Goal: Book appointment/travel/reservation

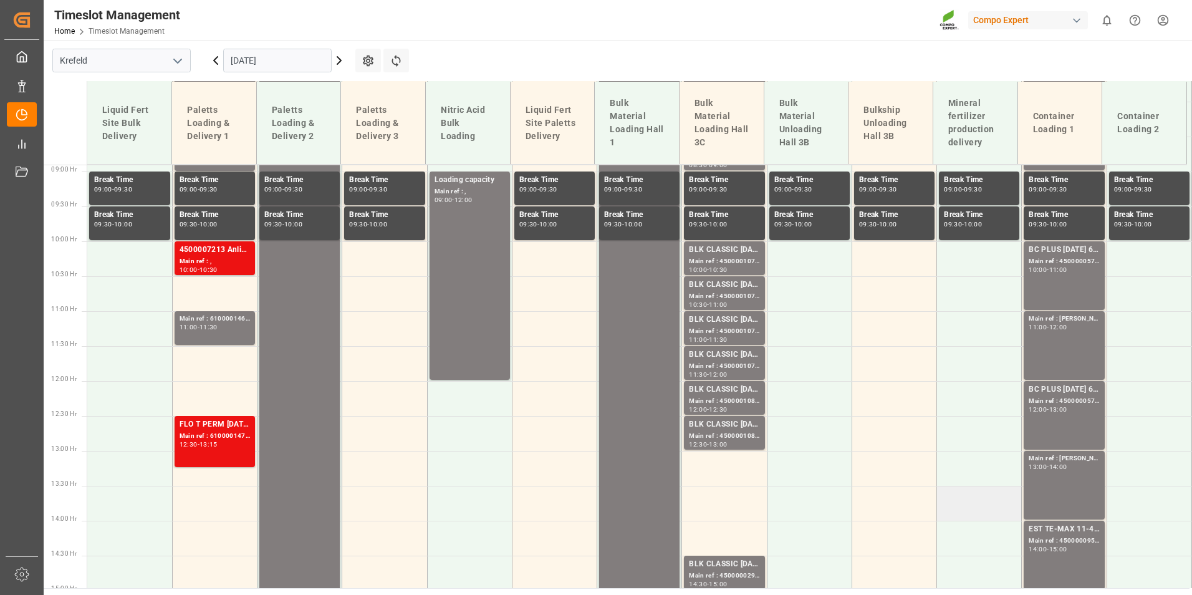
scroll to position [832, 0]
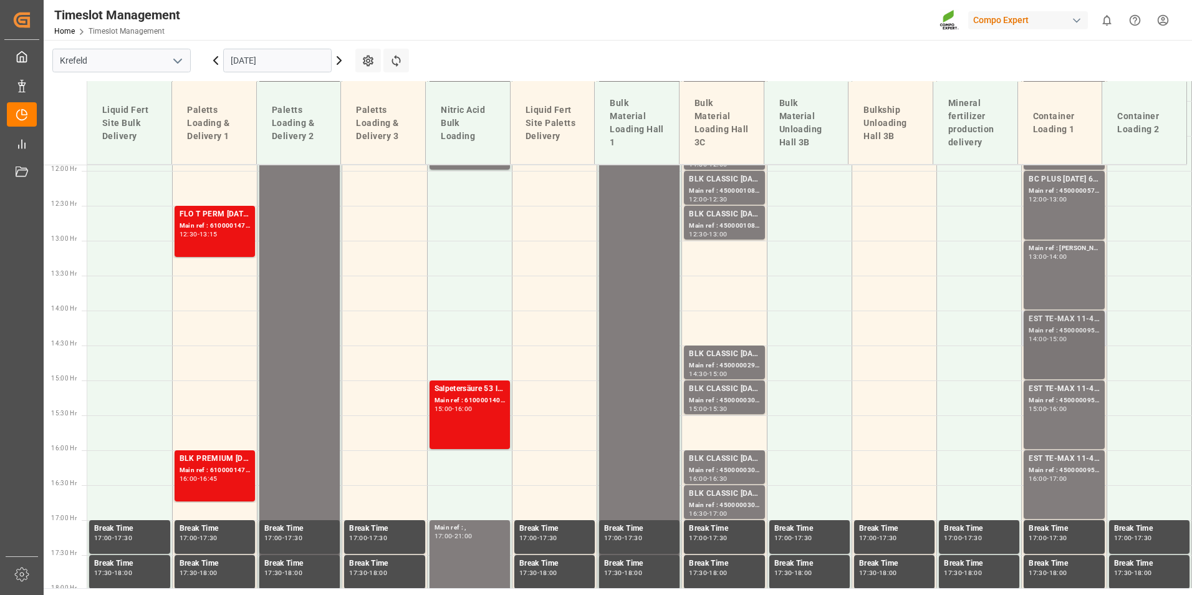
click at [1078, 331] on div "Main ref : 4500000955, 2000000378" at bounding box center [1064, 331] width 70 height 11
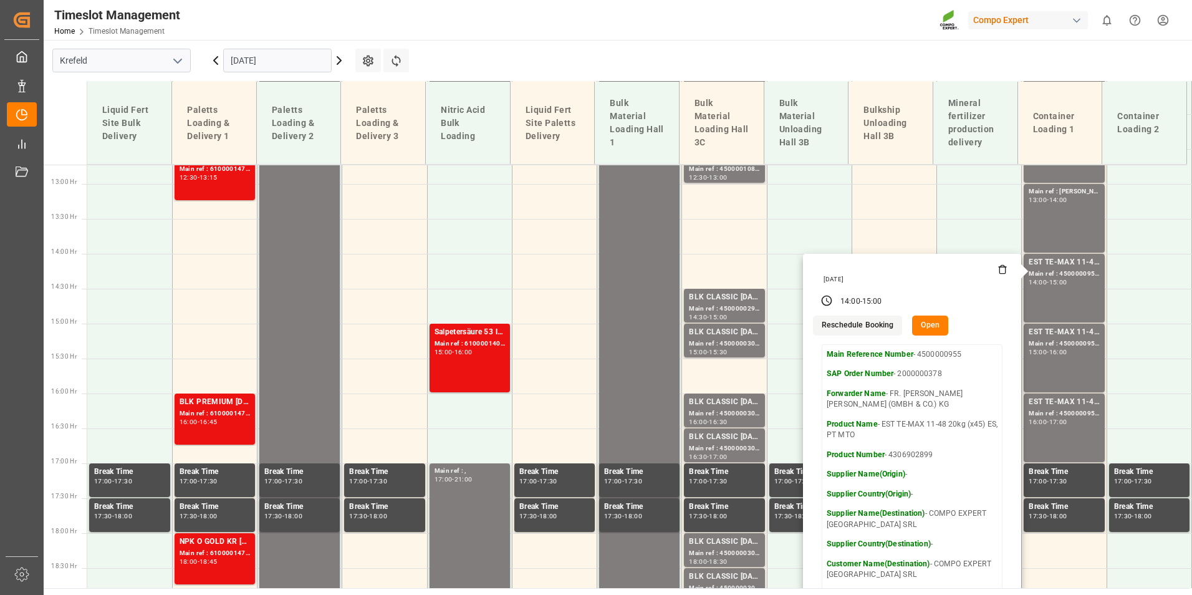
scroll to position [957, 0]
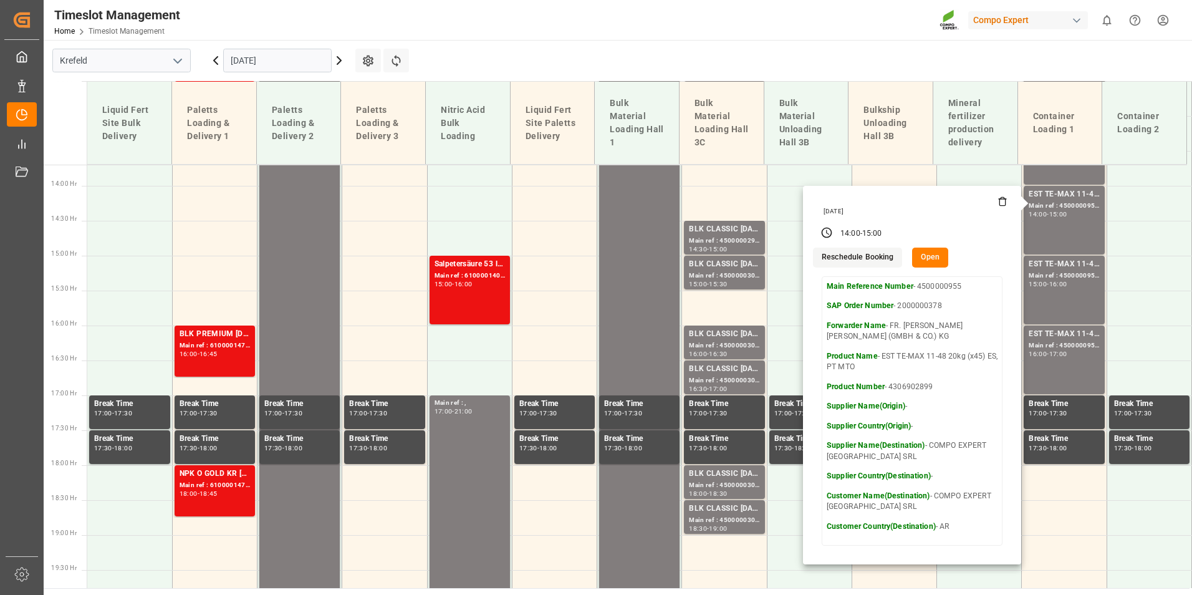
click at [339, 64] on icon at bounding box center [339, 60] width 15 height 15
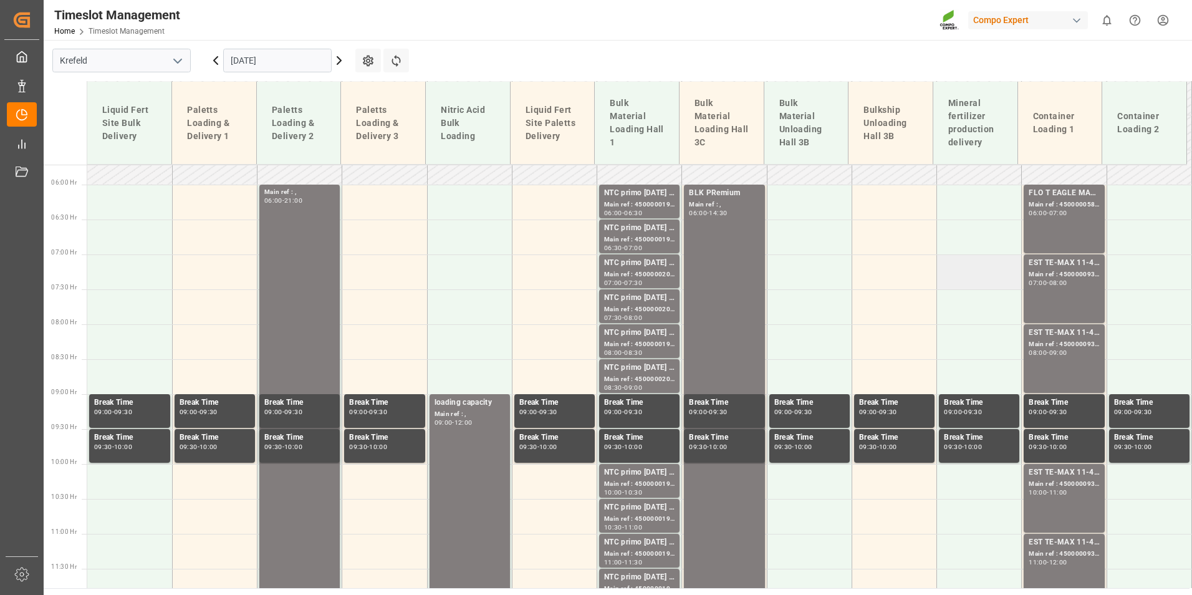
scroll to position [271, 0]
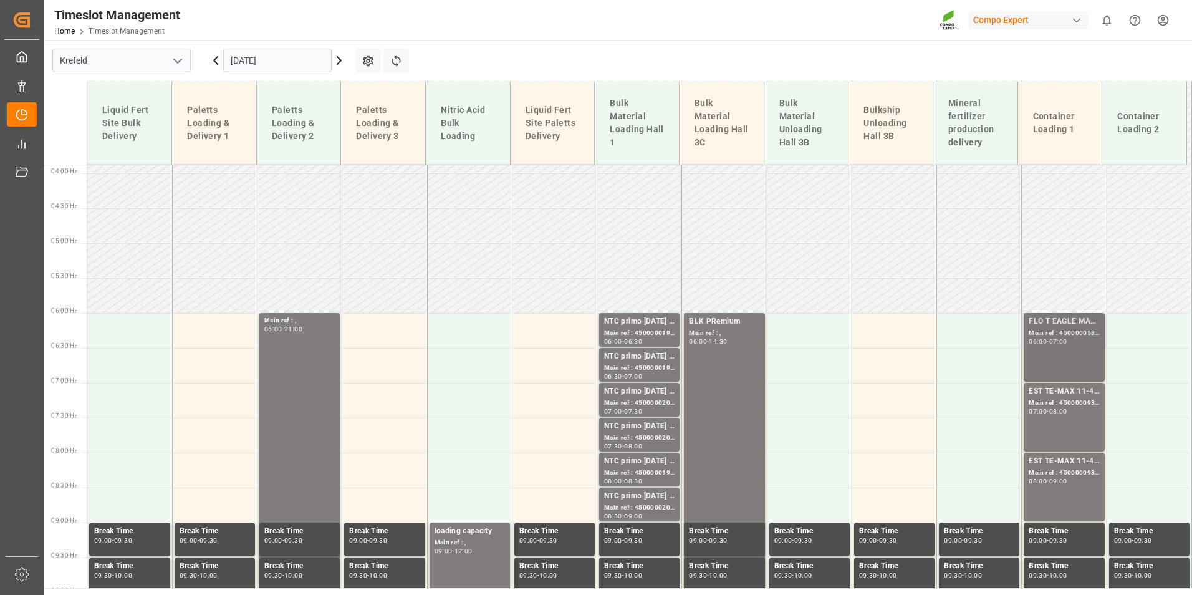
click at [1083, 326] on div "FLO T EAGLE MASTER [DATE] 25kg (x42) WW;" at bounding box center [1064, 322] width 70 height 12
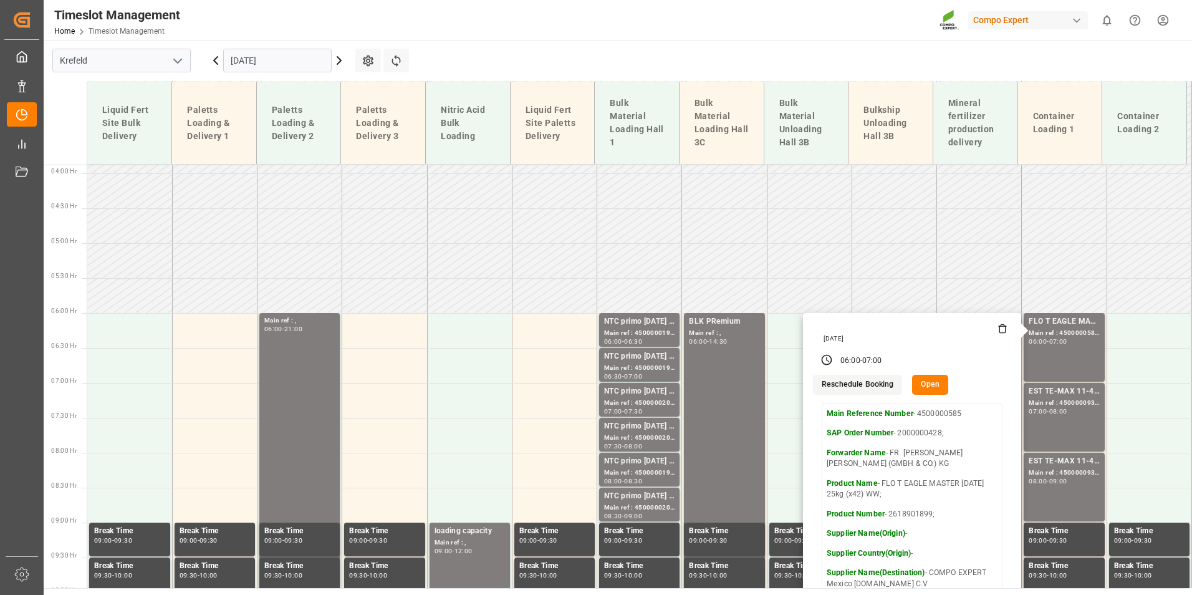
scroll to position [395, 0]
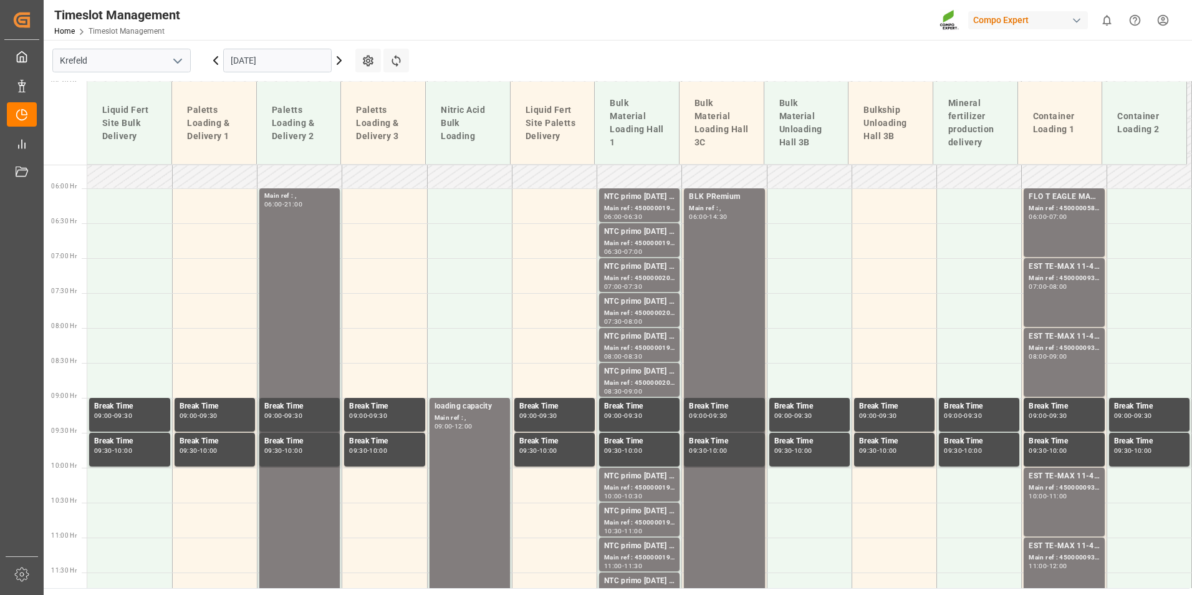
click at [1052, 299] on div "EST TE-MAX 11-48 20kg (x56) WW; Main ref : 4500000931, 2000000976; 07:00 - 08:00" at bounding box center [1064, 293] width 70 height 64
click at [1063, 333] on div "EST TE-MAX 11-48 20kg (x56) WW;" at bounding box center [1064, 337] width 70 height 12
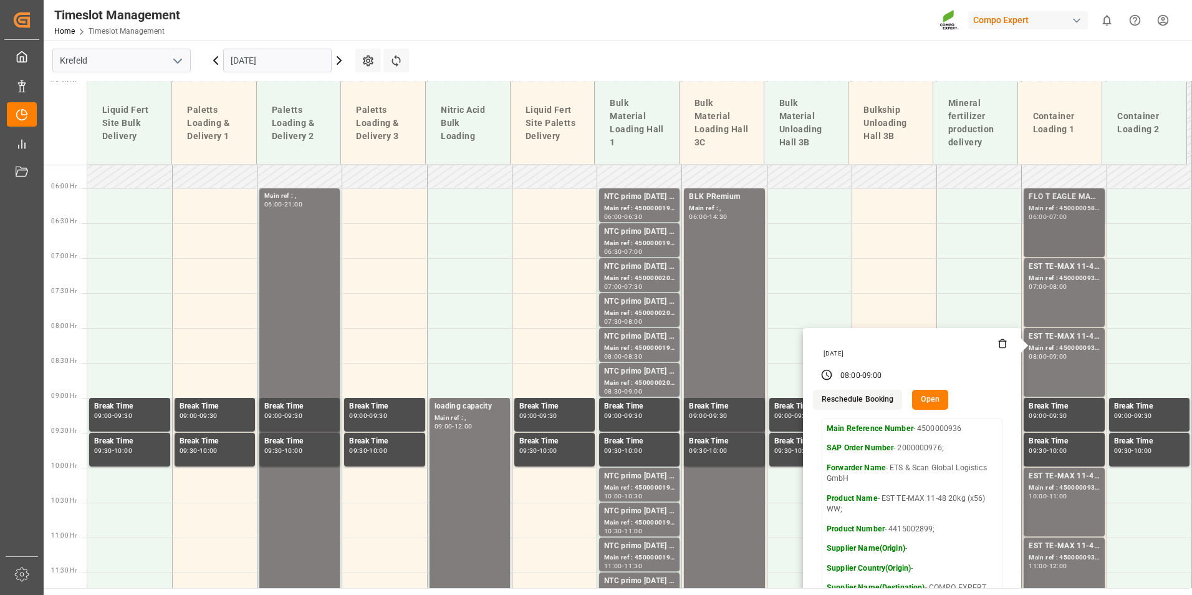
scroll to position [645, 0]
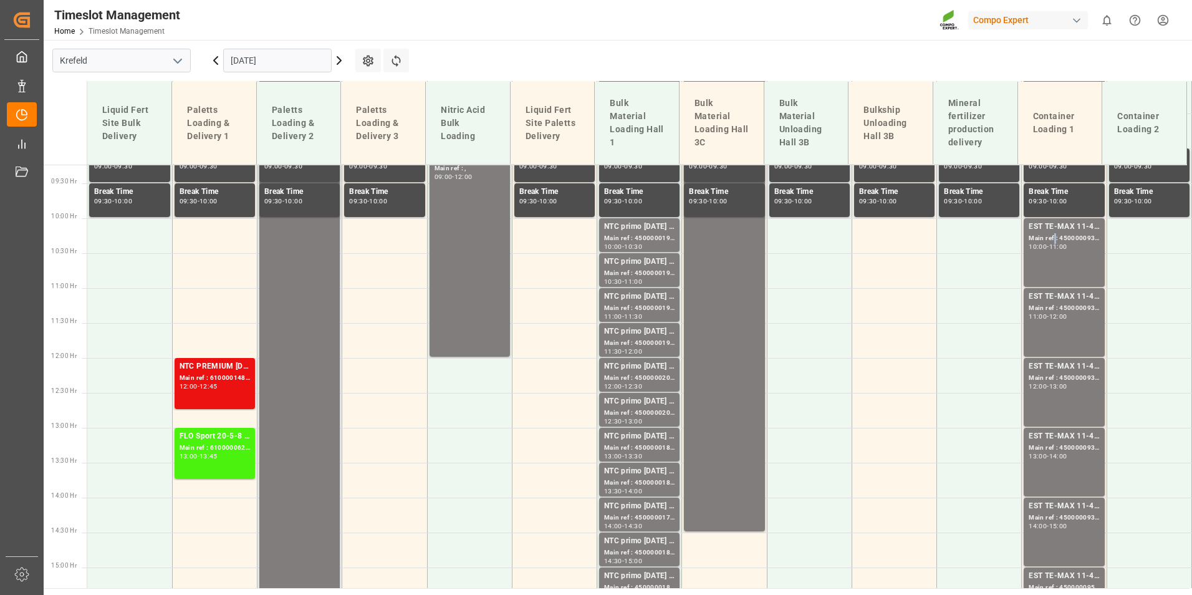
click at [1049, 241] on div "Main ref : 4500000939, 2000000976;" at bounding box center [1064, 238] width 70 height 11
click at [1055, 314] on div "12:00" at bounding box center [1059, 317] width 18 height 6
click at [1051, 384] on div "13:00" at bounding box center [1059, 387] width 18 height 6
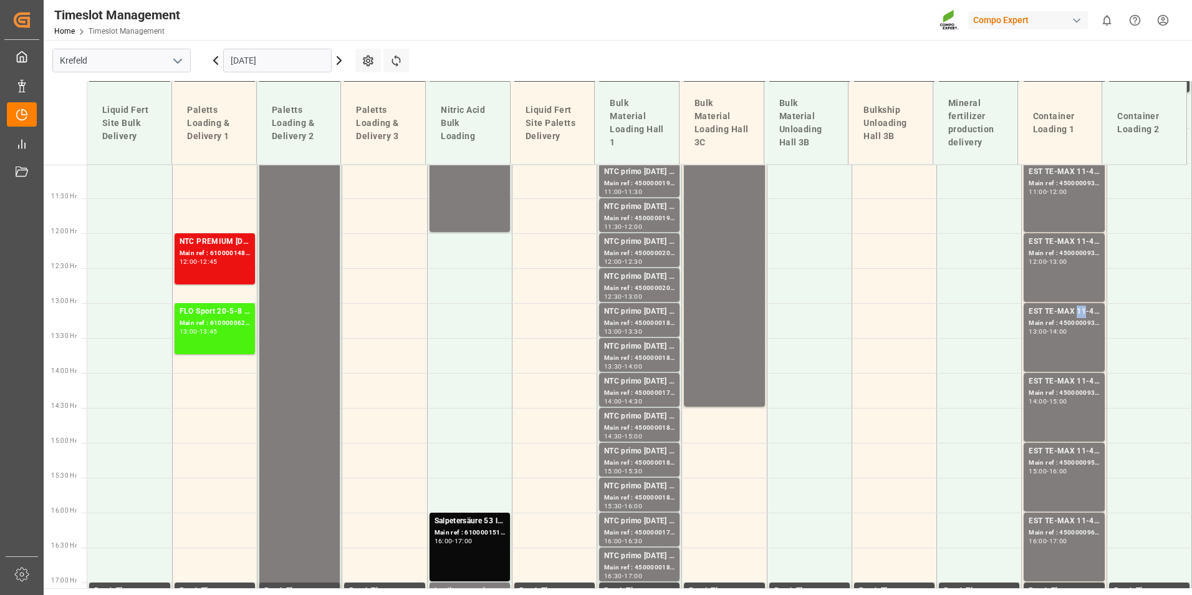
click at [1073, 317] on div "EST TE-MAX 11-48 20kg (x56) WW;" at bounding box center [1064, 312] width 70 height 12
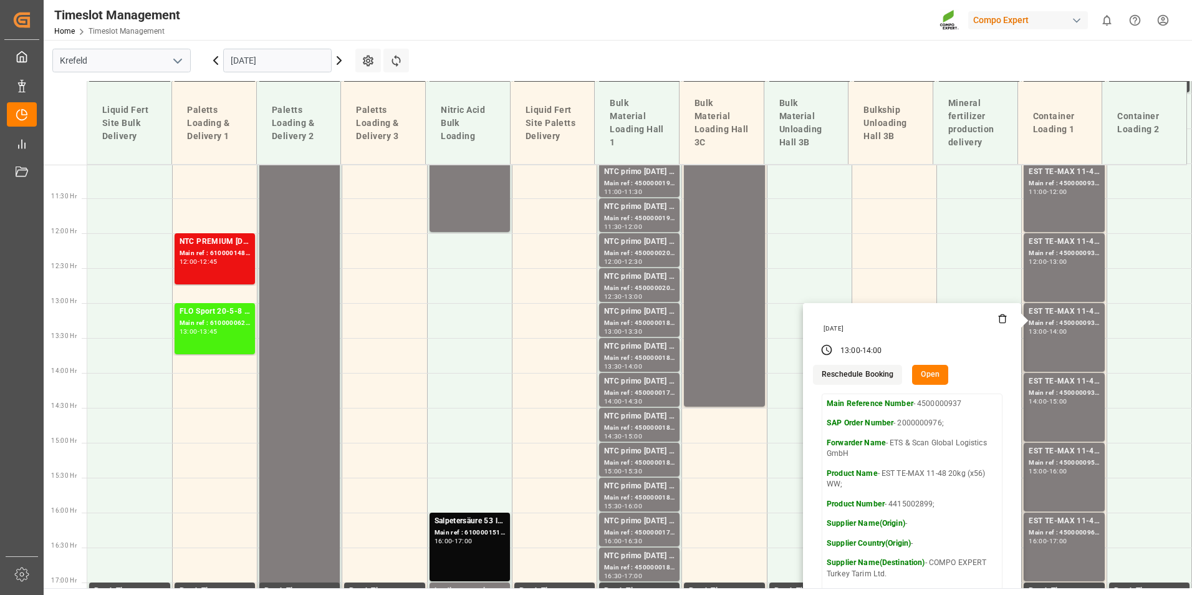
scroll to position [957, 0]
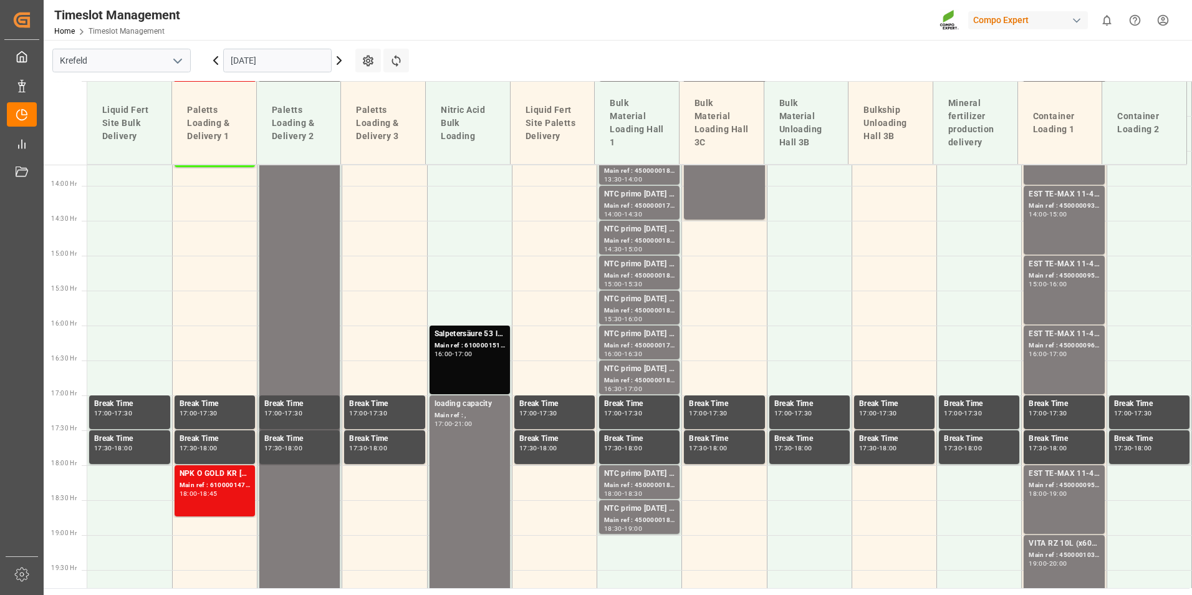
click at [1057, 232] on div "EST TE-MAX 11-48 20kg (x56) WW; Main ref : 4500000932, 2000000976; 14:00 - 15:00" at bounding box center [1064, 220] width 70 height 64
click at [1056, 296] on div "EST TE-MAX 11-48 20kg (x45) ES, PT MTO Main ref : 4500000959, 2000000379 15:00 …" at bounding box center [1064, 290] width 70 height 64
click at [1061, 352] on div "17:00" at bounding box center [1059, 354] width 18 height 6
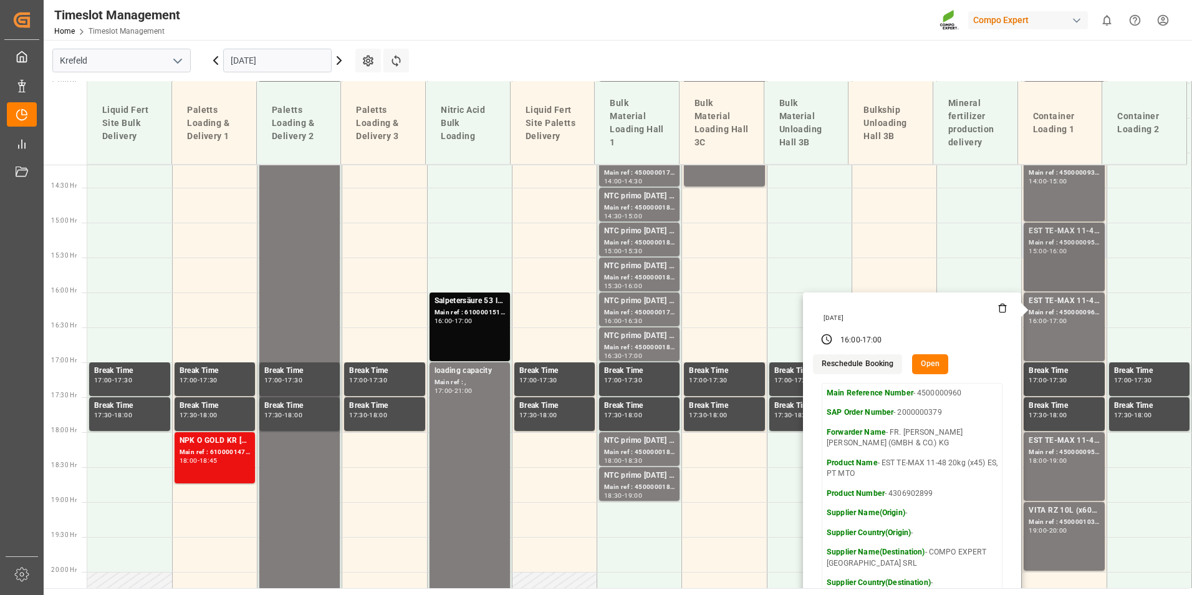
scroll to position [1019, 0]
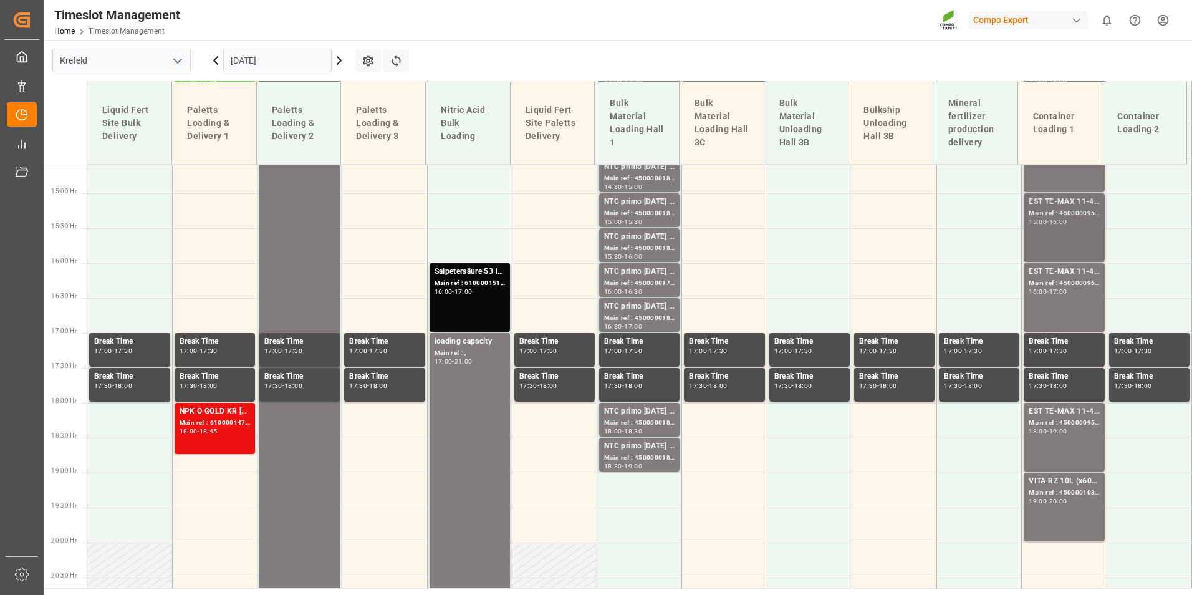
click at [1064, 232] on div "EST TE-MAX 11-48 20kg (x45) ES, PT MTO Main ref : 4500000959, 2000000379 15:00 …" at bounding box center [1064, 228] width 70 height 64
click at [1074, 284] on div "Main ref : 4500000960, 2000000379" at bounding box center [1064, 283] width 70 height 11
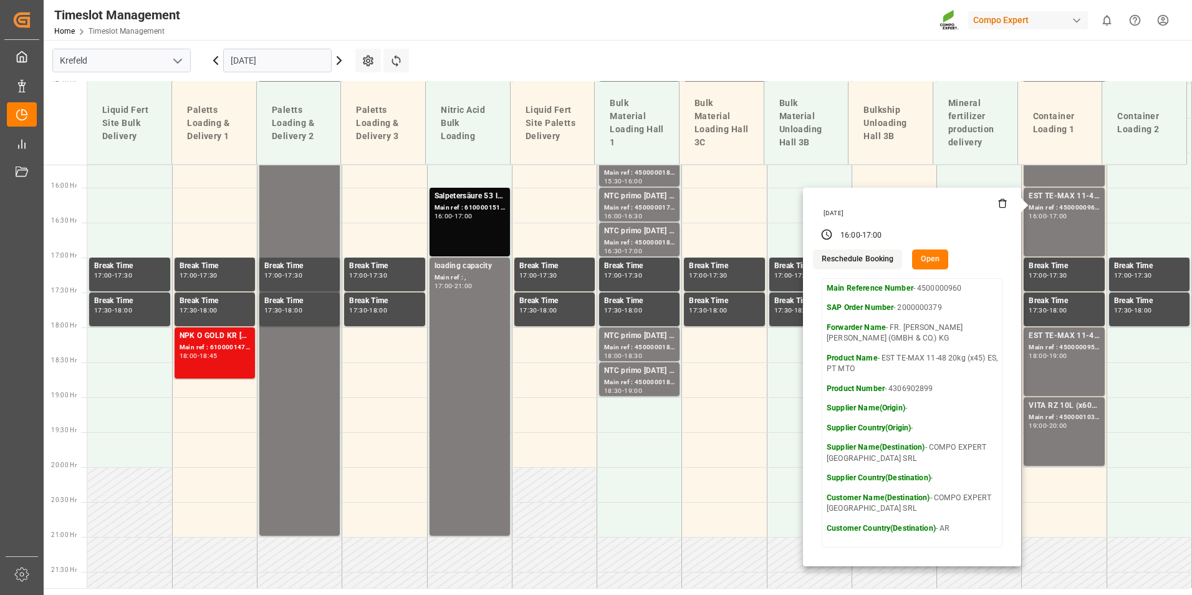
scroll to position [1206, 0]
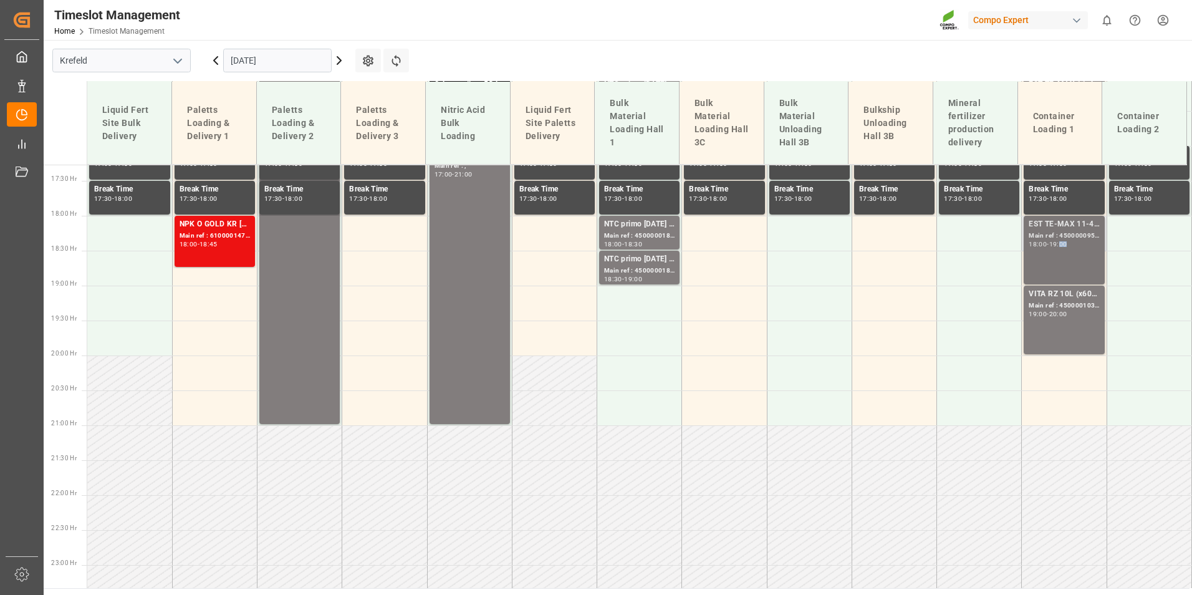
click at [1061, 241] on div "19:00" at bounding box center [1059, 244] width 18 height 6
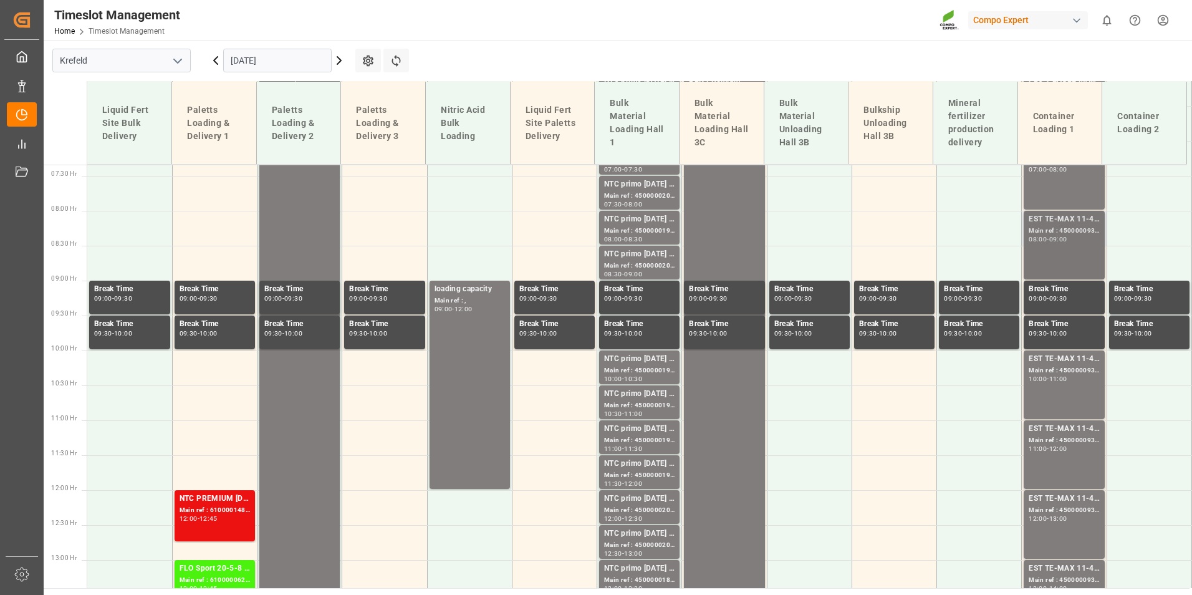
scroll to position [458, 0]
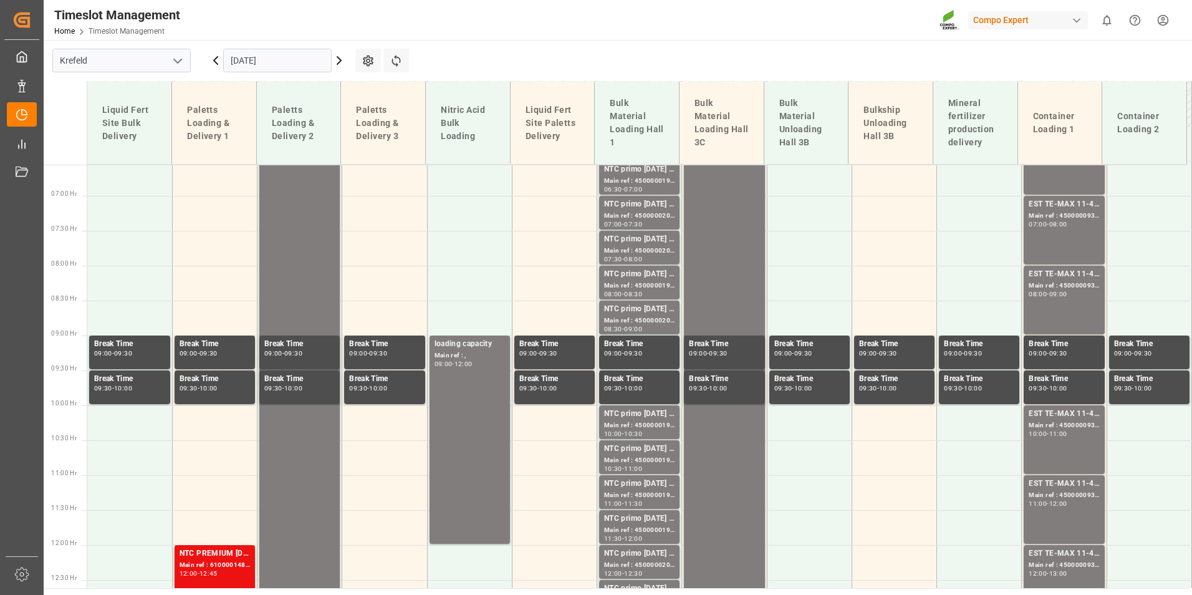
click at [1059, 285] on div "Main ref : 4500000936, 2000000976;" at bounding box center [1064, 286] width 70 height 11
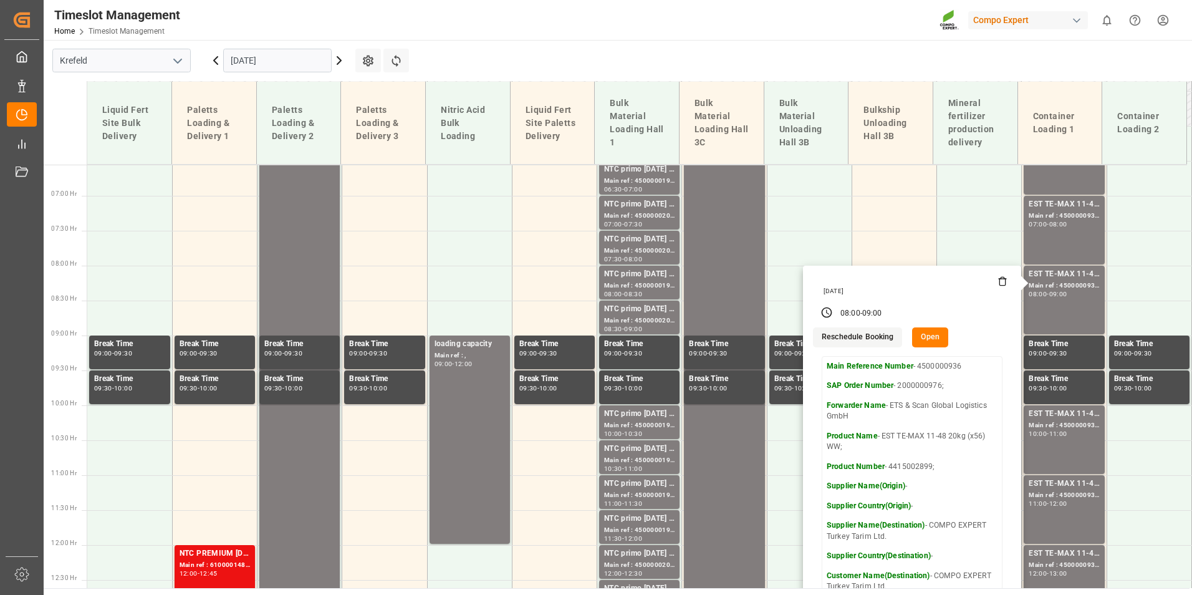
drag, startPoint x: 299, startPoint y: 62, endPoint x: 320, endPoint y: 67, distance: 21.9
click at [299, 62] on input "[DATE]" at bounding box center [277, 61] width 109 height 24
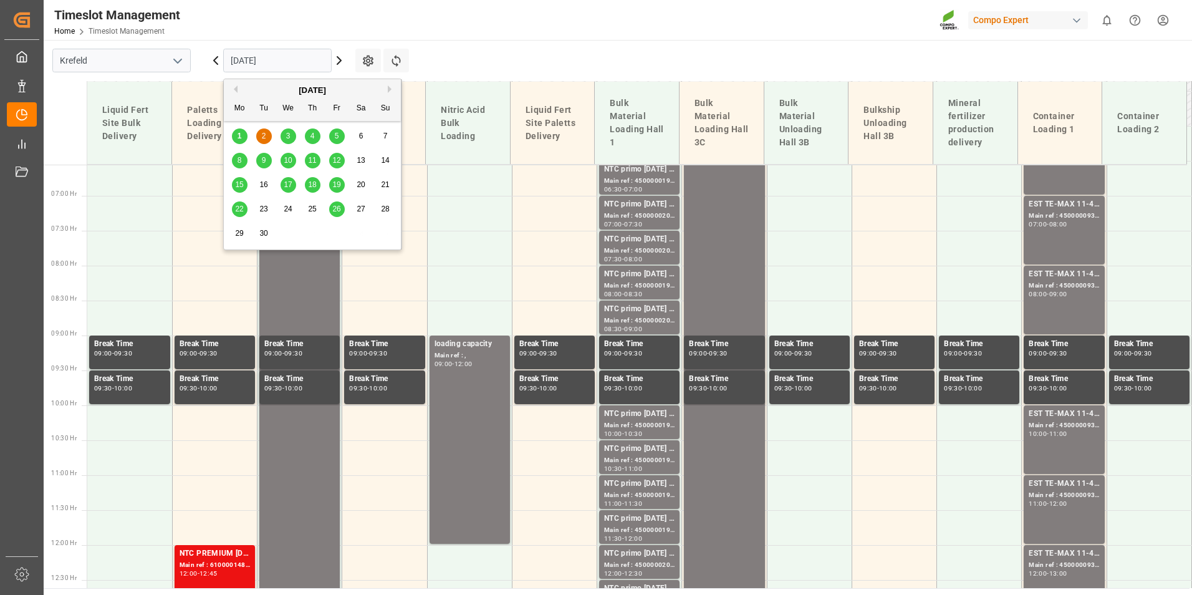
click at [337, 64] on icon at bounding box center [339, 60] width 15 height 15
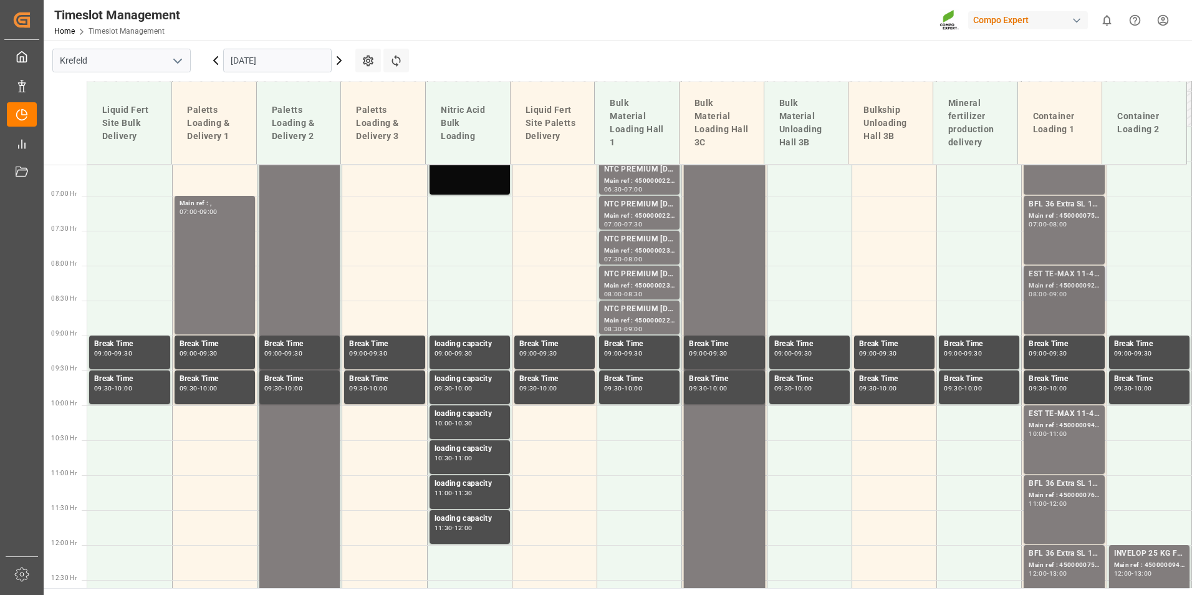
click at [1068, 321] on div "EST TE-MAX 11-48 20kg (x56) WW; Main ref : 4500000929, 2000000976; 08:00 - 09:00" at bounding box center [1064, 300] width 70 height 64
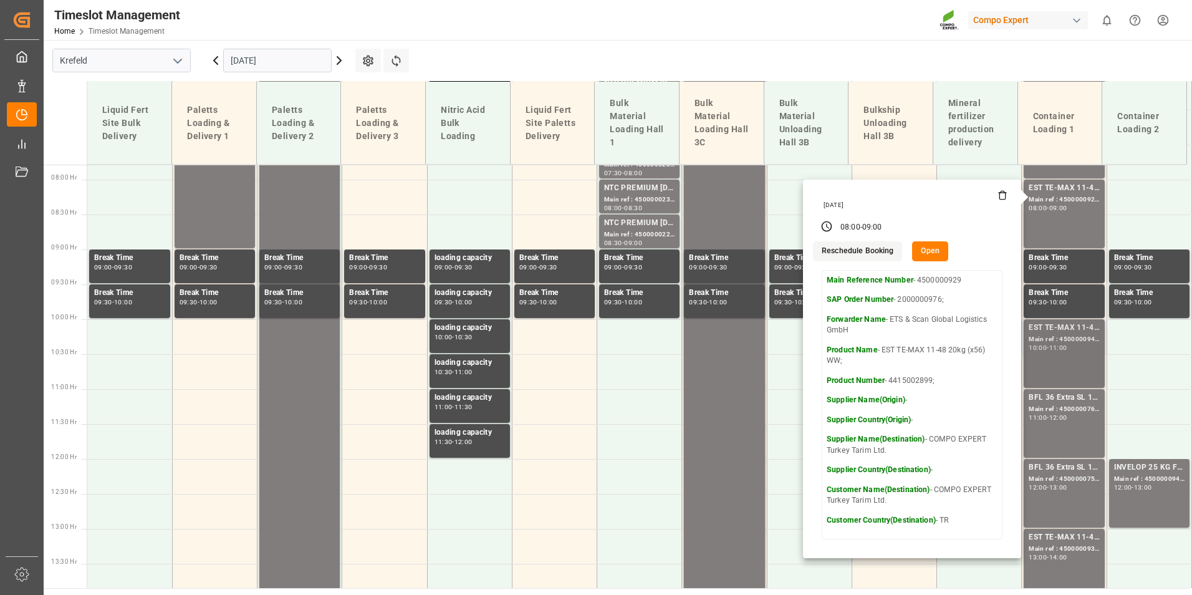
scroll to position [645, 0]
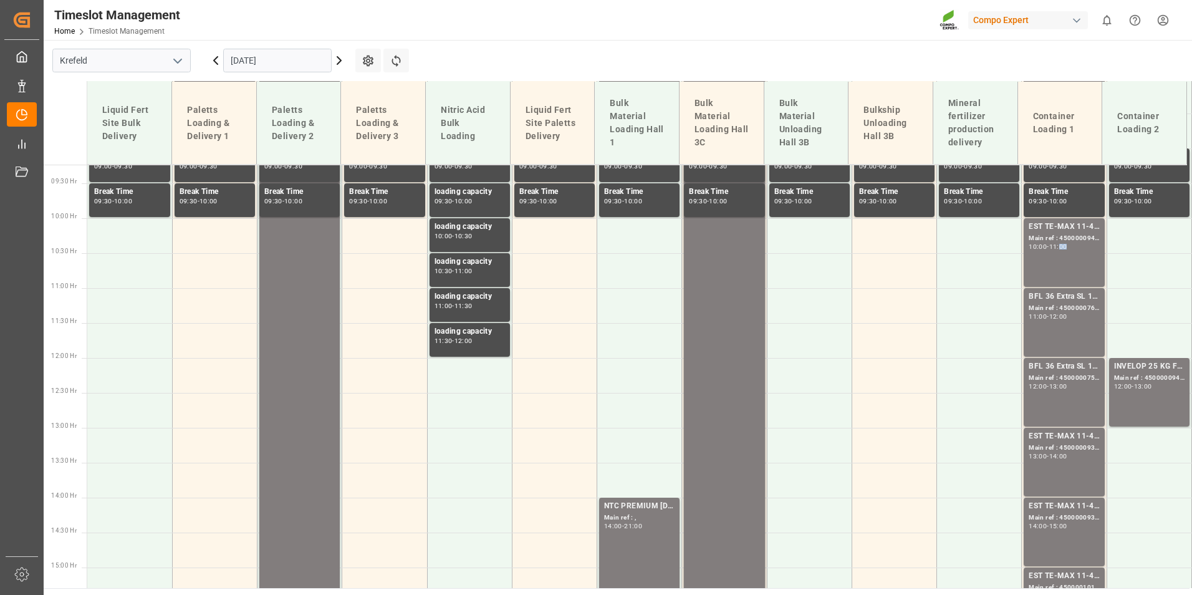
click at [1064, 248] on div "11:00" at bounding box center [1059, 247] width 18 height 6
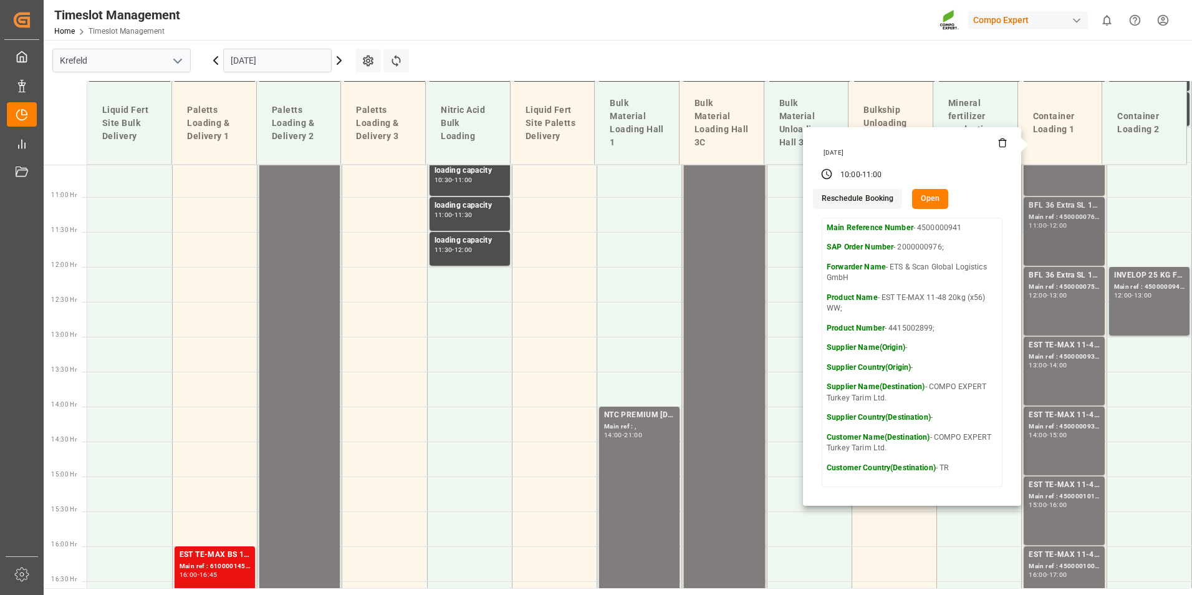
scroll to position [832, 0]
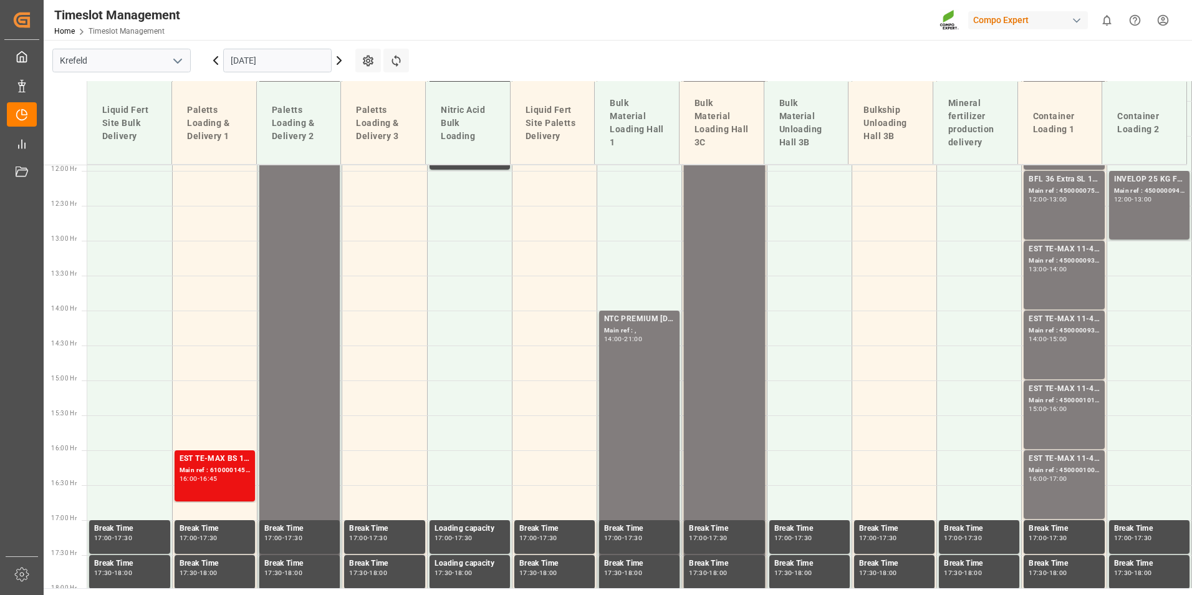
click at [1056, 252] on div "EST TE-MAX 11-48 20kg (x56) WW;" at bounding box center [1064, 249] width 70 height 12
click at [1061, 322] on div "EST TE-MAX 11-48 20kg (x56) WW;" at bounding box center [1064, 319] width 70 height 12
click at [1070, 390] on div "EST TE-MAX 11-48 20kg (x45) ES, PT MTO" at bounding box center [1064, 389] width 70 height 12
click at [1056, 463] on div "EST TE-MAX 11-48 20kg (x45) ES, PT MTO" at bounding box center [1064, 459] width 70 height 12
click at [1059, 331] on div "Main ref : 4500000934, 2000000976;" at bounding box center [1064, 331] width 70 height 11
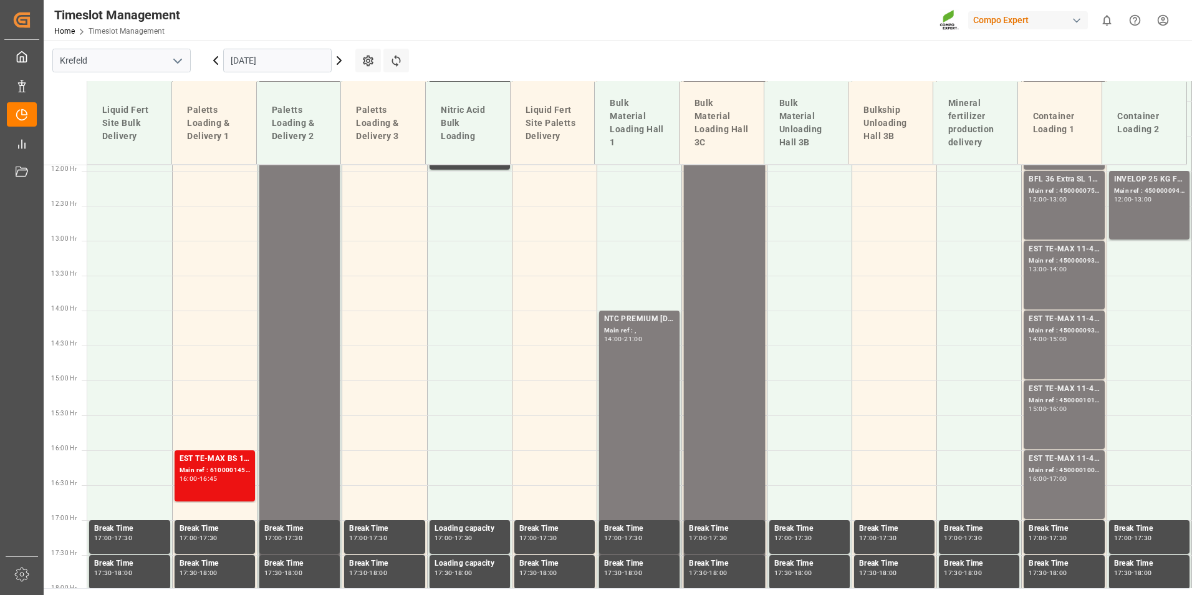
click at [1072, 423] on div "EST TE-MAX 11-48 20kg (x45) ES, PT MTO Main ref : 4500001011, 2000000381 15:00 …" at bounding box center [1064, 415] width 70 height 64
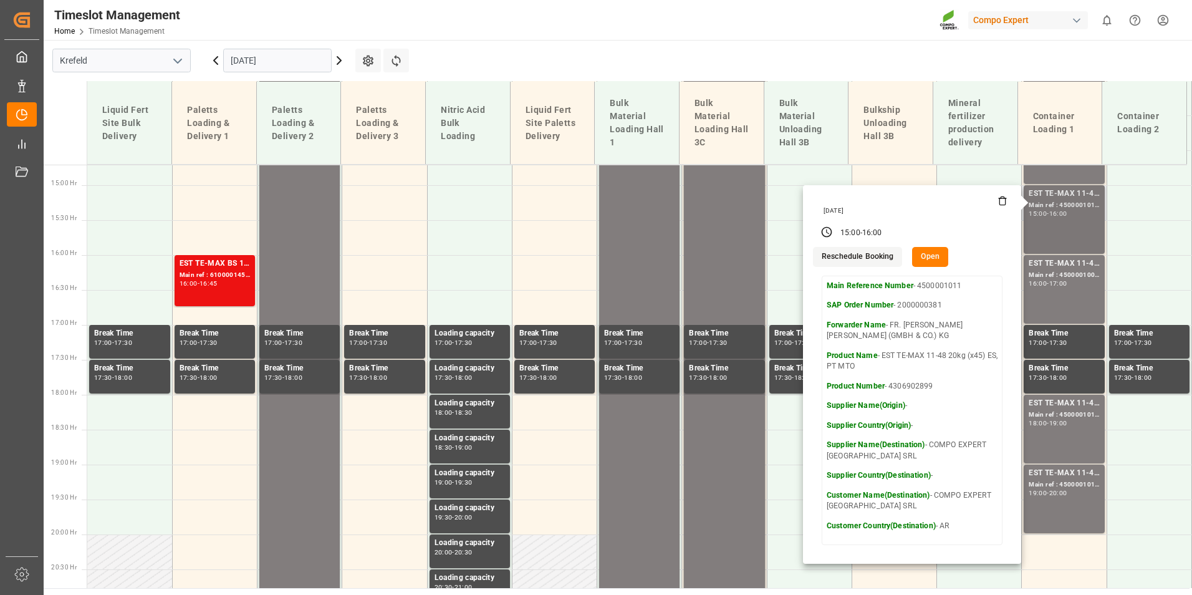
scroll to position [957, 0]
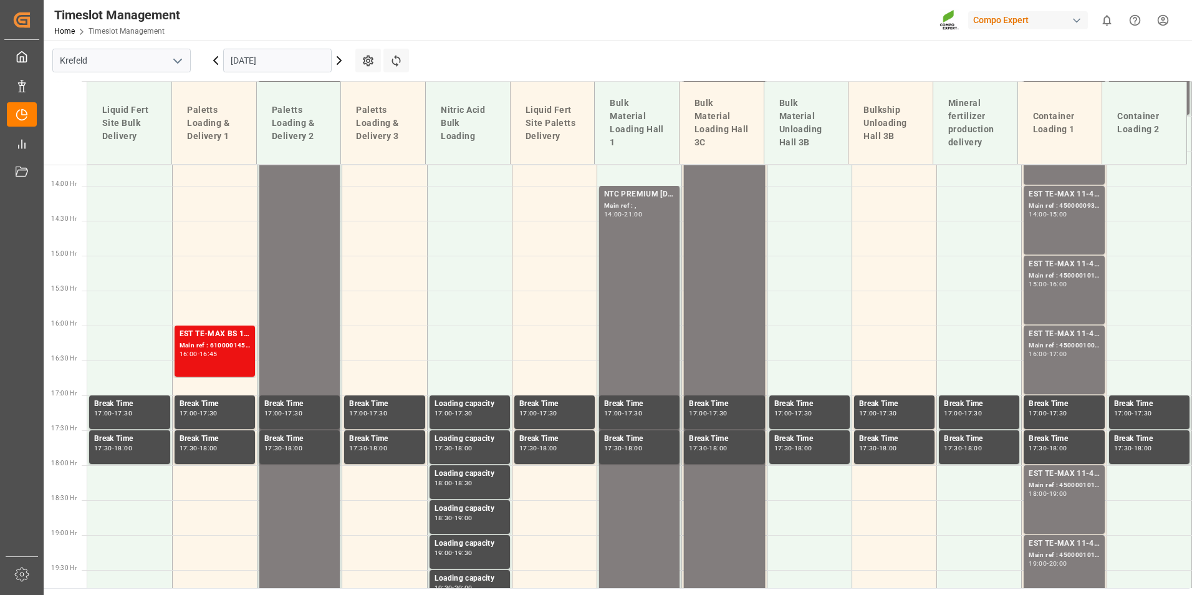
click at [1072, 312] on div "EST TE-MAX 11-48 20kg (x45) ES, PT MTO Main ref : 4500001011, 2000000381 15:00 …" at bounding box center [1064, 290] width 70 height 64
click at [1079, 359] on div "EST TE-MAX 11-48 20kg (x45) ES, PT MTO Main ref : 4500001009, 2000000381 16:00 …" at bounding box center [1064, 360] width 70 height 64
click at [1075, 484] on div "Main ref : 4500001010, 2000000381" at bounding box center [1064, 485] width 70 height 11
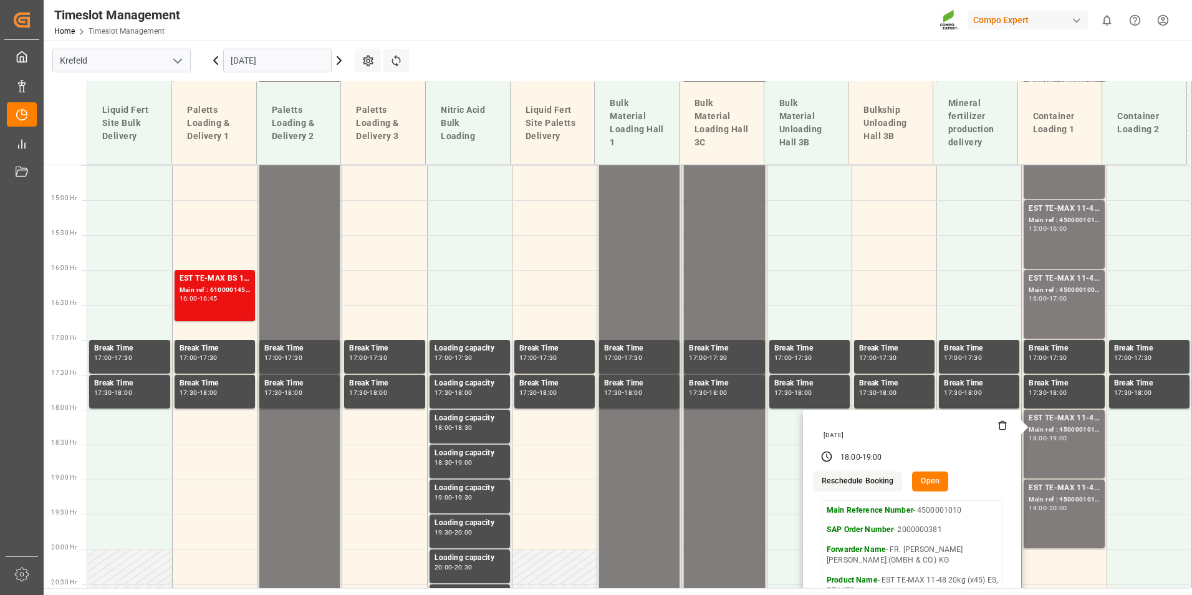
scroll to position [1081, 0]
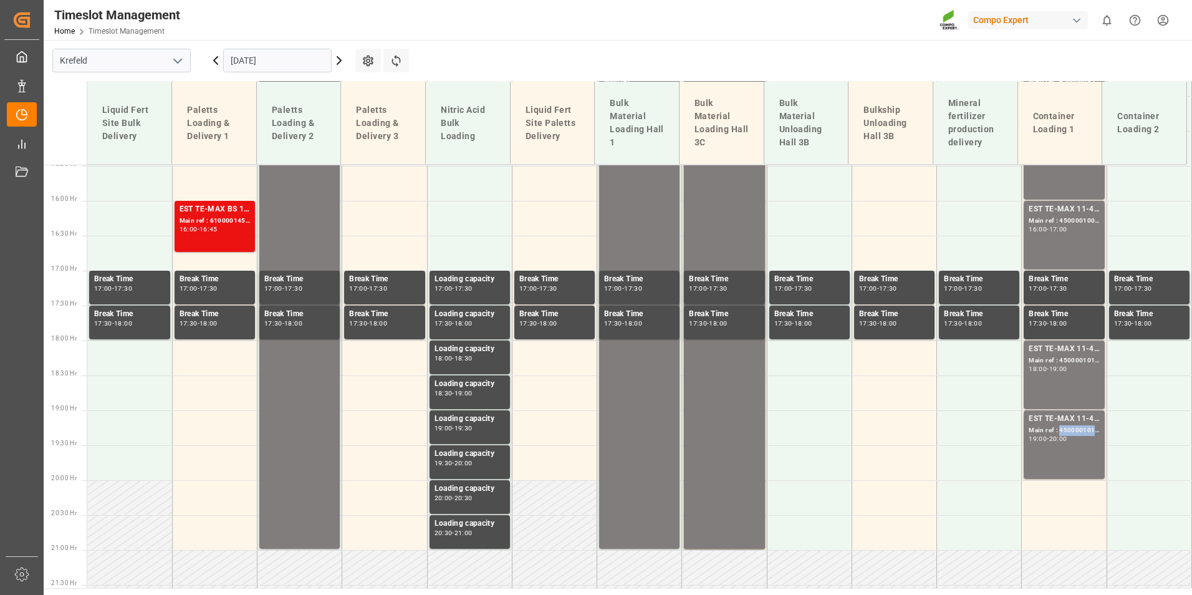
click at [1061, 431] on div "Main ref : 4500001013, 2000000382" at bounding box center [1064, 430] width 70 height 11
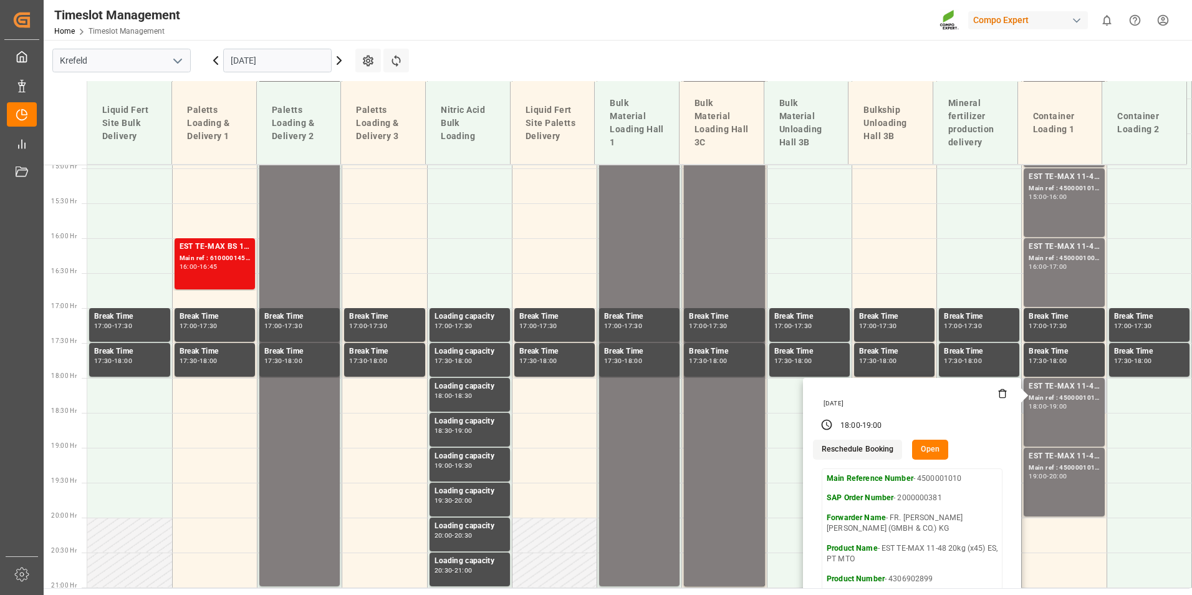
scroll to position [957, 0]
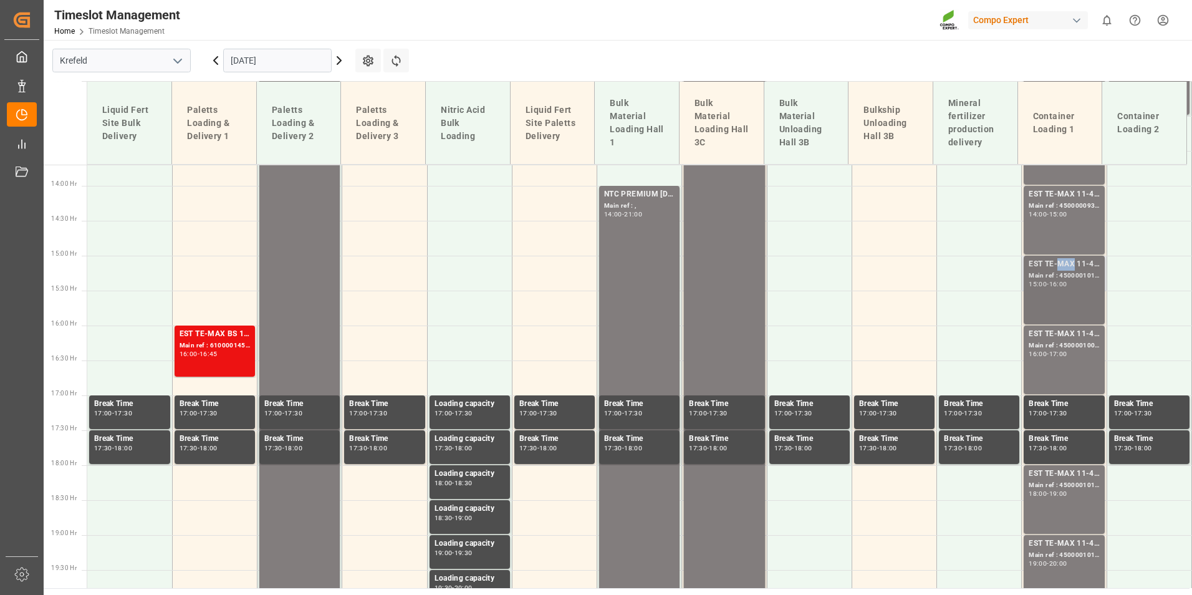
click at [1053, 261] on div "EST TE-MAX 11-48 20kg (x45) ES, PT MTO" at bounding box center [1064, 264] width 70 height 12
click at [1062, 373] on div "EST TE-MAX 11-48 20kg (x45) ES, PT MTO Main ref : 4500001009, 2000000381 16:00 …" at bounding box center [1064, 360] width 70 height 64
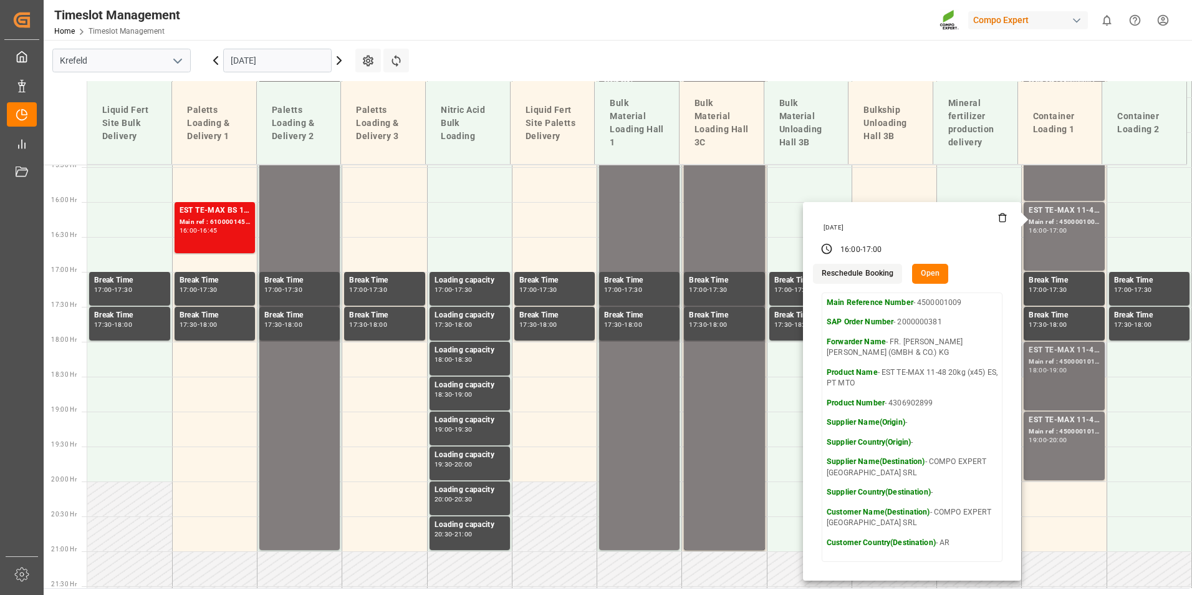
scroll to position [1081, 0]
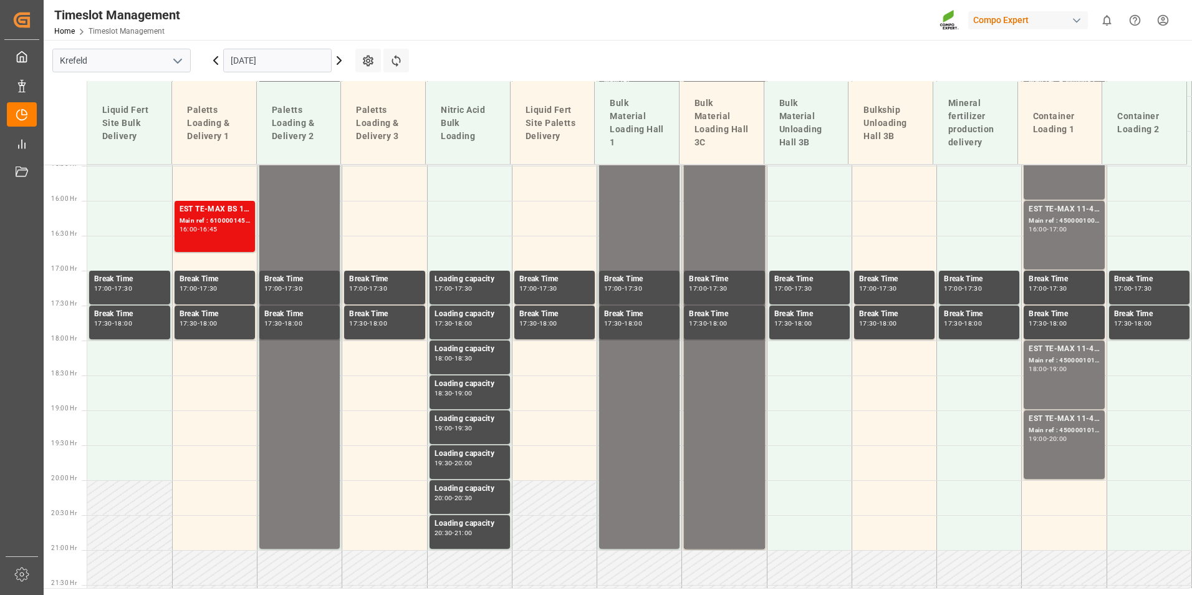
click at [1068, 387] on div "EST TE-MAX 11-48 20kg (x45) ES, PT MTO Main ref : 4500001010, 2000000381 18:00 …" at bounding box center [1064, 375] width 70 height 64
click at [1069, 443] on div "EST TE-MAX 11-48 20kg (x45) ES, PT MTO Main ref : 4500001013, 2000000382 19:00 …" at bounding box center [1064, 445] width 70 height 64
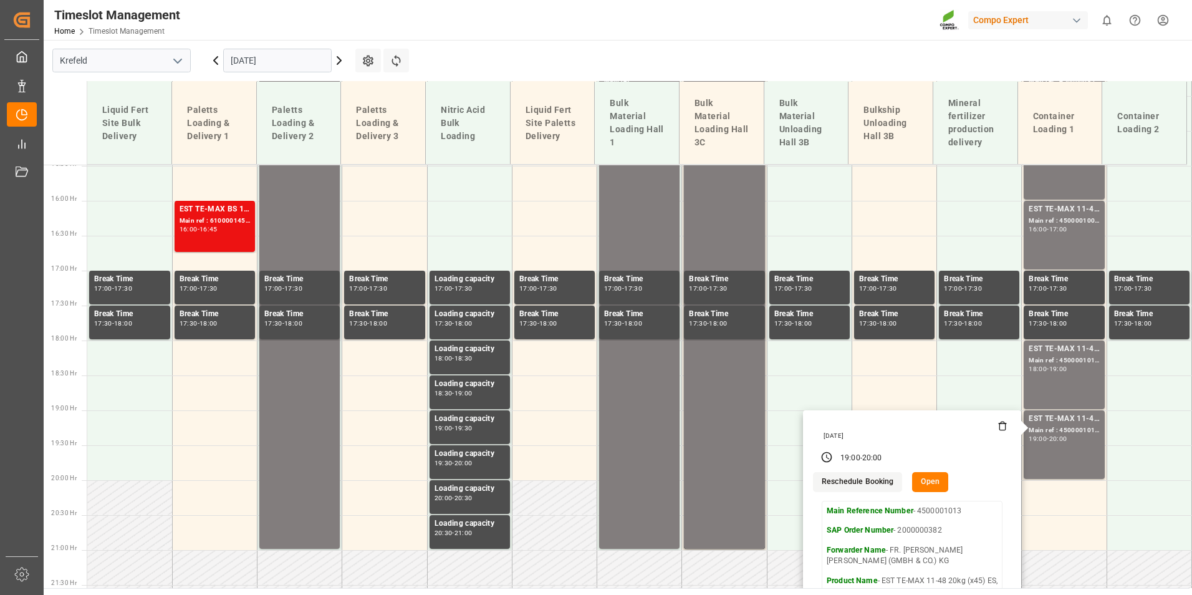
click at [343, 64] on icon at bounding box center [339, 60] width 15 height 15
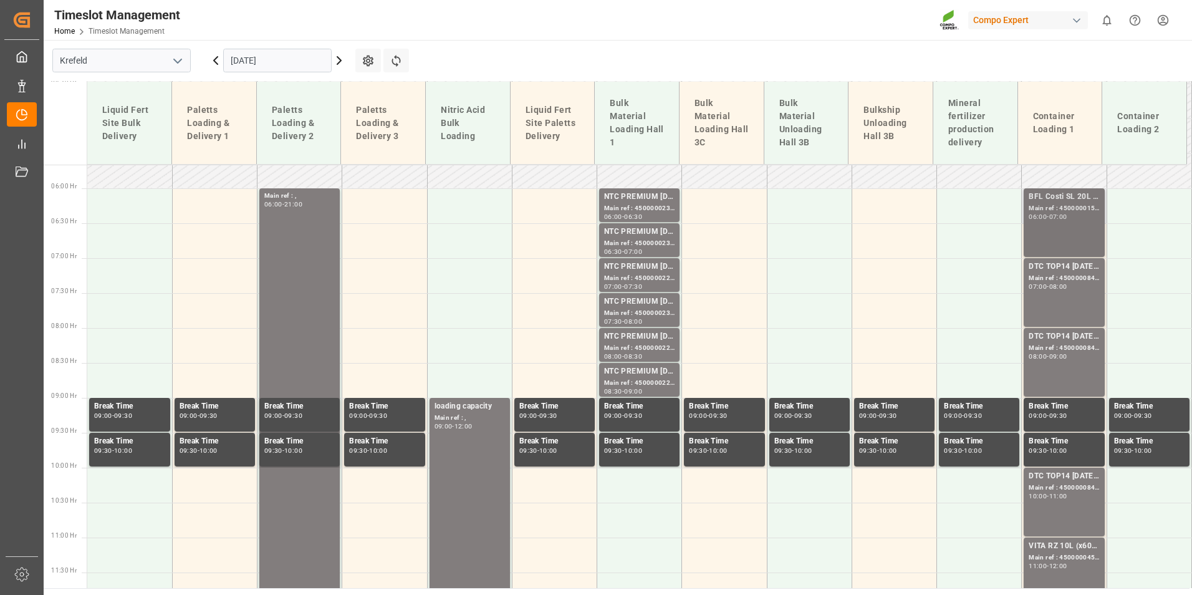
scroll to position [645, 0]
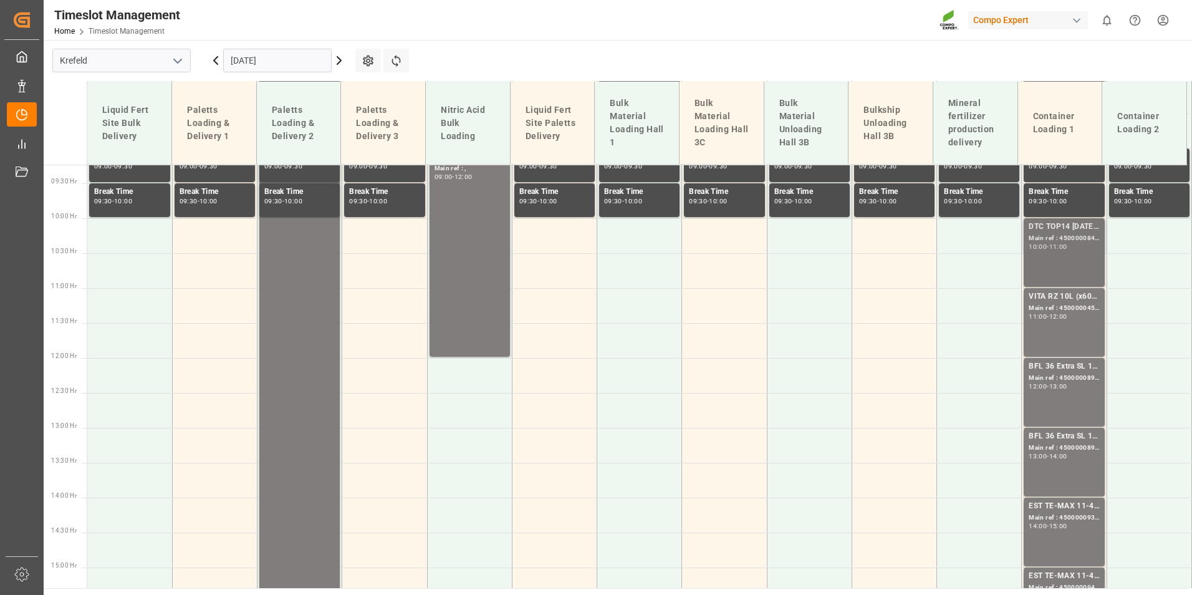
click at [1069, 260] on div "DTC TOP14 [DATE] 15%UH 3M 25kg(x42) WW; Main ref : 4500000846, 2000000538; 10:0…" at bounding box center [1064, 253] width 70 height 64
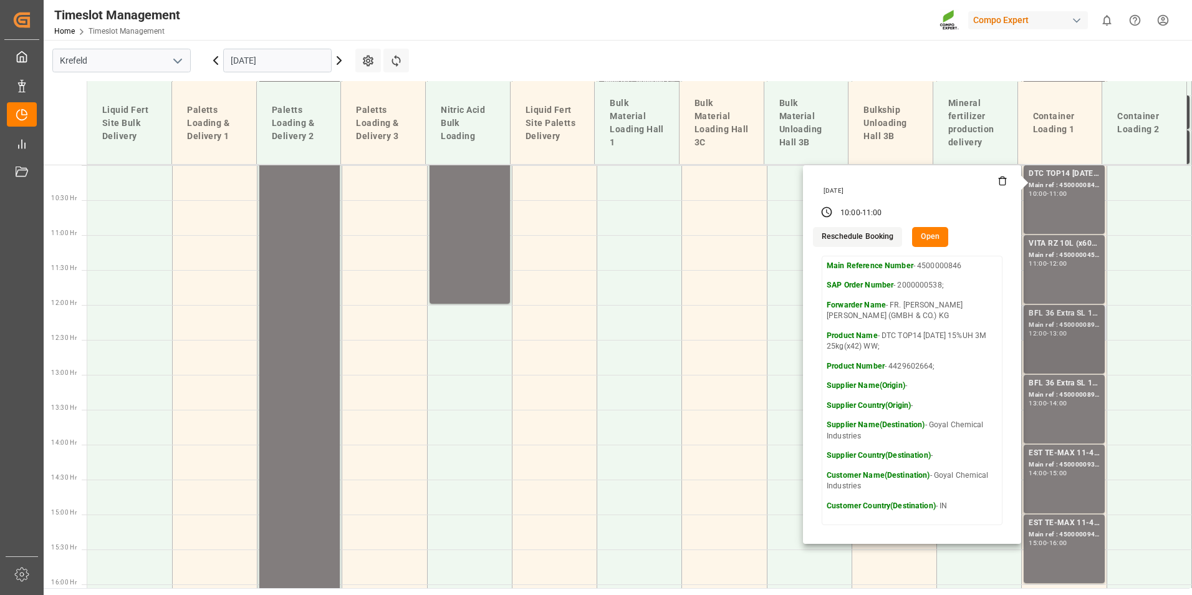
scroll to position [770, 0]
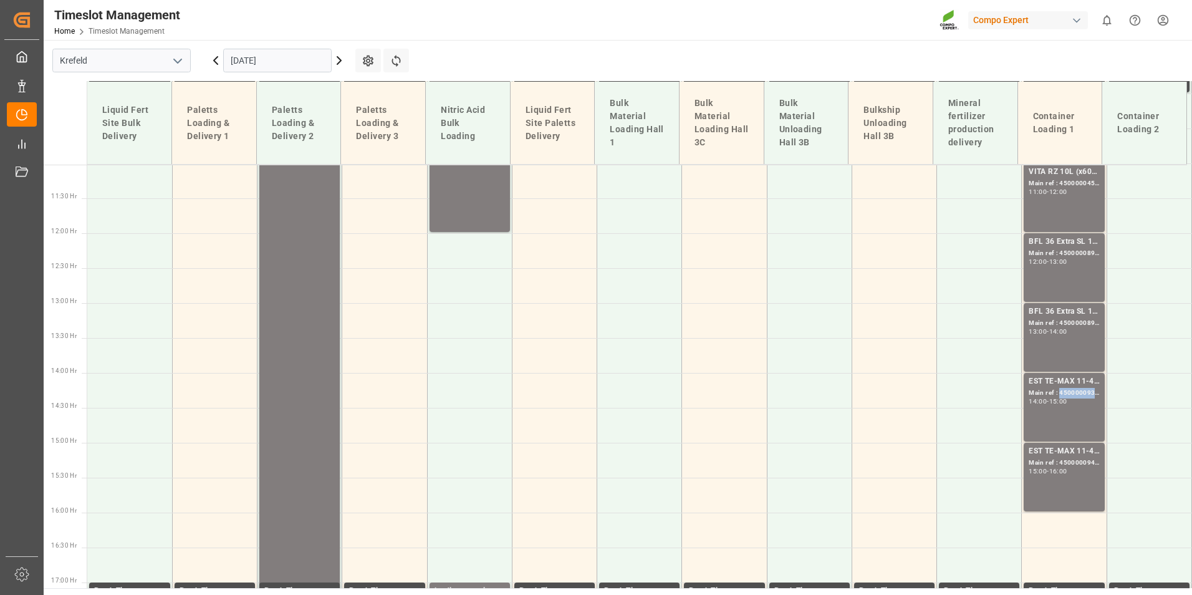
click at [1072, 393] on div "Main ref : 4500000938, 2000000976;" at bounding box center [1064, 393] width 70 height 11
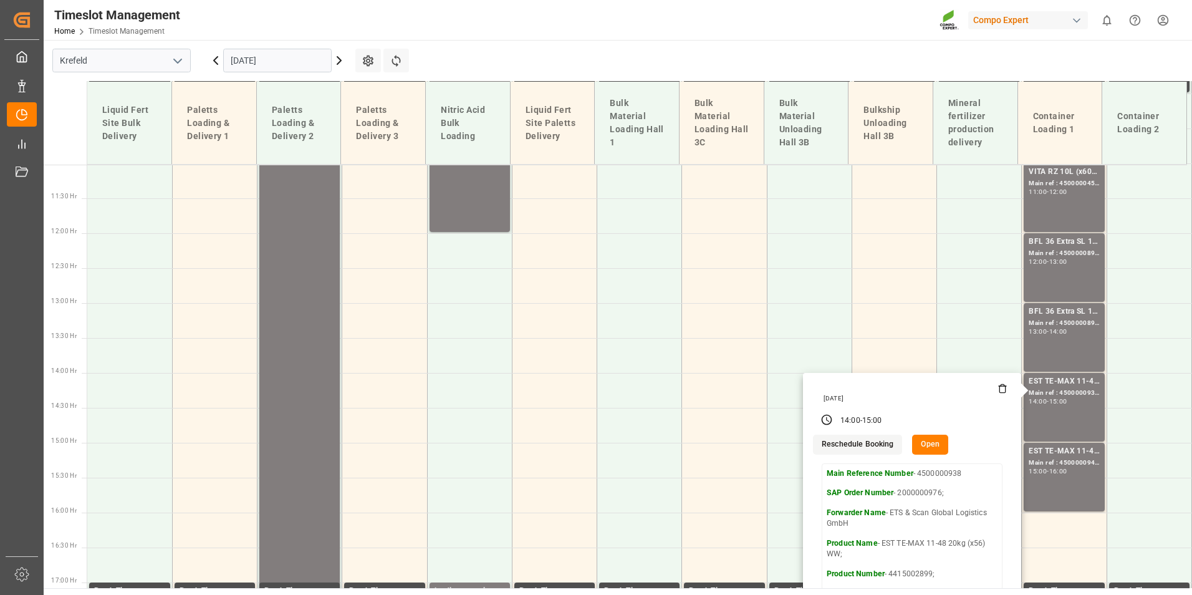
click at [347, 64] on div "[DATE]" at bounding box center [278, 60] width 156 height 41
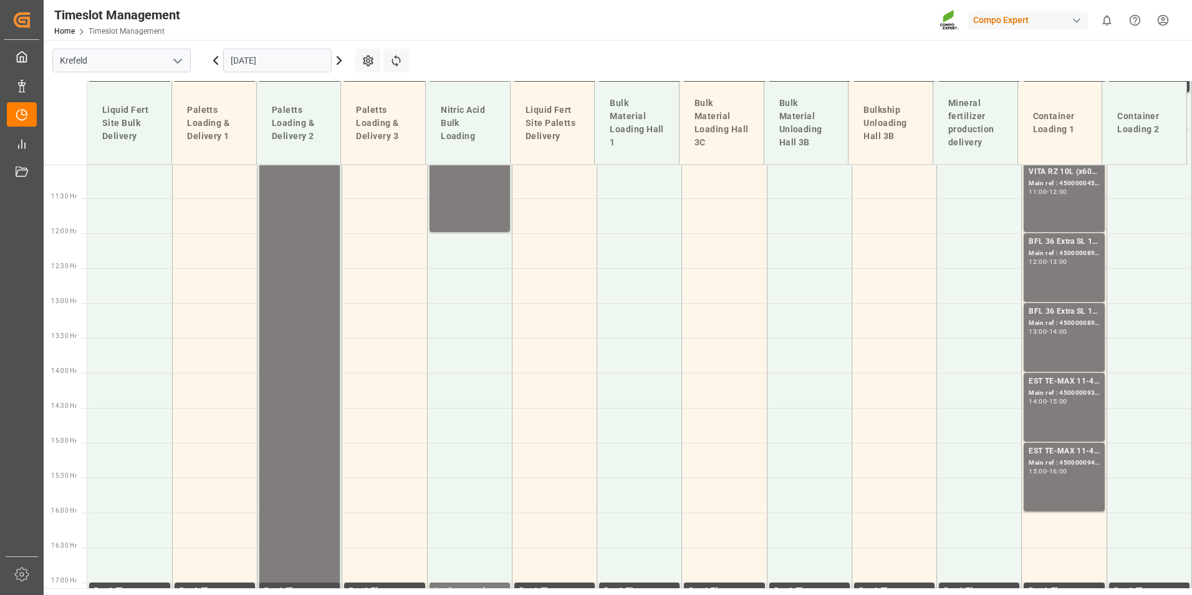
click at [344, 62] on icon at bounding box center [339, 60] width 15 height 15
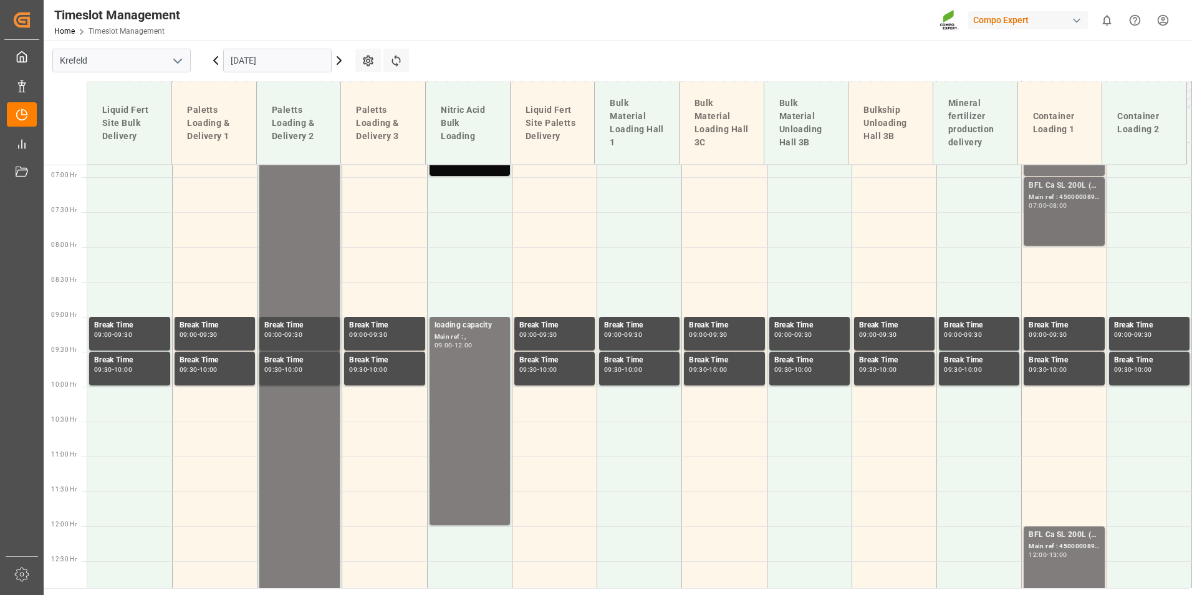
scroll to position [395, 0]
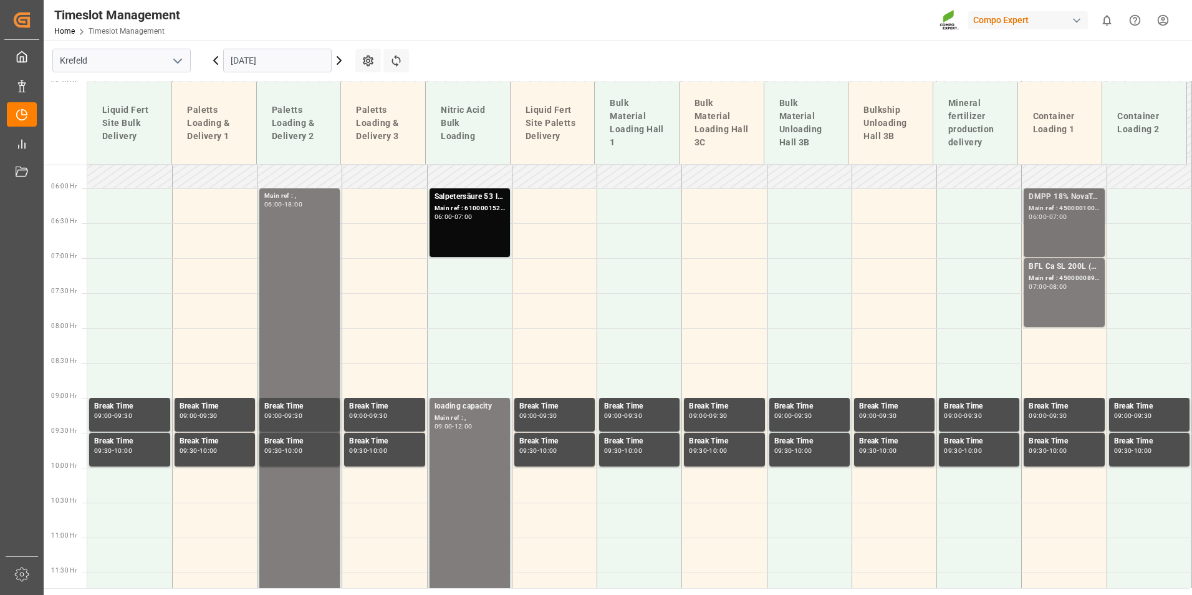
click at [1088, 214] on div "06:00 - 07:00" at bounding box center [1064, 217] width 70 height 7
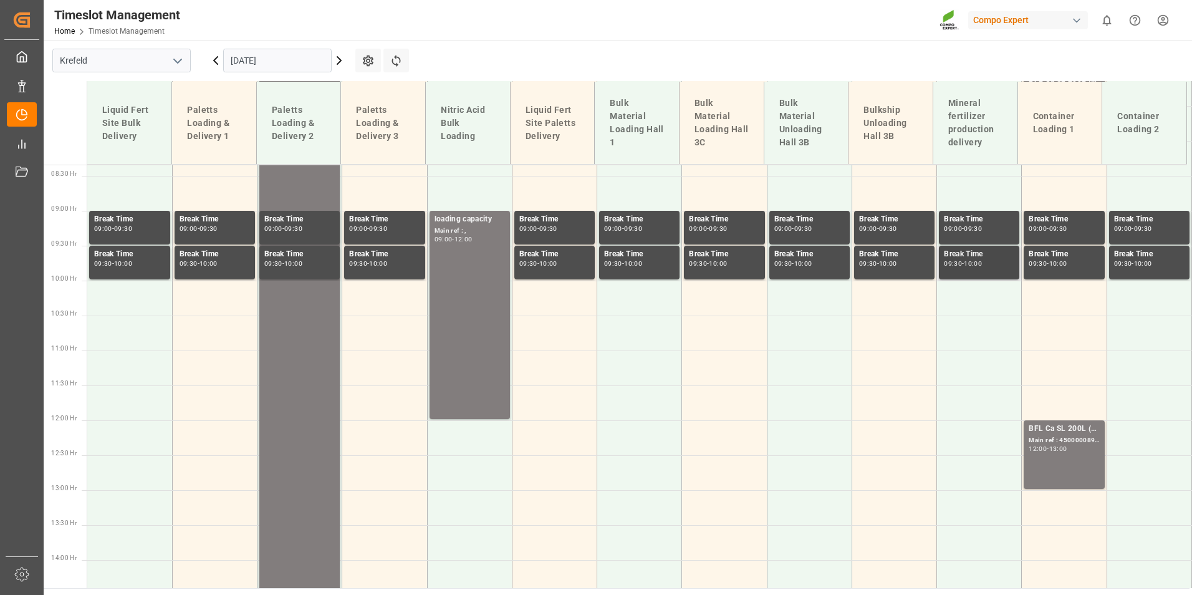
scroll to position [770, 0]
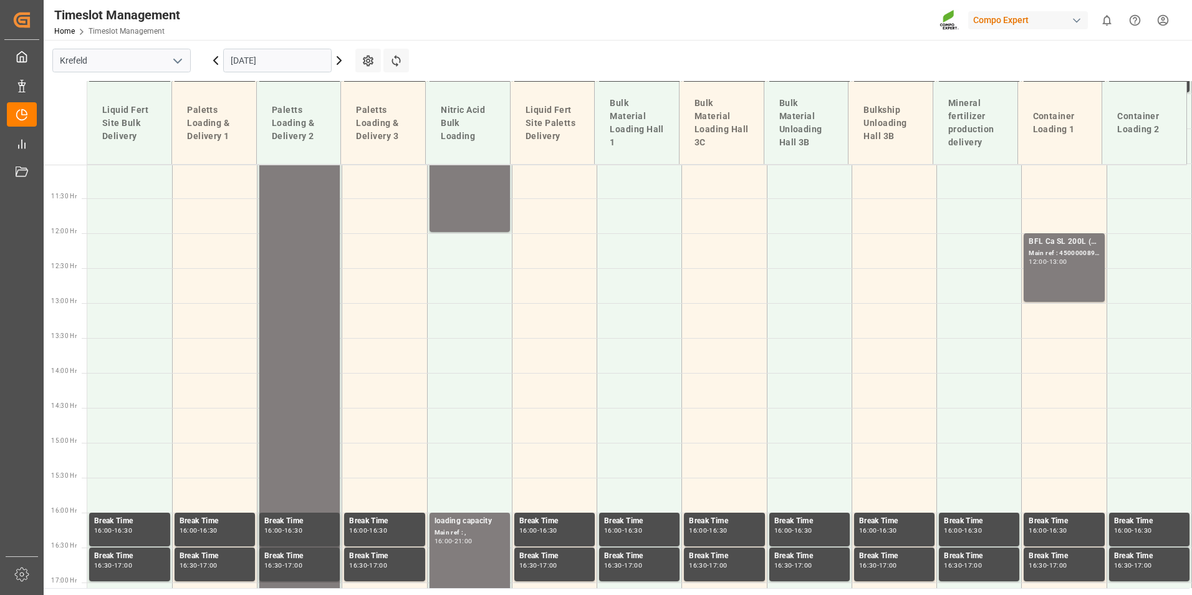
click at [210, 66] on icon at bounding box center [215, 60] width 15 height 15
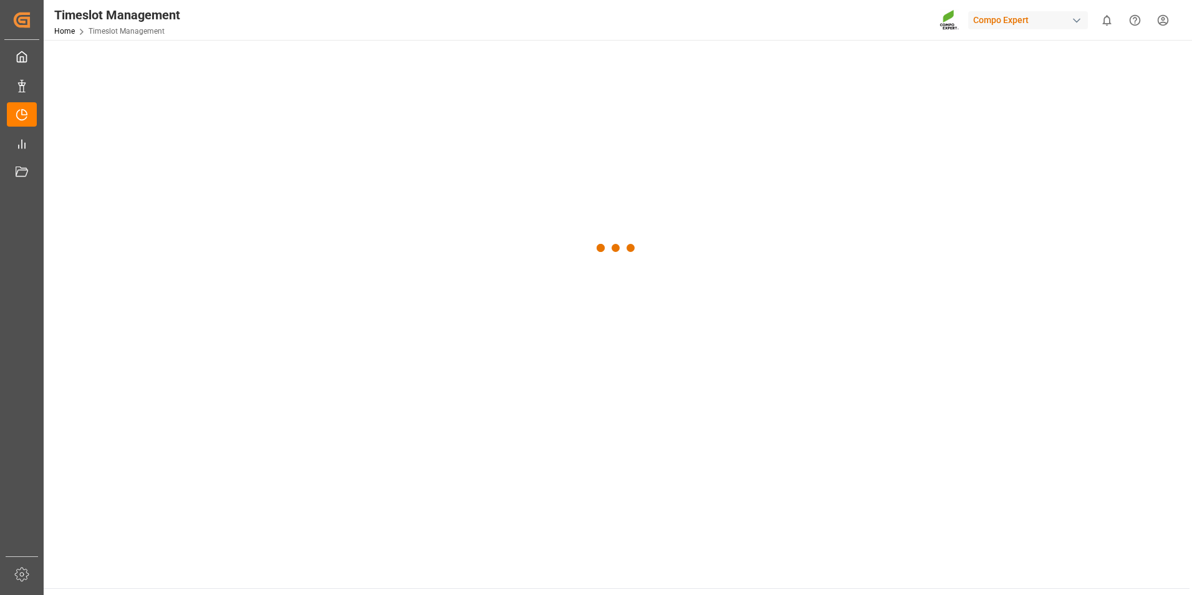
click at [211, 62] on div at bounding box center [617, 248] width 1146 height 417
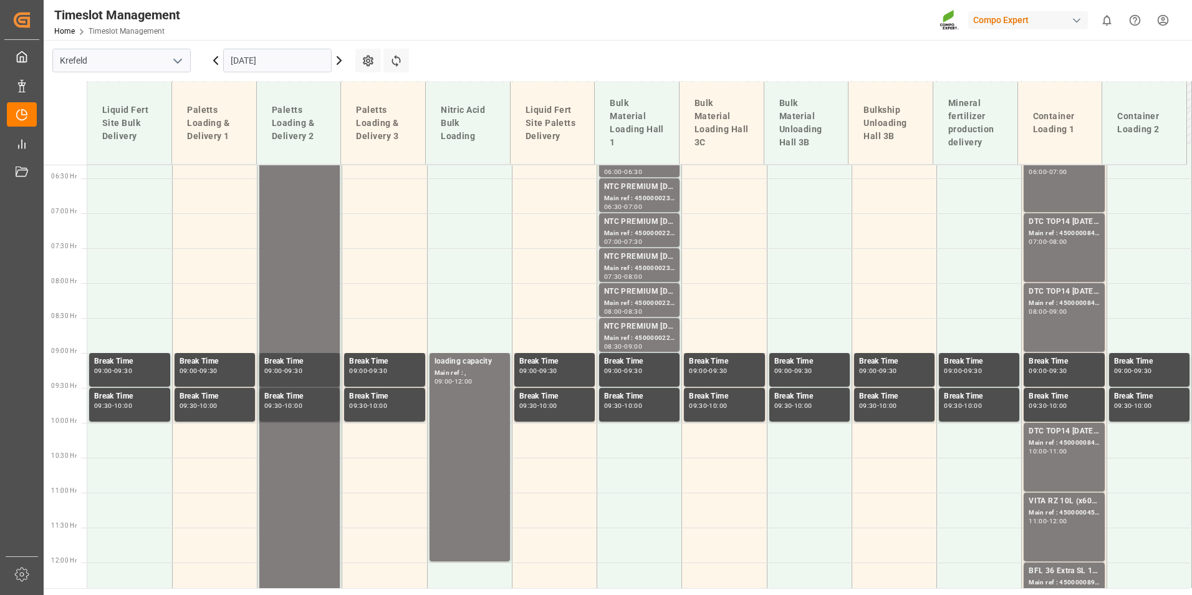
scroll to position [520, 0]
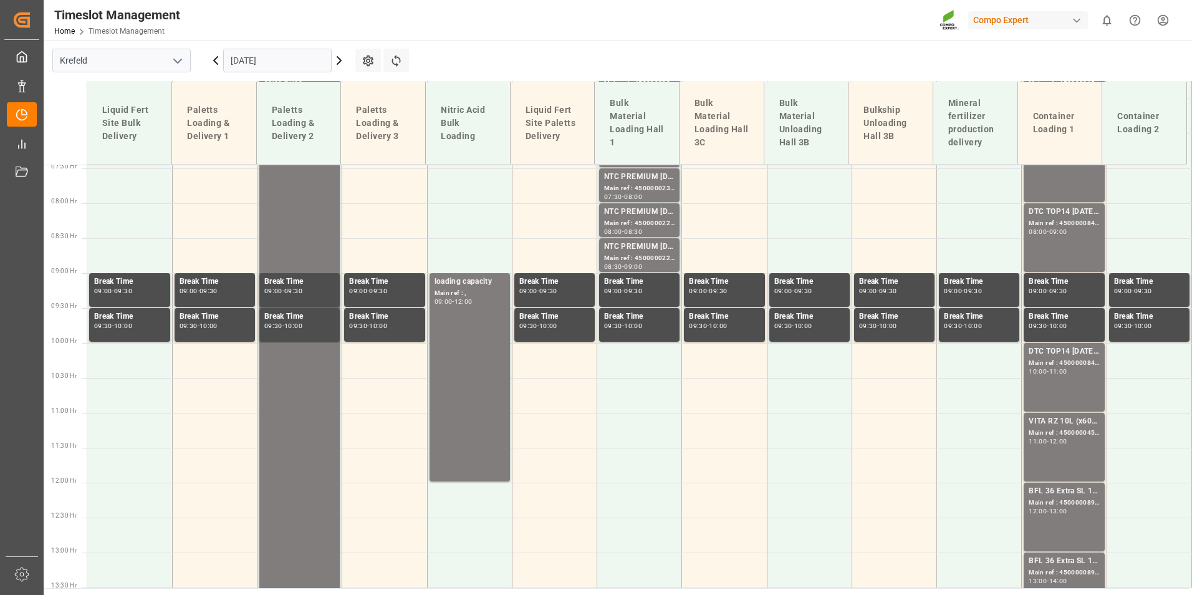
click at [212, 62] on icon at bounding box center [215, 60] width 15 height 15
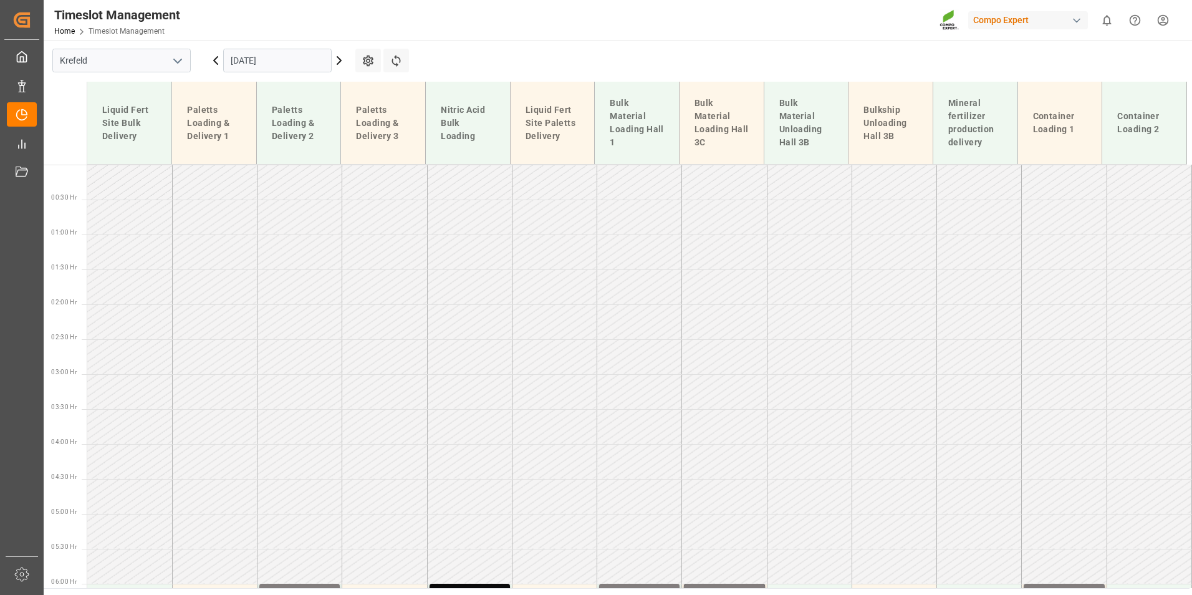
scroll to position [0, 0]
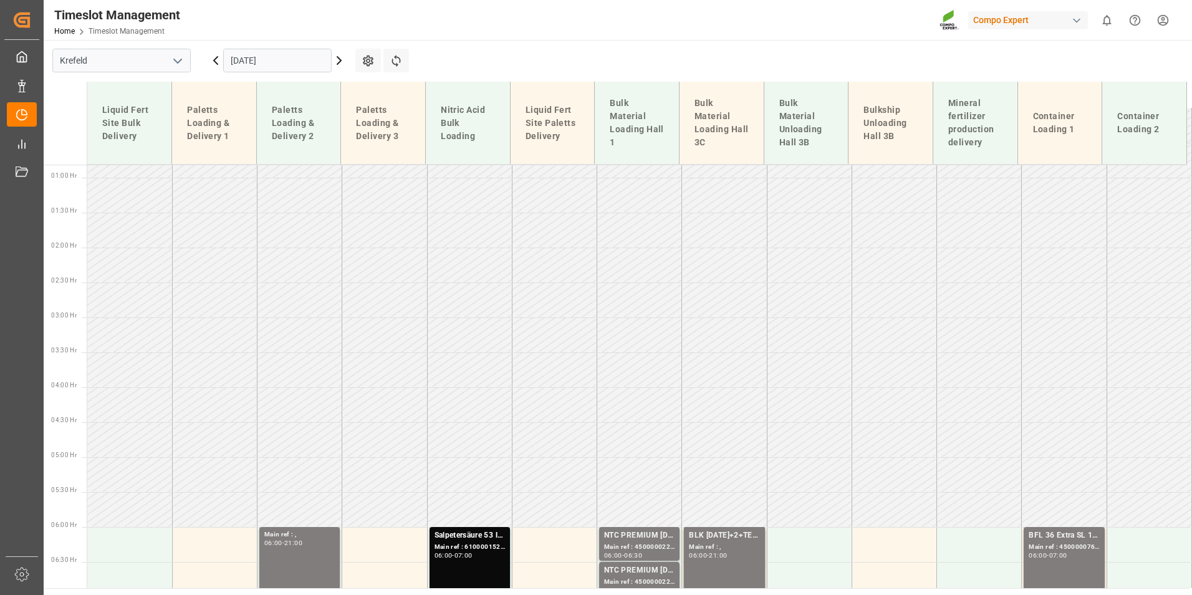
click at [212, 62] on icon at bounding box center [215, 60] width 15 height 15
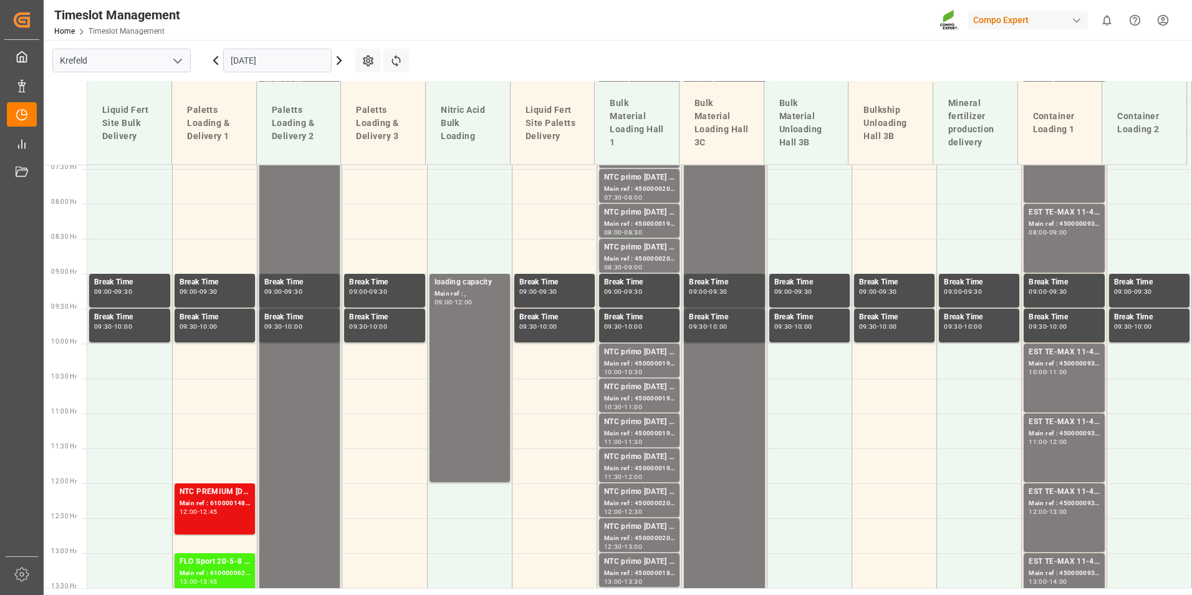
scroll to position [520, 0]
click at [216, 64] on icon at bounding box center [215, 60] width 15 height 15
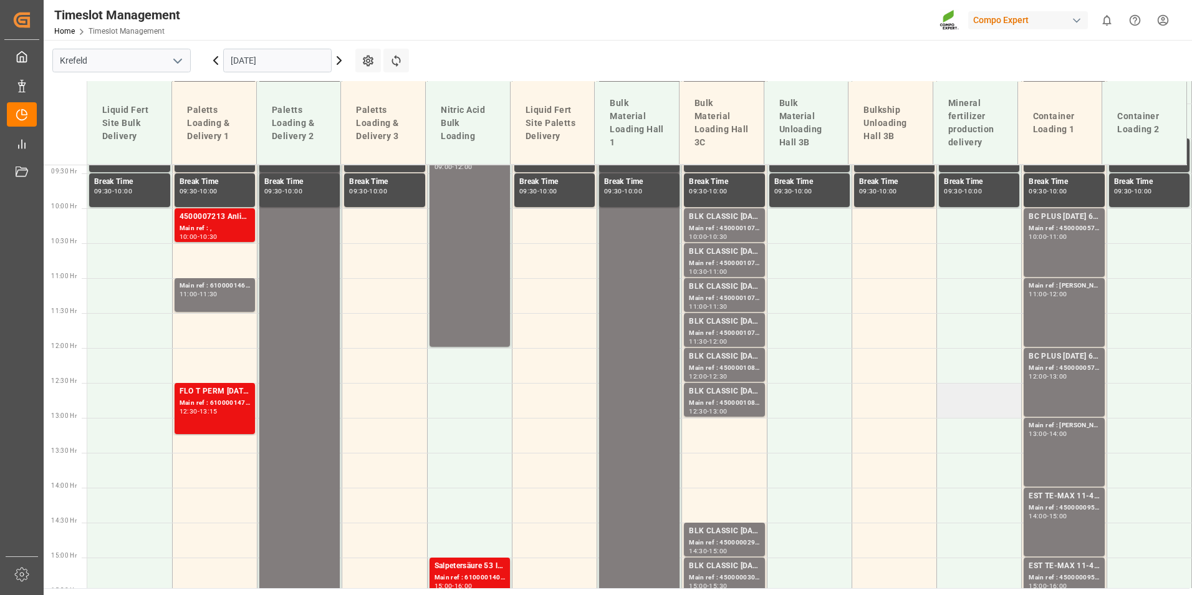
scroll to position [832, 0]
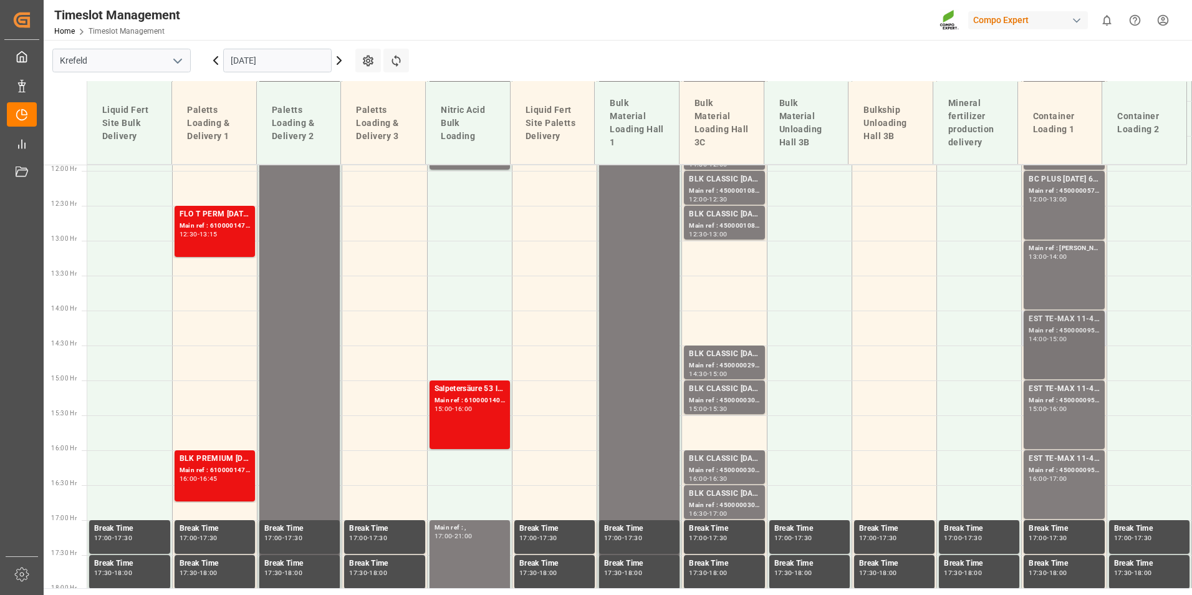
click at [1055, 336] on div "15:00" at bounding box center [1059, 339] width 18 height 6
click at [1050, 390] on div "EST TE-MAX 11-48 20kg (x45) ES, PT MTO" at bounding box center [1064, 389] width 70 height 12
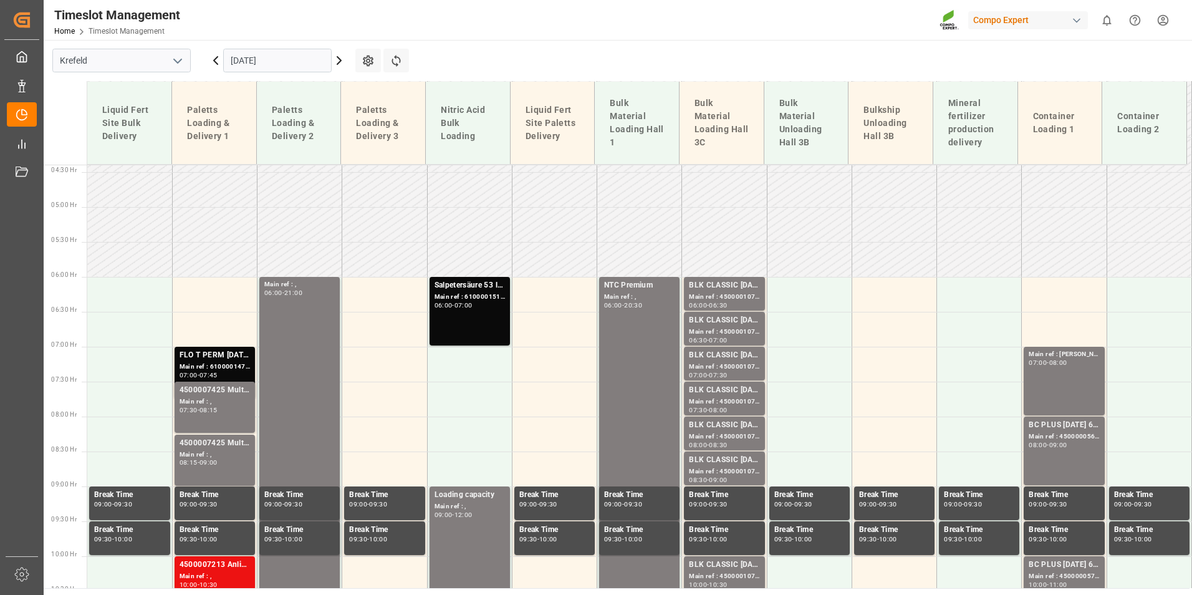
scroll to position [146, 0]
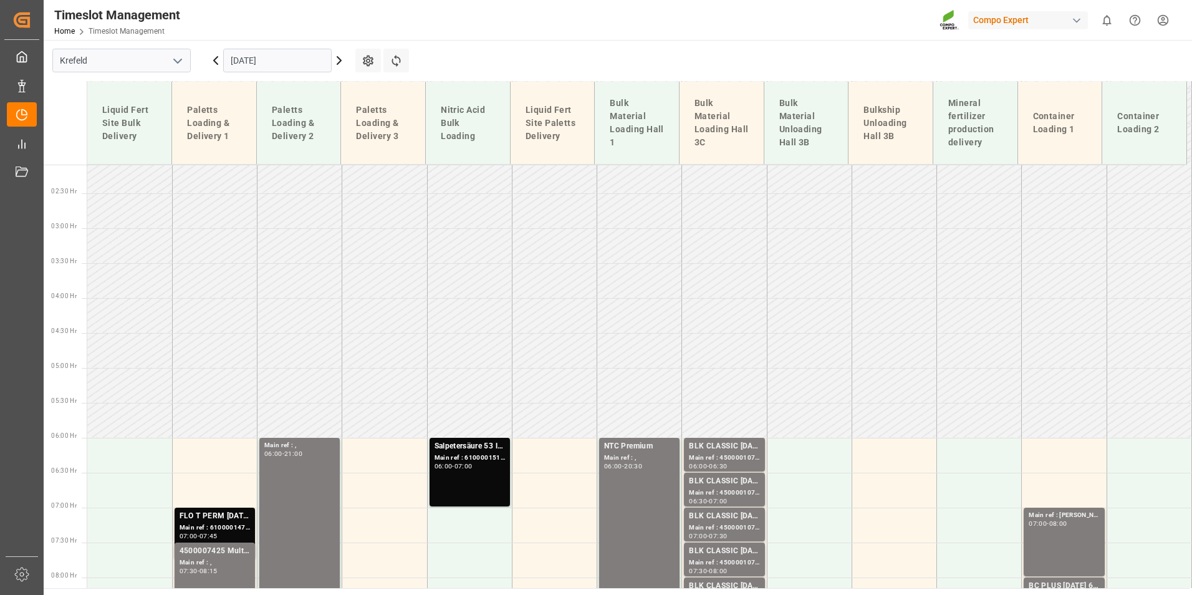
click at [343, 60] on icon at bounding box center [339, 60] width 15 height 15
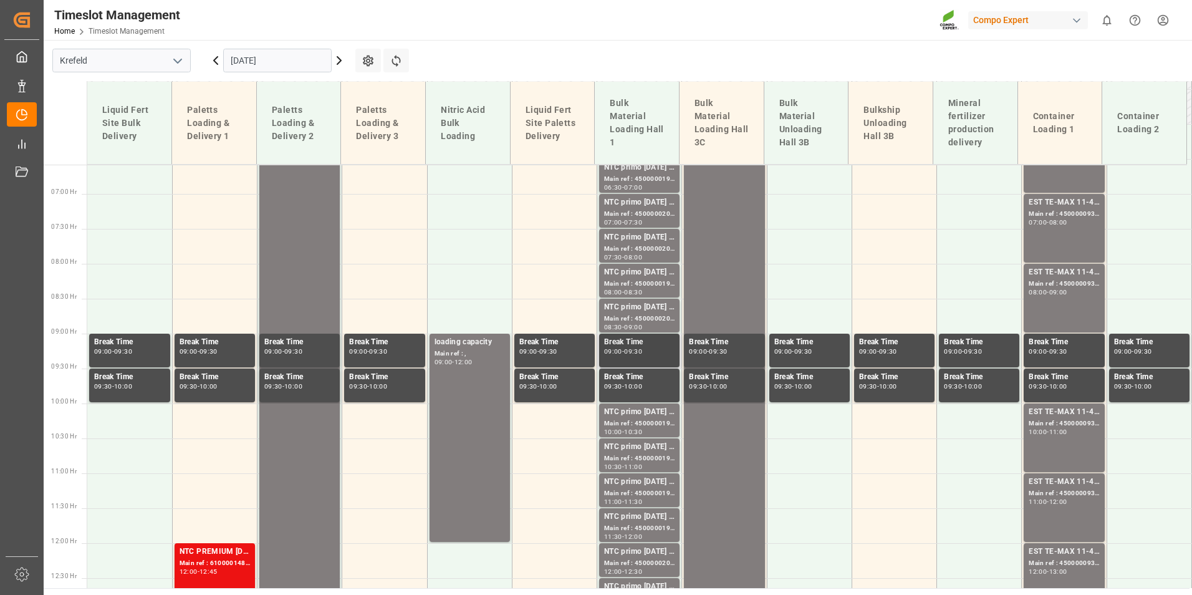
scroll to position [520, 0]
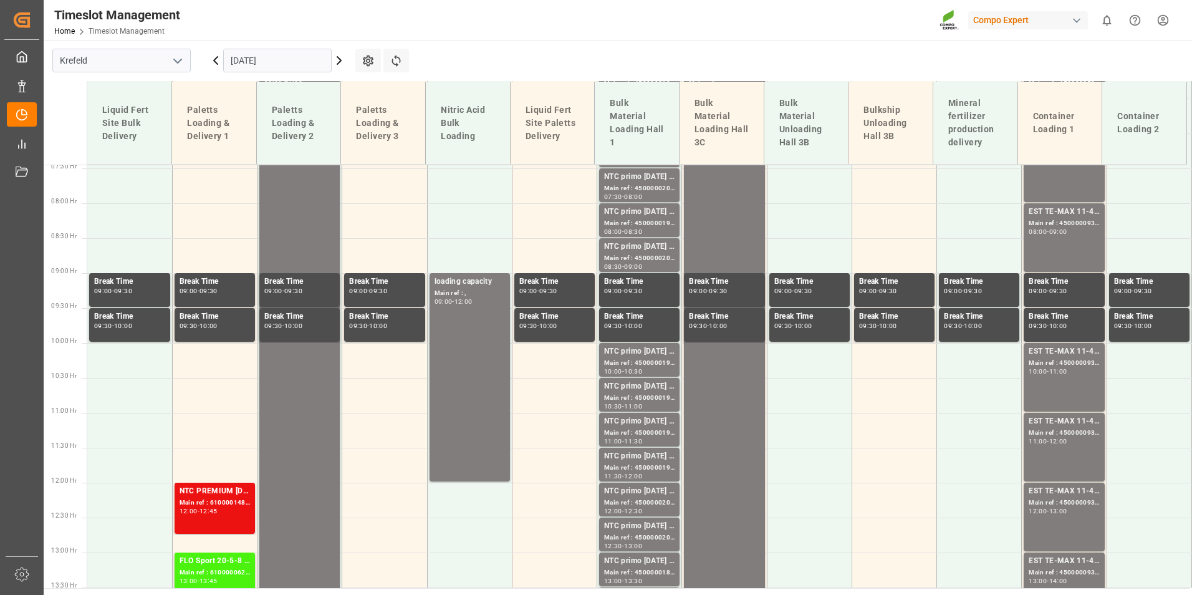
click at [212, 59] on icon at bounding box center [215, 60] width 15 height 15
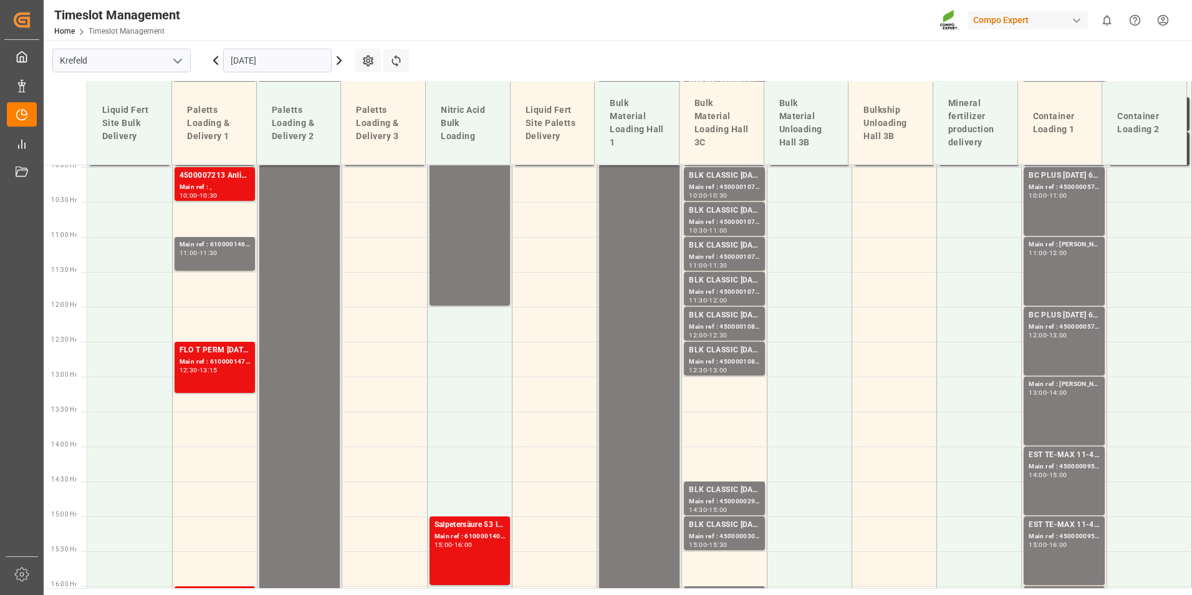
scroll to position [770, 0]
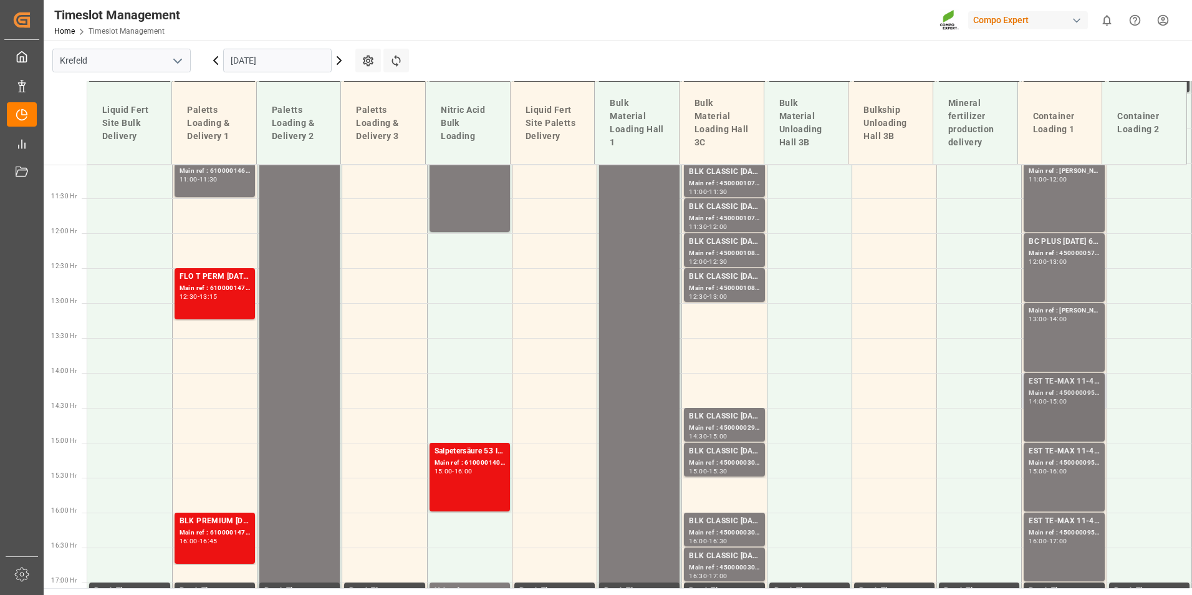
click at [1061, 397] on div "Main ref : 4500000955, 2000000378" at bounding box center [1064, 393] width 70 height 11
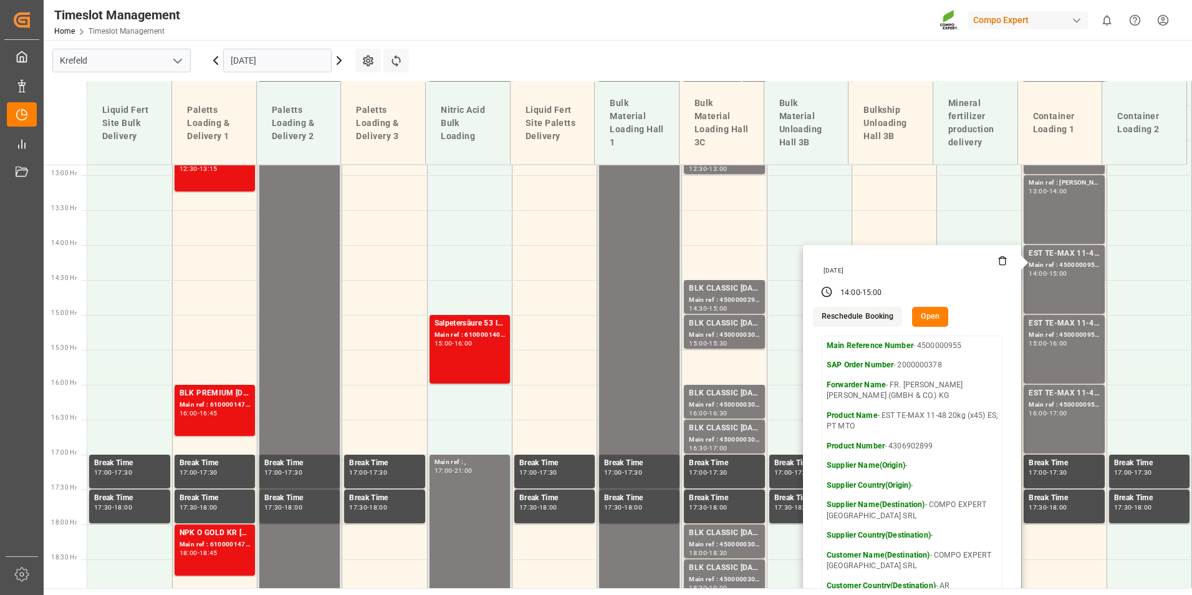
scroll to position [1019, 0]
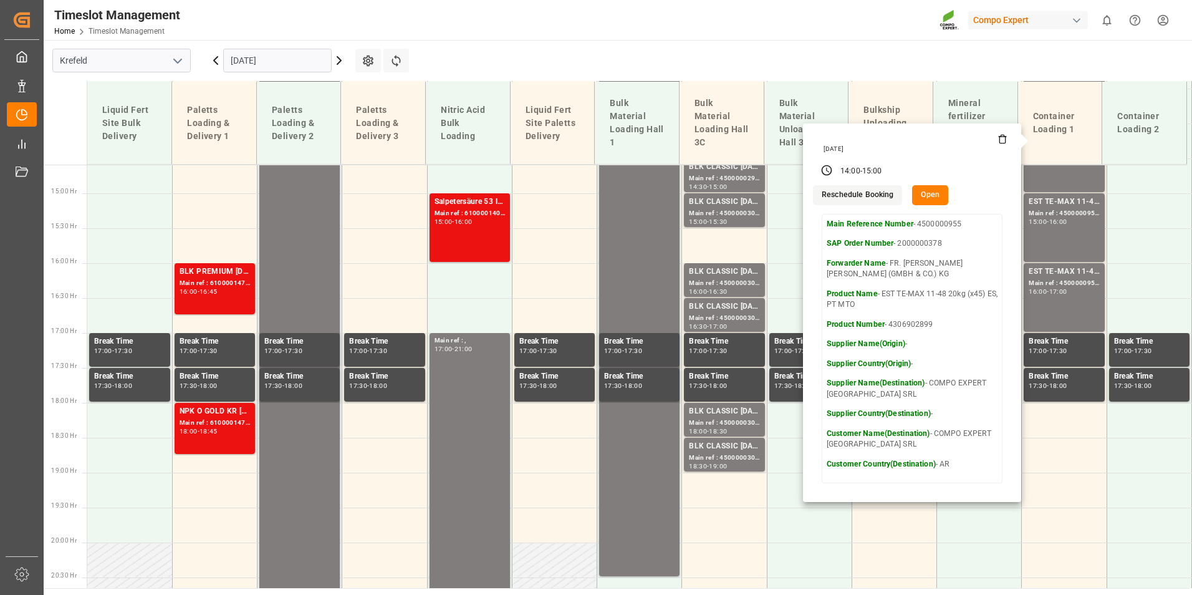
click at [922, 198] on button "Open" at bounding box center [930, 195] width 36 height 20
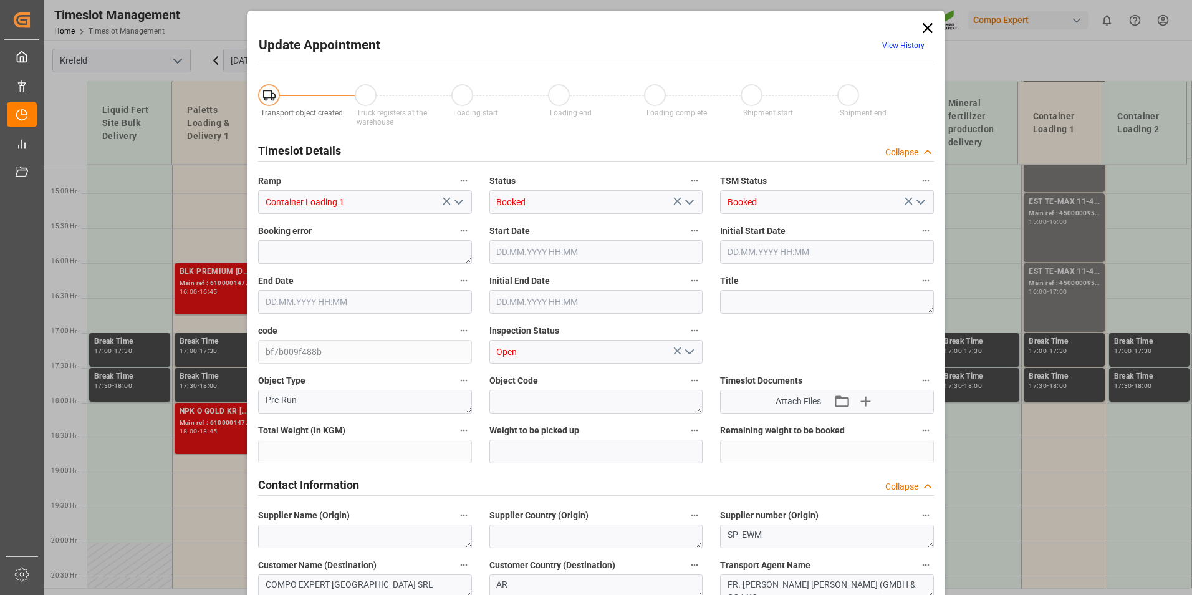
type input "42435"
type input "0"
type input "[DATE] 14:00"
type input "[DATE] 15:00"
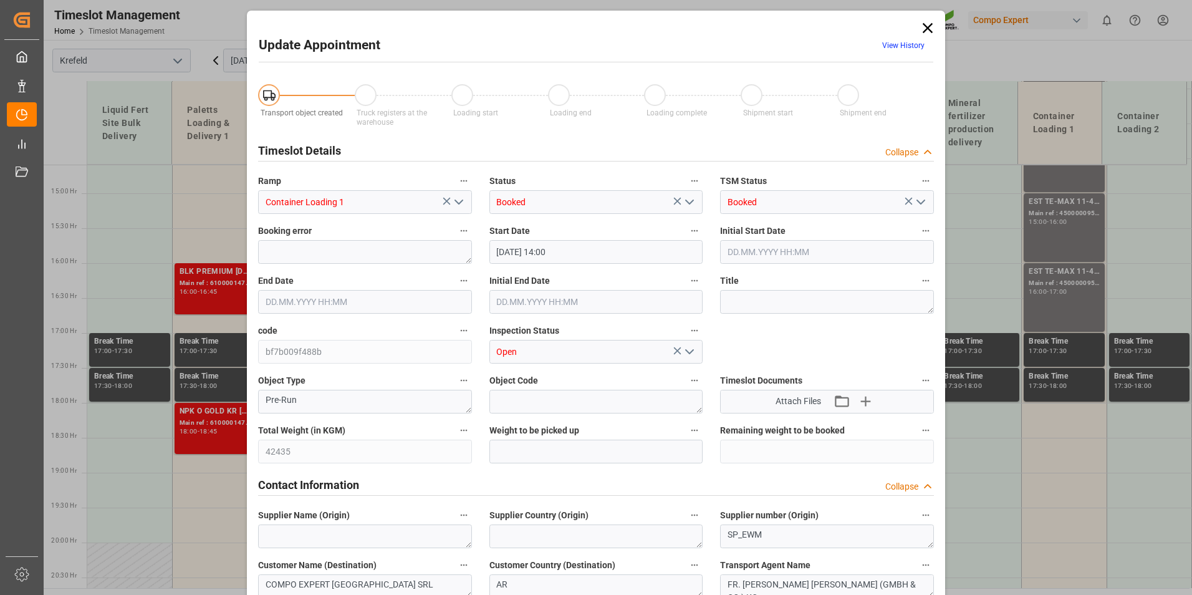
type input "[DATE] 14:30"
type input "[DATE] 10:42"
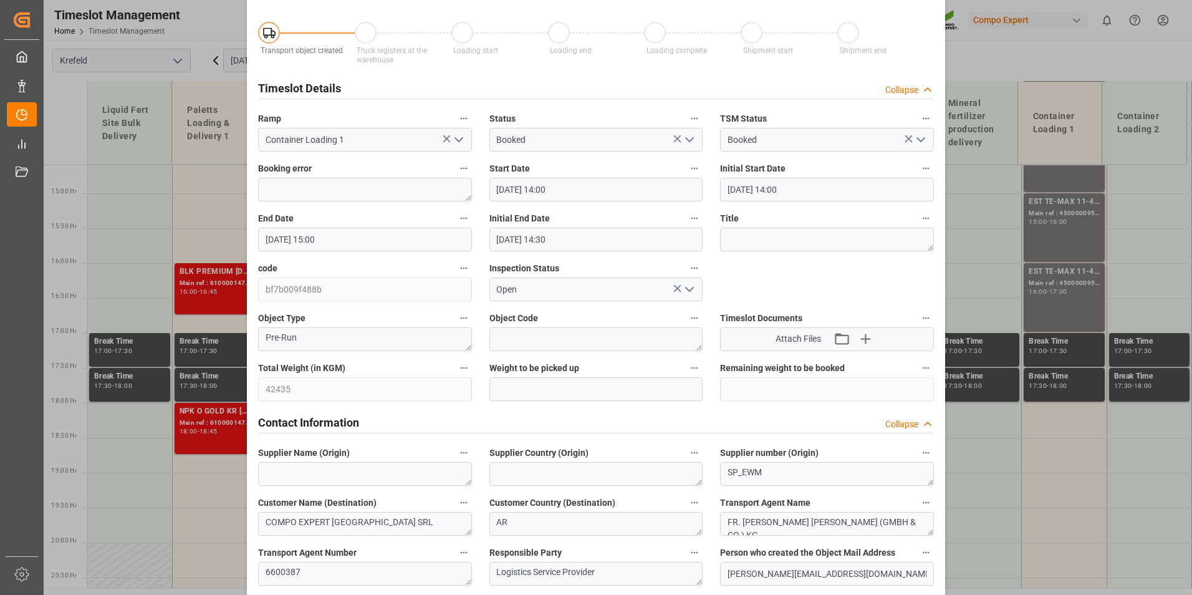
scroll to position [0, 0]
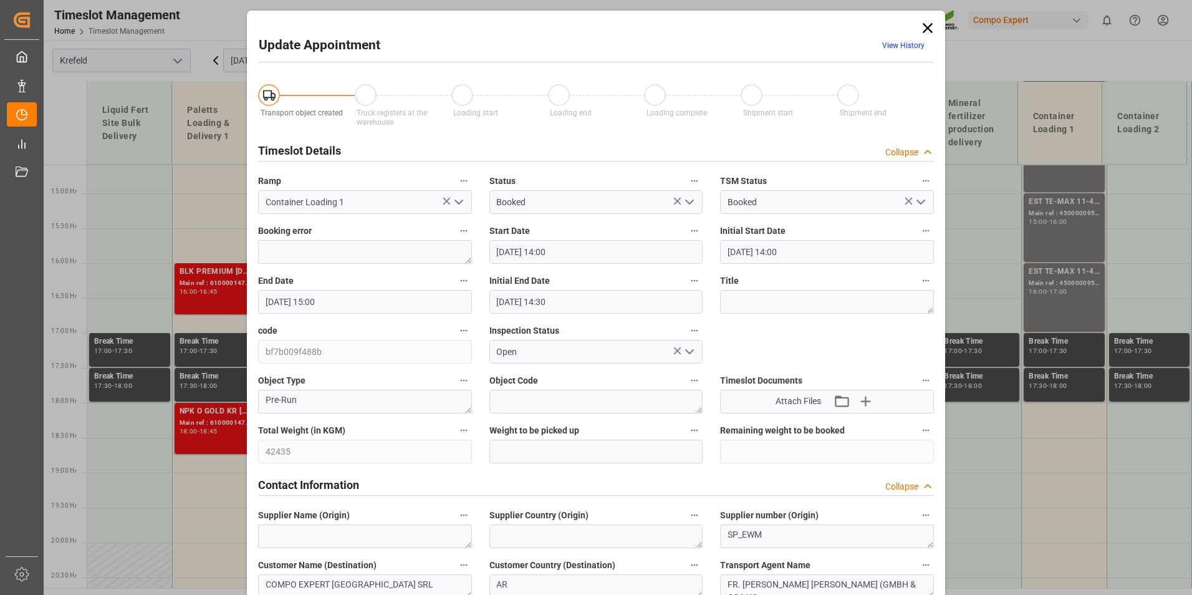
click at [923, 31] on icon at bounding box center [928, 28] width 10 height 10
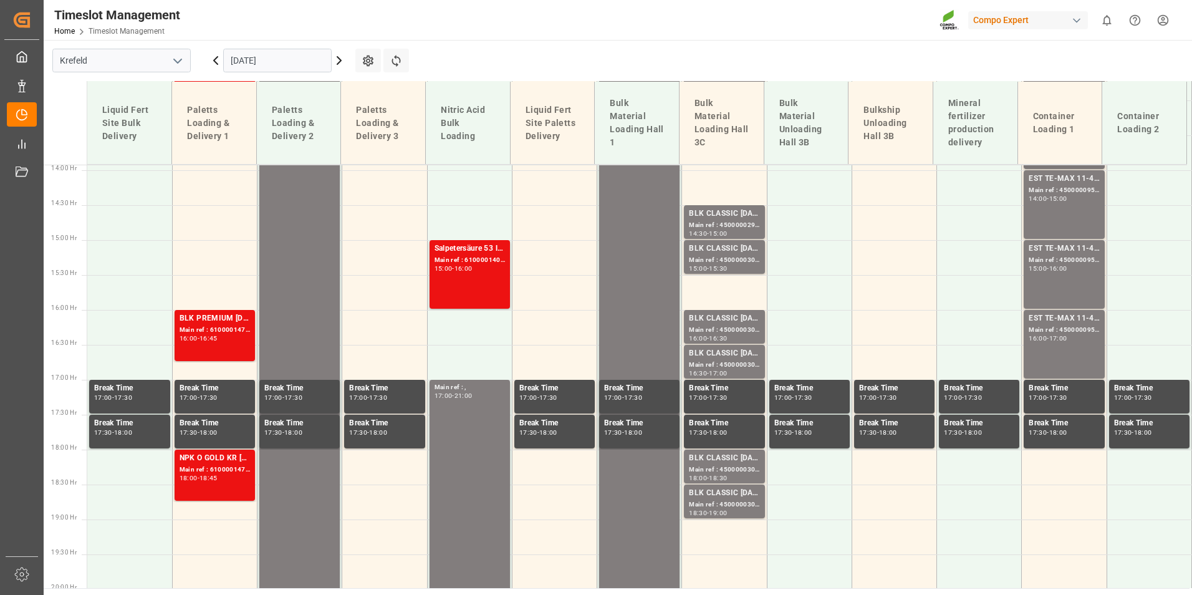
scroll to position [894, 0]
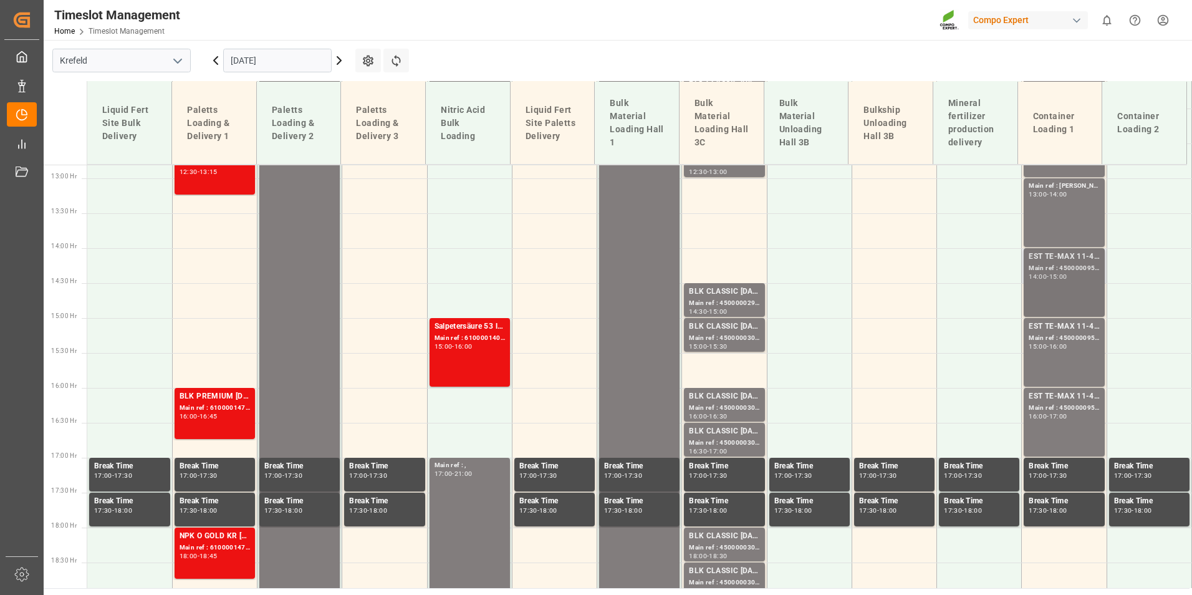
click at [1071, 292] on div "EST TE-MAX 11-48 20kg (x45) ES, PT MTO Main ref : 4500000955, 2000000378 14:00 …" at bounding box center [1064, 283] width 70 height 64
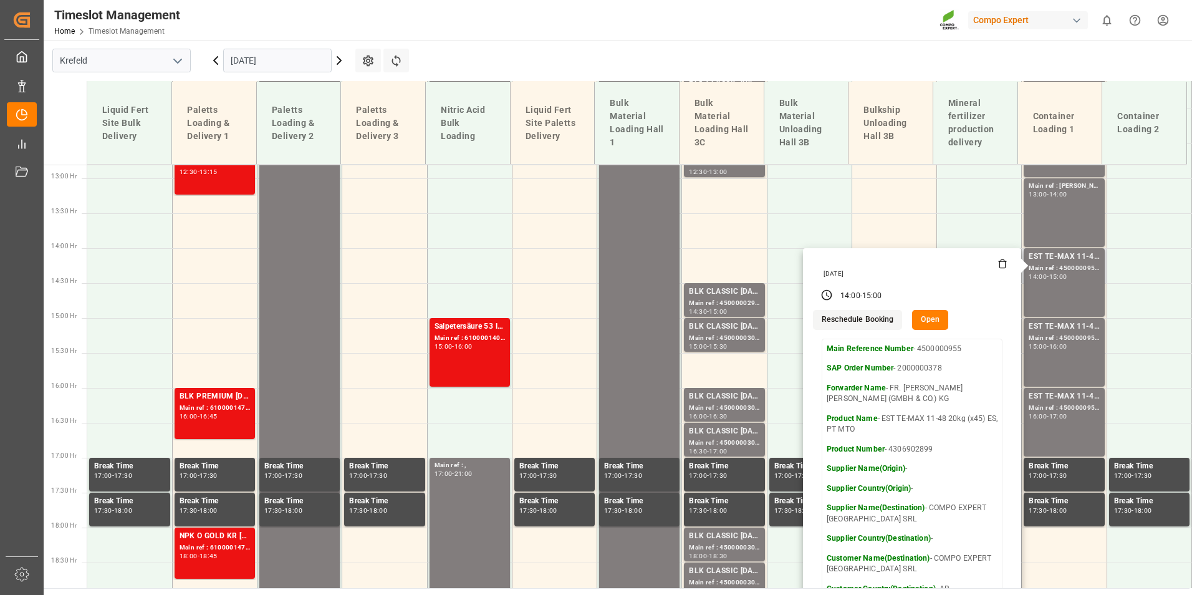
click at [838, 319] on button "Reschedule Booking" at bounding box center [857, 320] width 89 height 20
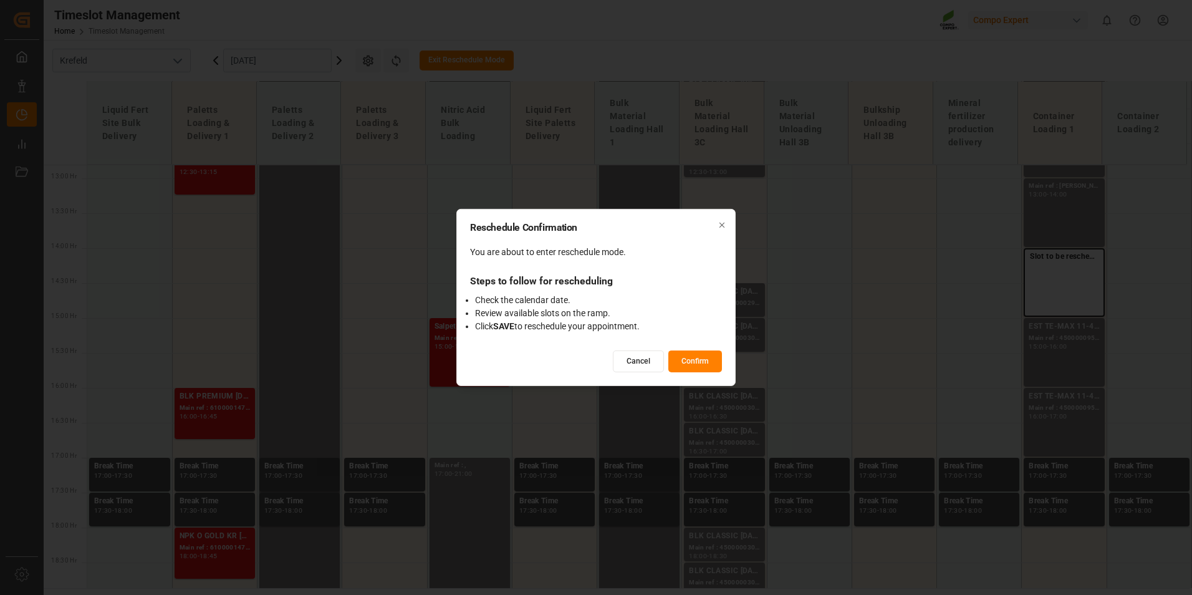
click at [708, 356] on button "Confirm" at bounding box center [696, 361] width 54 height 22
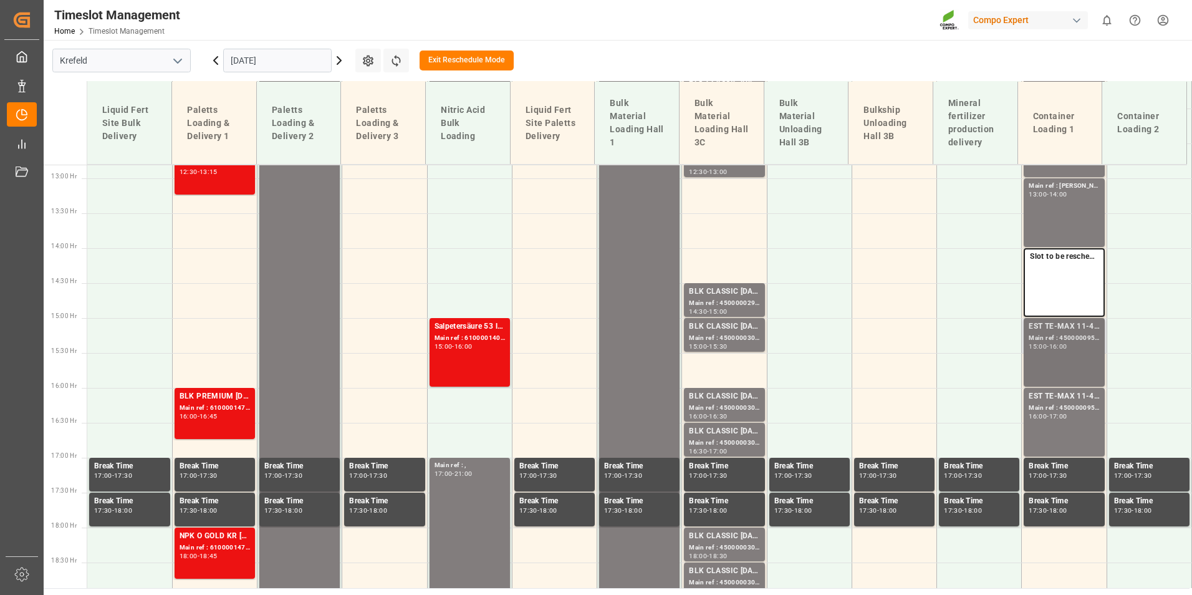
click at [1080, 339] on div "Main ref : 4500000956, 2000000378" at bounding box center [1064, 338] width 70 height 11
click at [1074, 281] on div "Slot to be rescheduled." at bounding box center [1064, 282] width 80 height 69
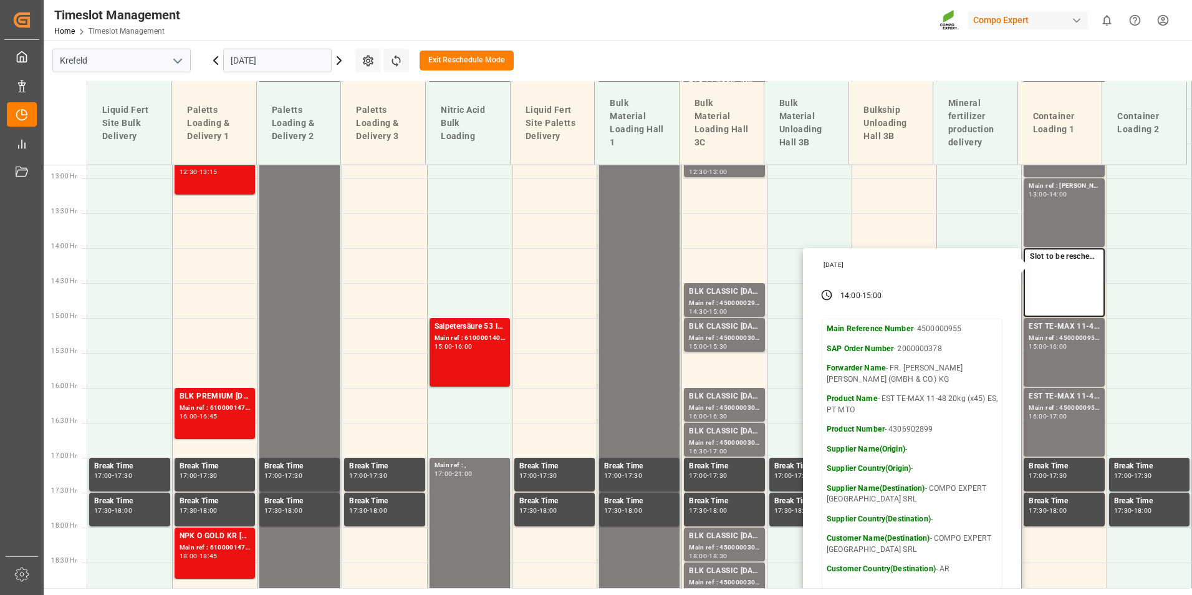
scroll to position [957, 0]
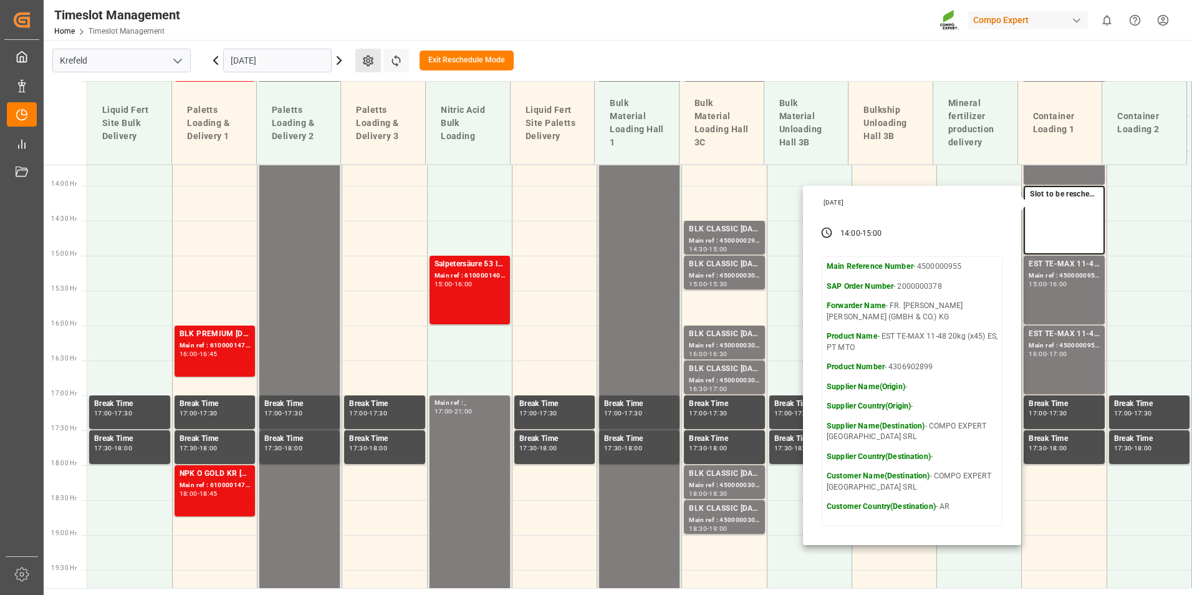
click at [360, 52] on button "Settings" at bounding box center [368, 61] width 26 height 24
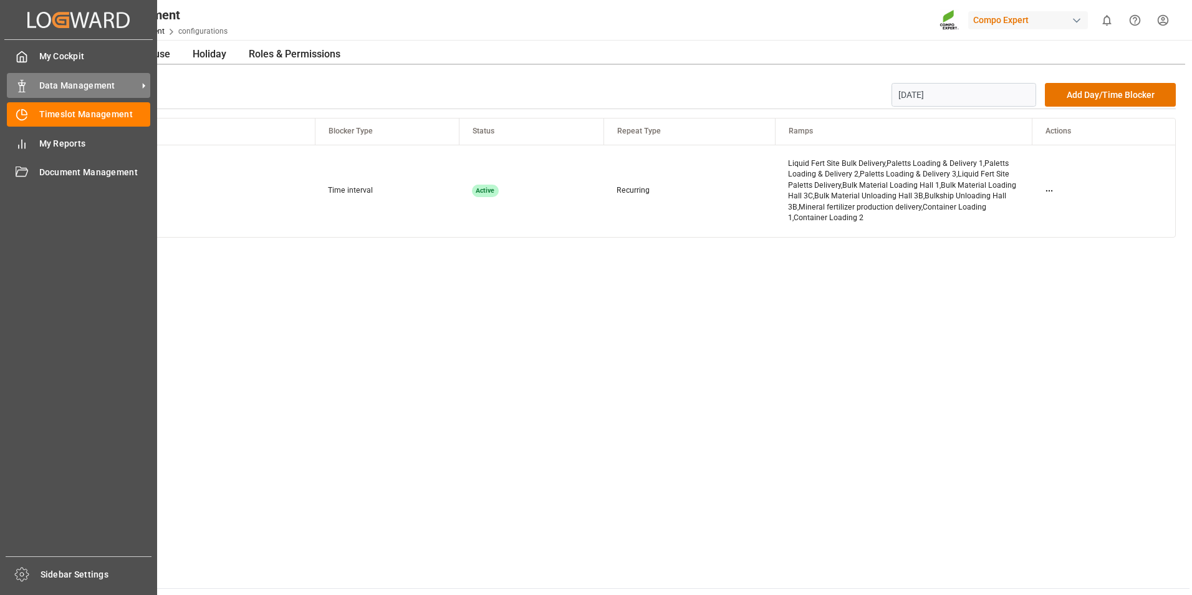
click at [25, 90] on icon at bounding box center [22, 86] width 12 height 12
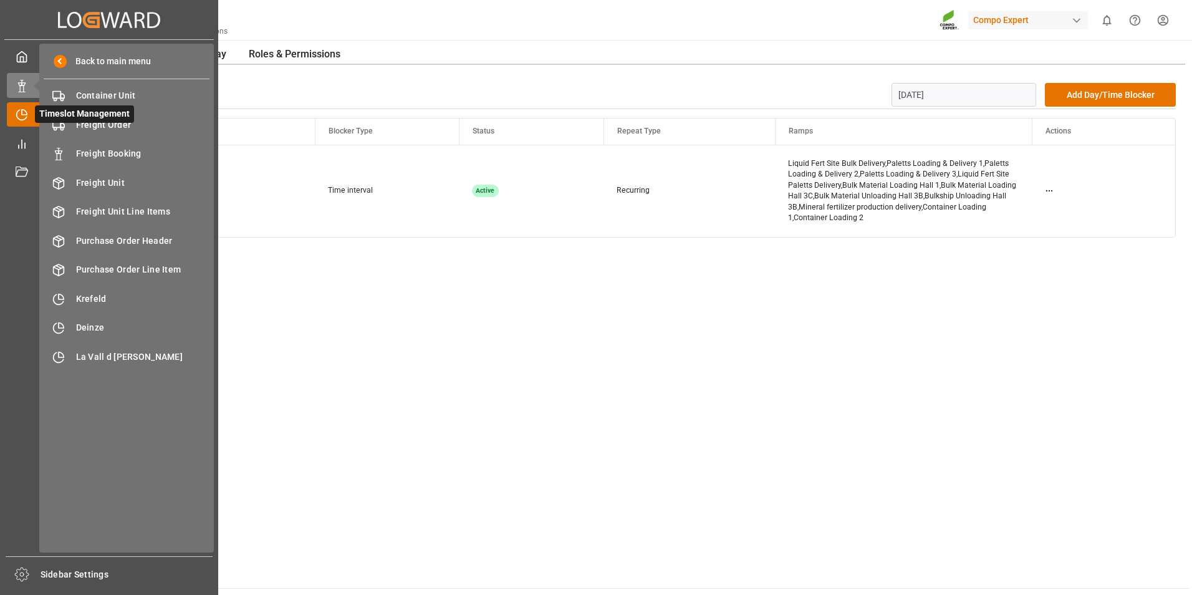
click at [27, 109] on icon at bounding box center [22, 115] width 12 height 12
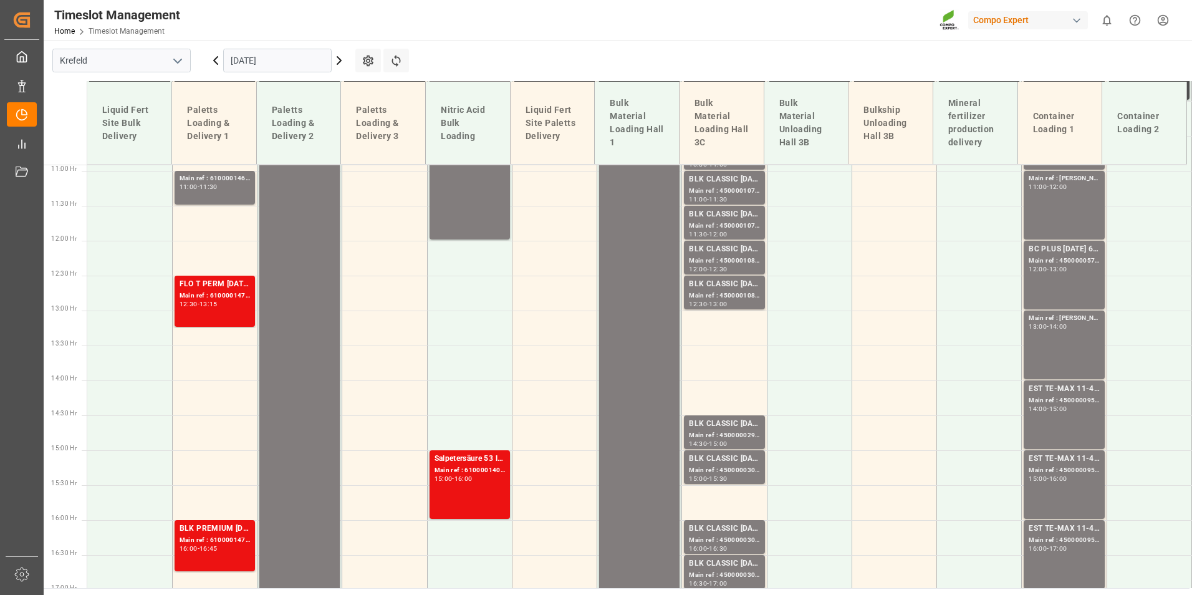
scroll to position [770, 0]
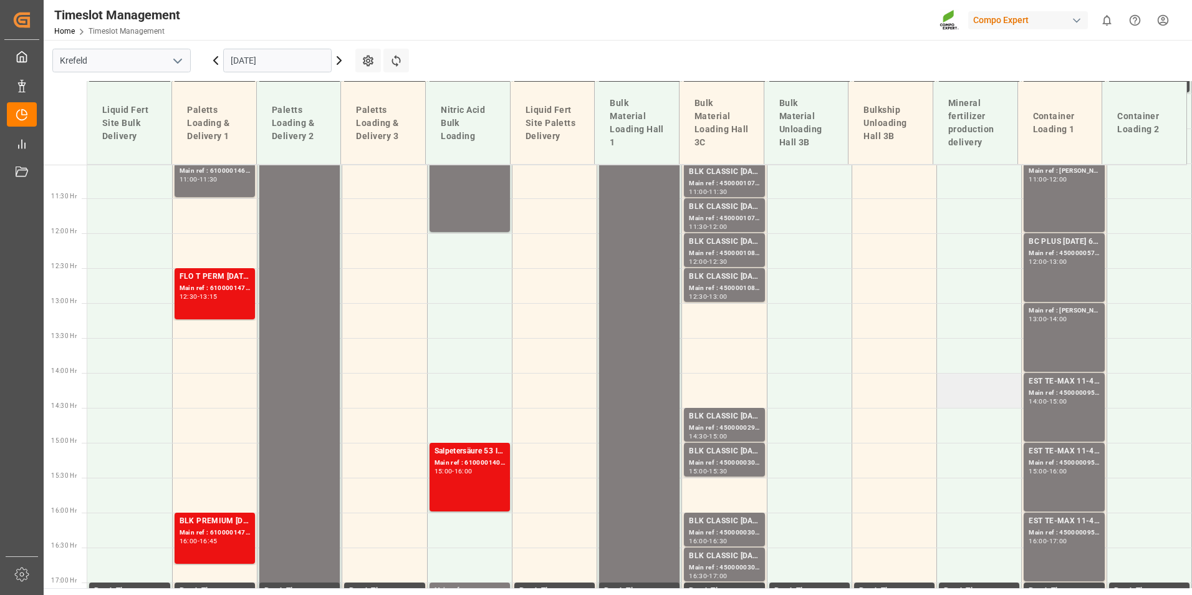
click at [1013, 387] on td at bounding box center [979, 390] width 85 height 35
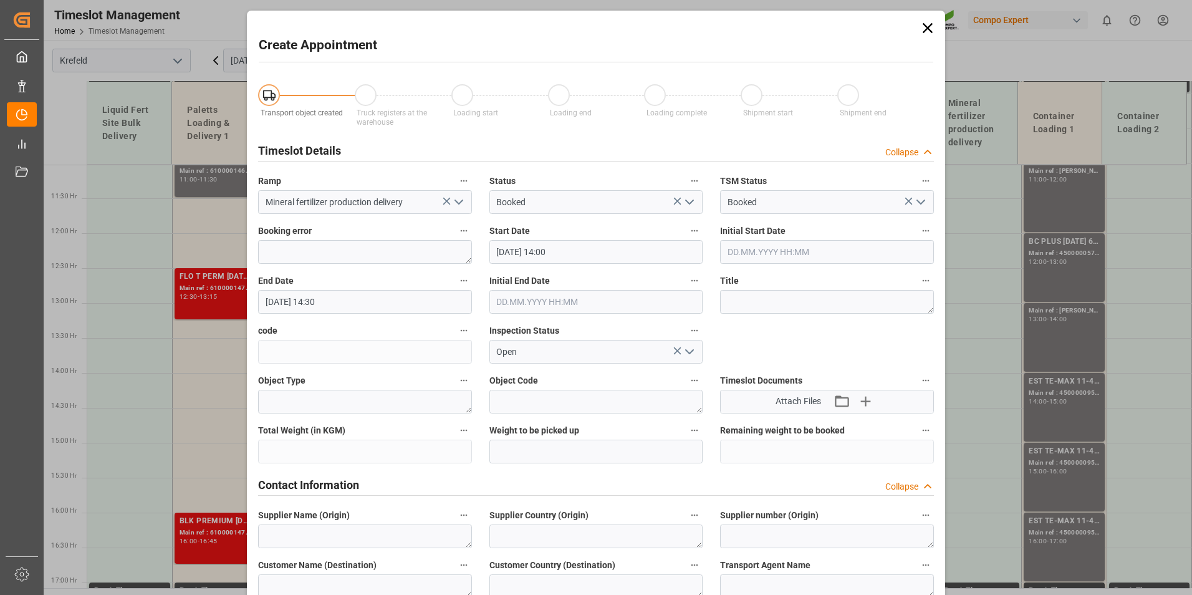
type input "[DATE] 14:00"
type input "[DATE] 14:30"
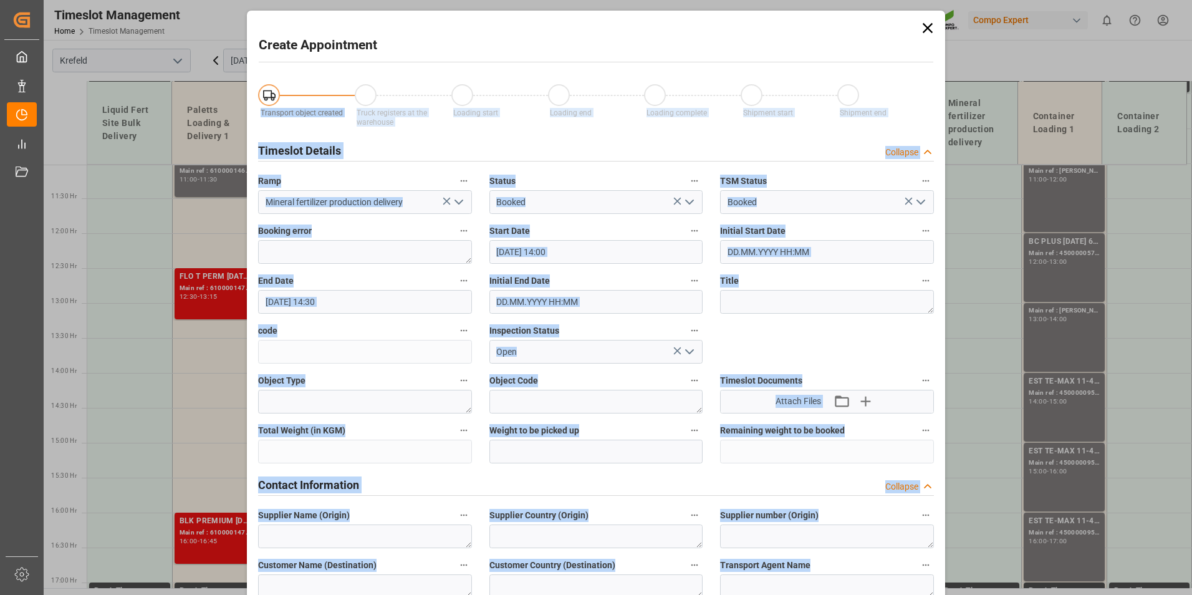
click at [927, 30] on icon at bounding box center [927, 27] width 17 height 17
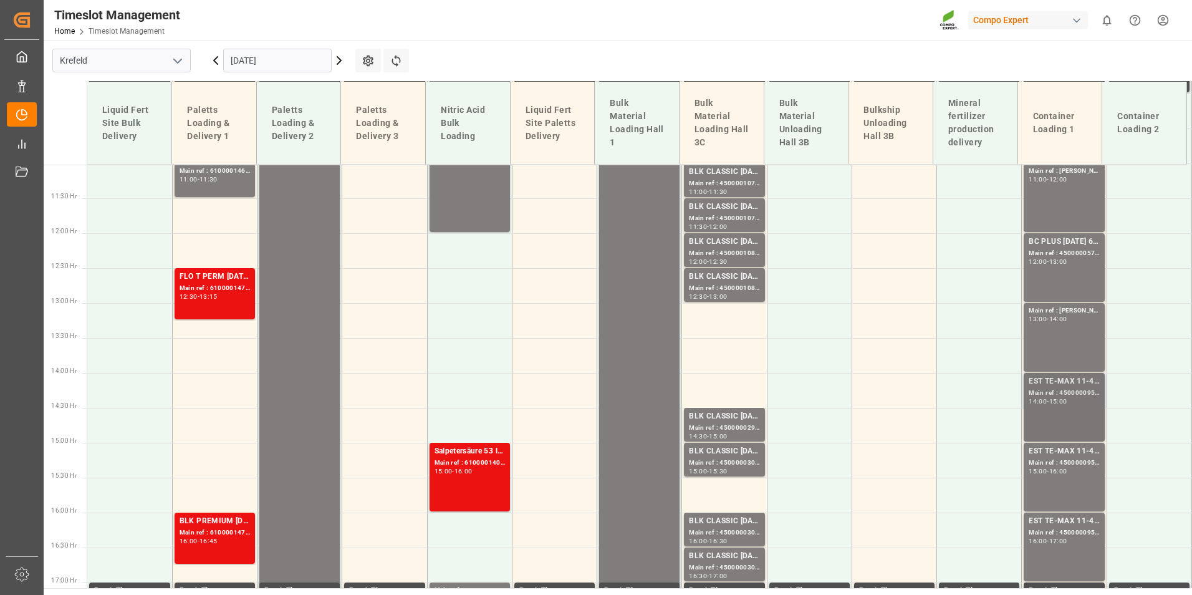
click at [1038, 423] on div "EST TE-MAX 11-48 20kg (x45) ES, PT MTO Main ref : 4500000955, 2000000378 14:00 …" at bounding box center [1064, 407] width 70 height 64
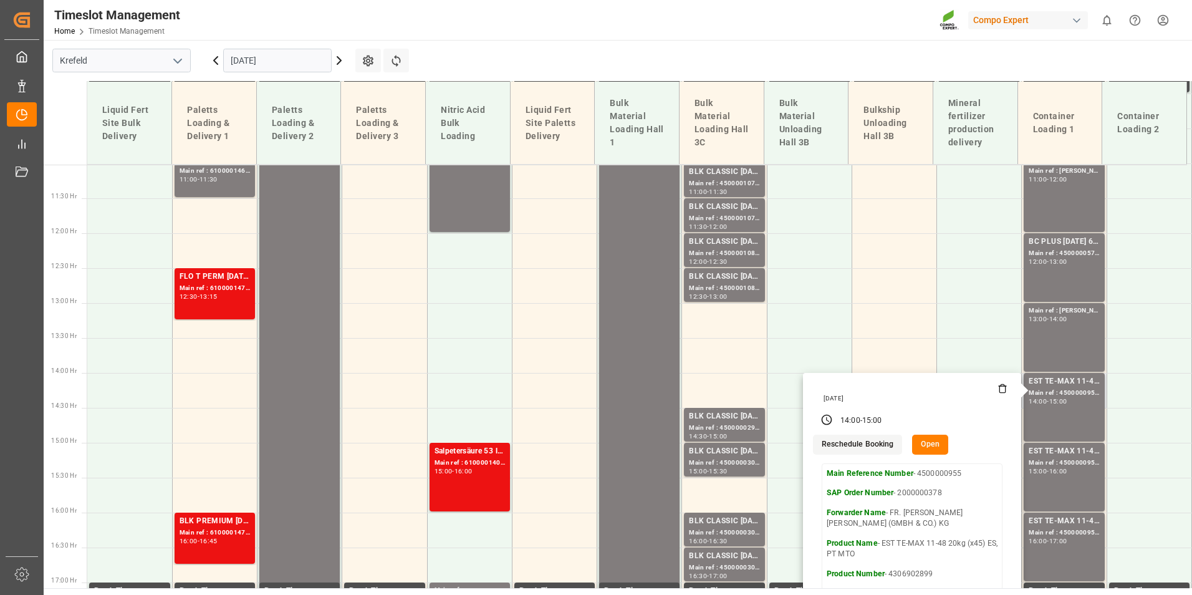
click at [1015, 390] on div at bounding box center [1022, 391] width 14 height 14
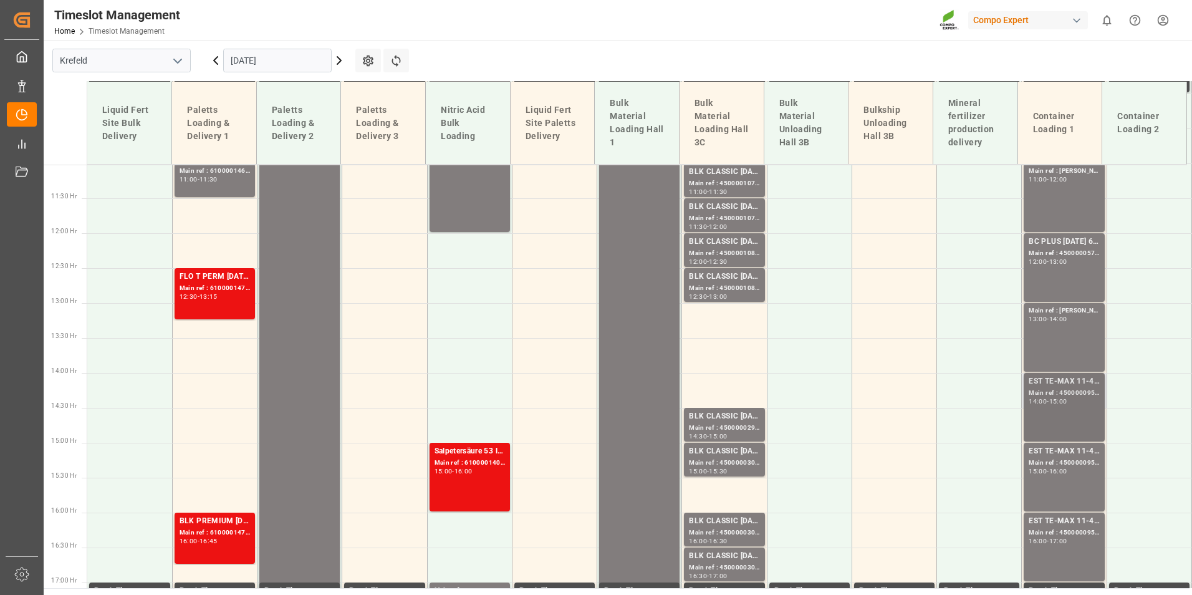
click at [1031, 400] on div "14:00" at bounding box center [1038, 401] width 18 height 6
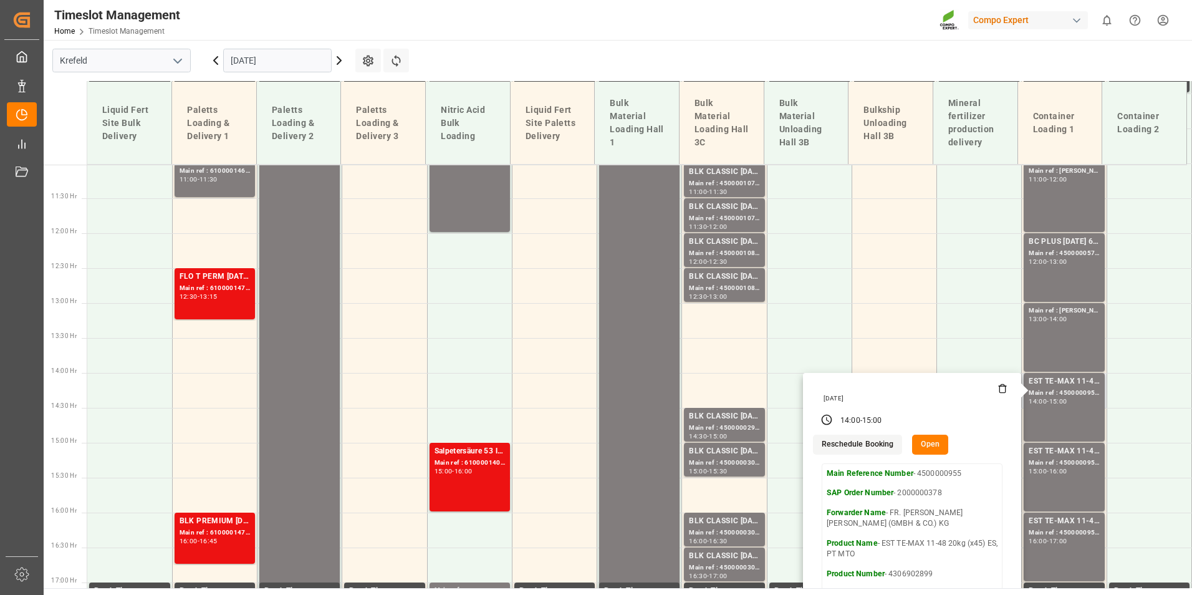
click at [999, 389] on icon at bounding box center [1003, 389] width 10 height 10
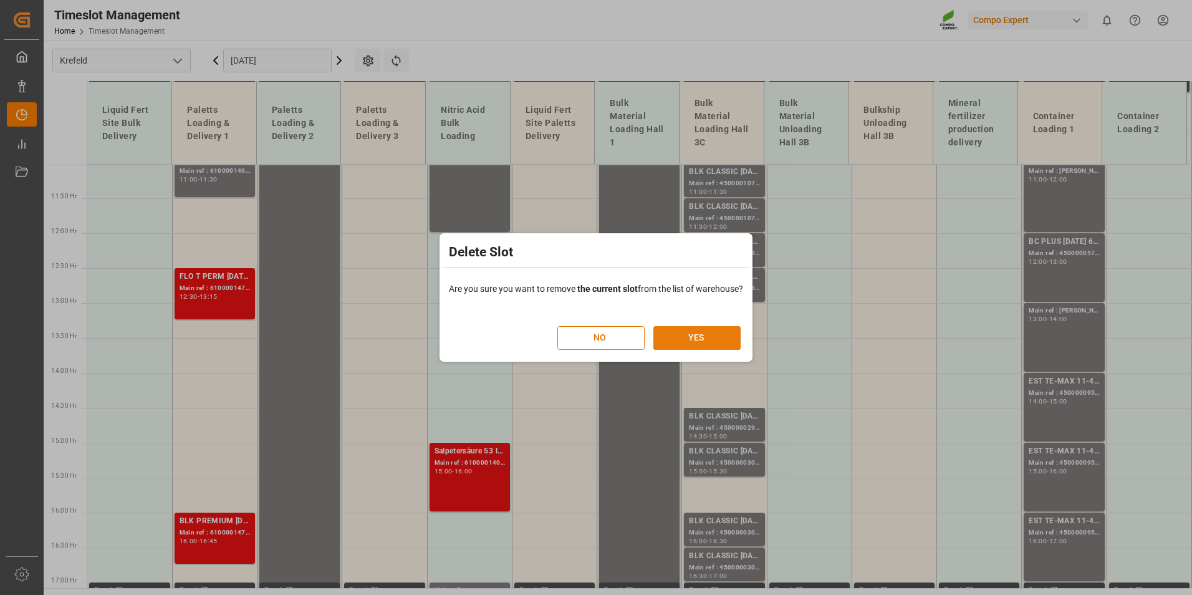
click at [715, 332] on button "YES" at bounding box center [697, 338] width 87 height 24
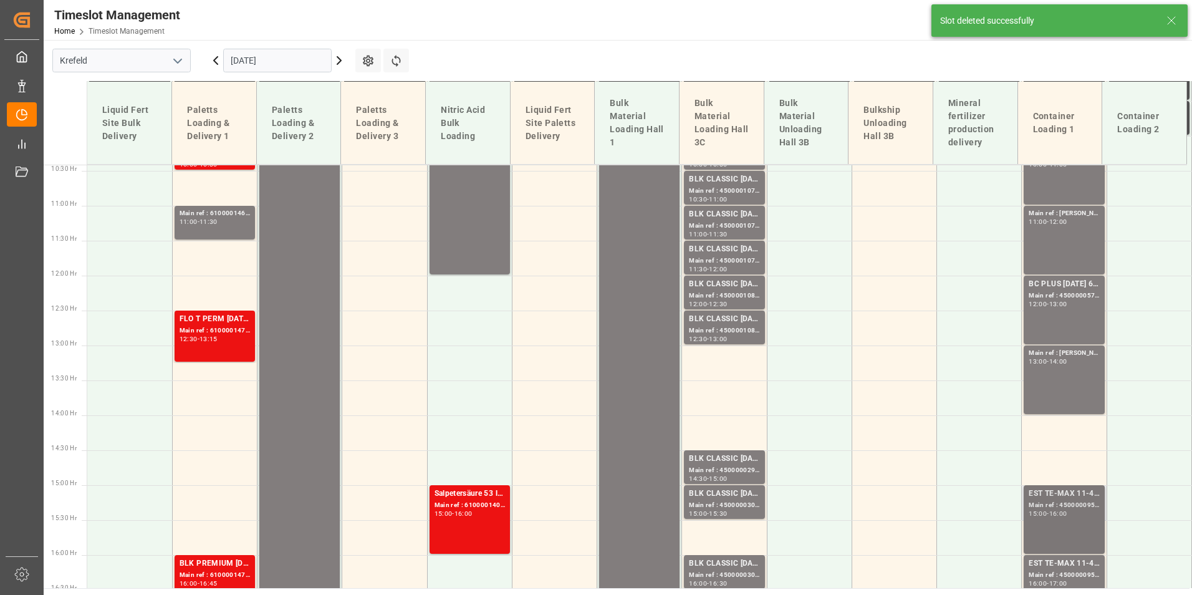
scroll to position [939, 0]
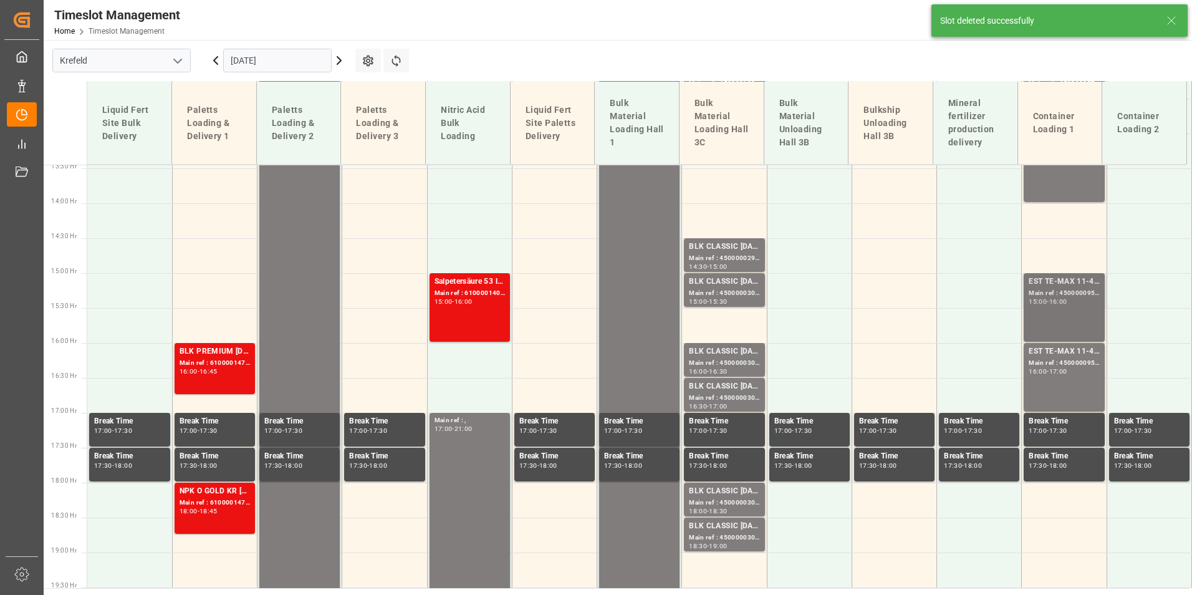
click at [1061, 317] on div "EST TE-MAX 11-48 20kg (x45) ES, PT MTO Main ref : 4500000956, 2000000378 15:00 …" at bounding box center [1064, 308] width 70 height 64
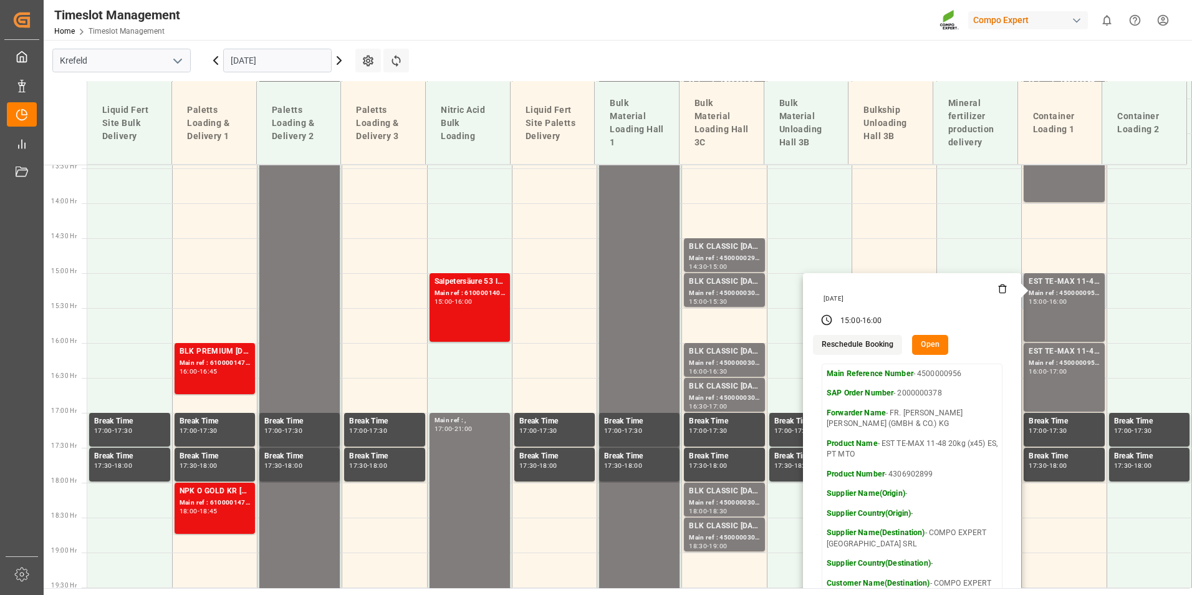
click at [998, 292] on icon at bounding box center [1003, 289] width 10 height 10
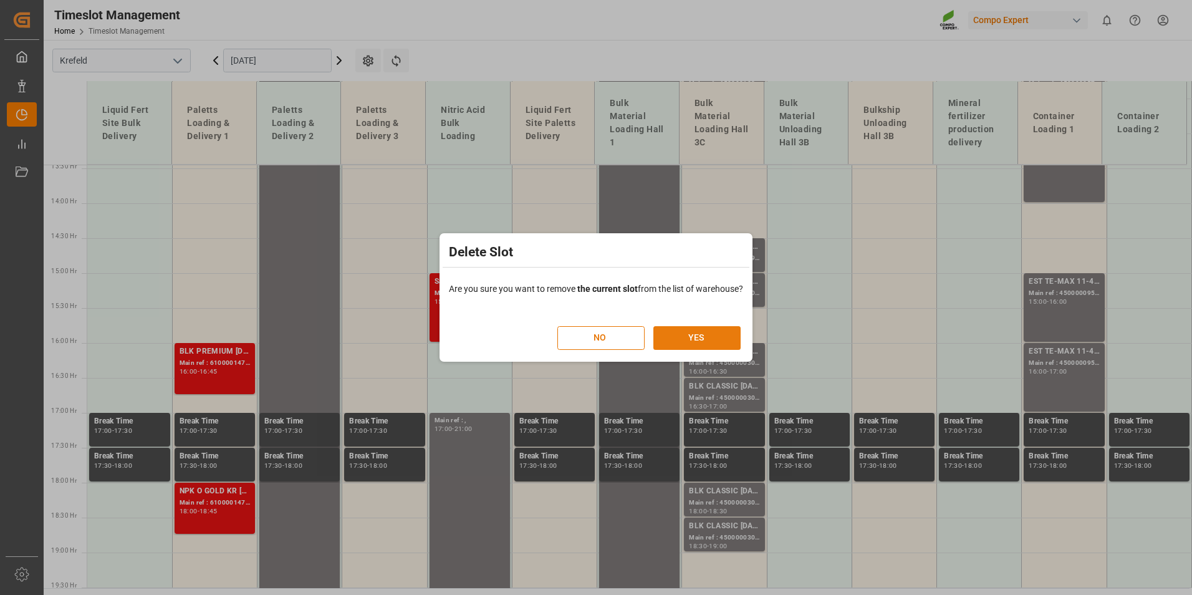
click at [703, 336] on button "YES" at bounding box center [697, 338] width 87 height 24
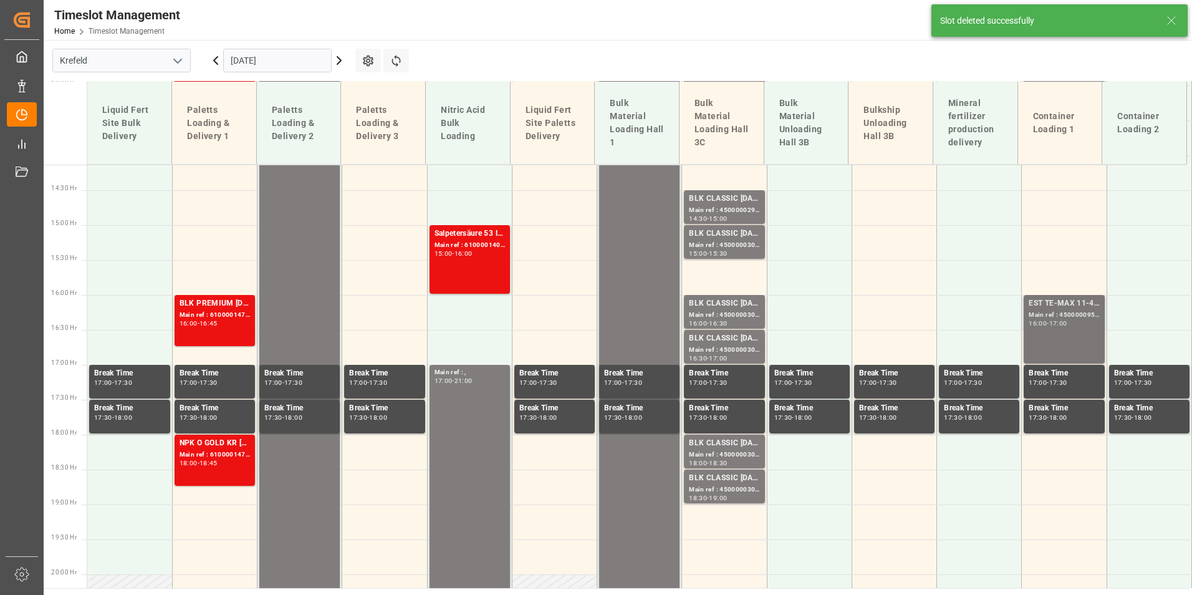
scroll to position [1009, 0]
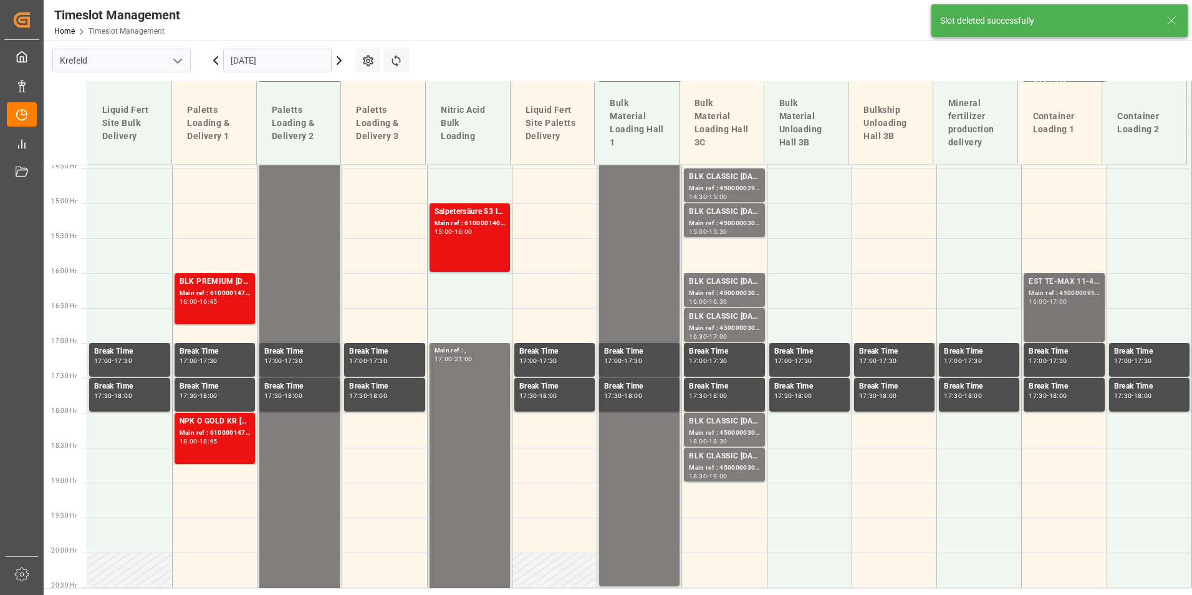
click at [1064, 307] on div "EST TE-MAX 11-48 20kg (x45) ES, PT MTO Main ref : 4500000957, 2000000378 16:00 …" at bounding box center [1064, 308] width 70 height 64
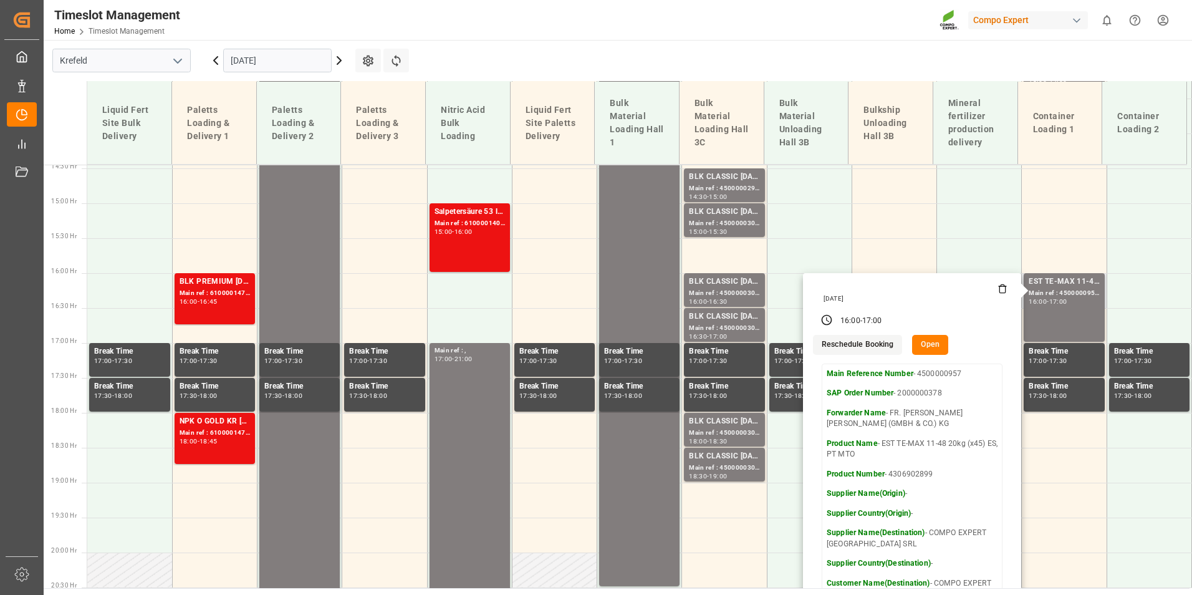
click at [1000, 293] on icon at bounding box center [1003, 289] width 6 height 7
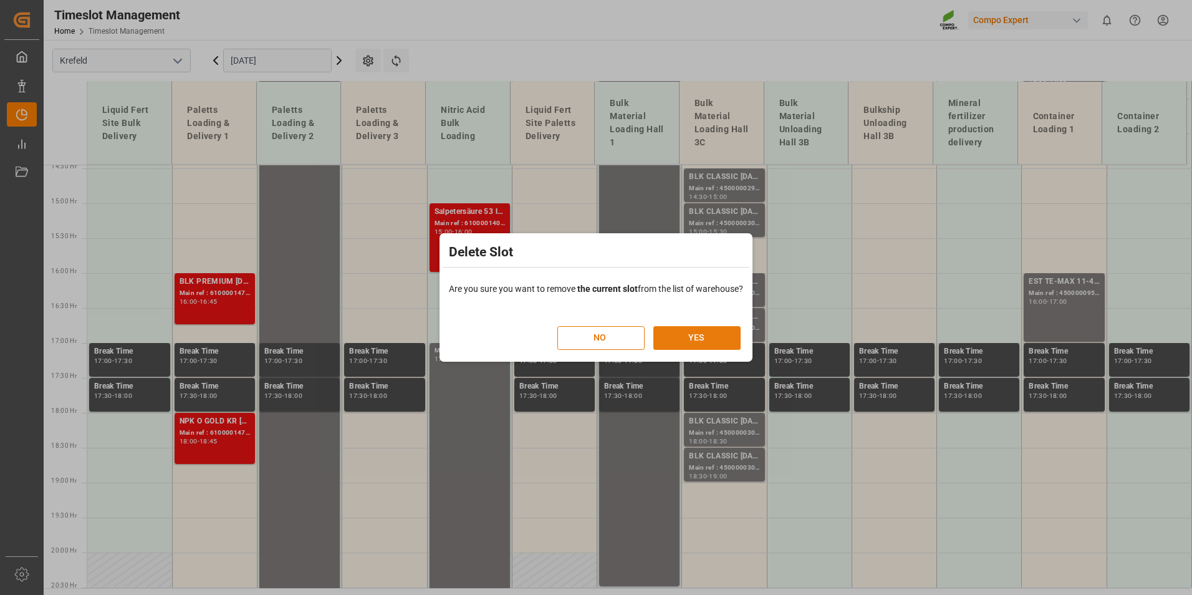
click at [722, 332] on button "YES" at bounding box center [697, 338] width 87 height 24
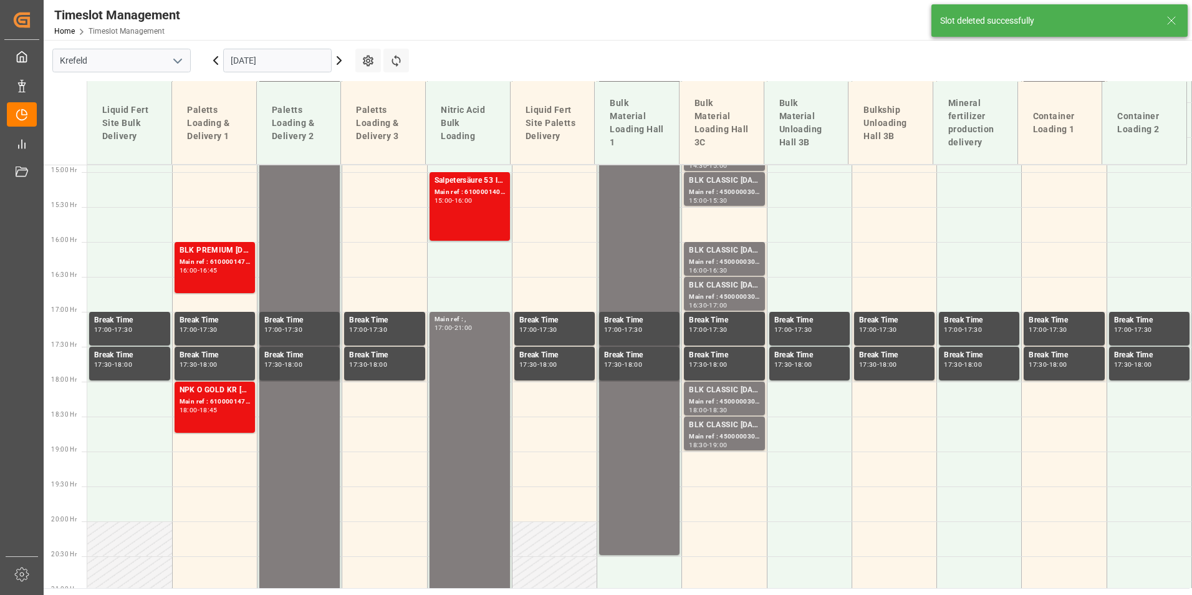
scroll to position [1079, 0]
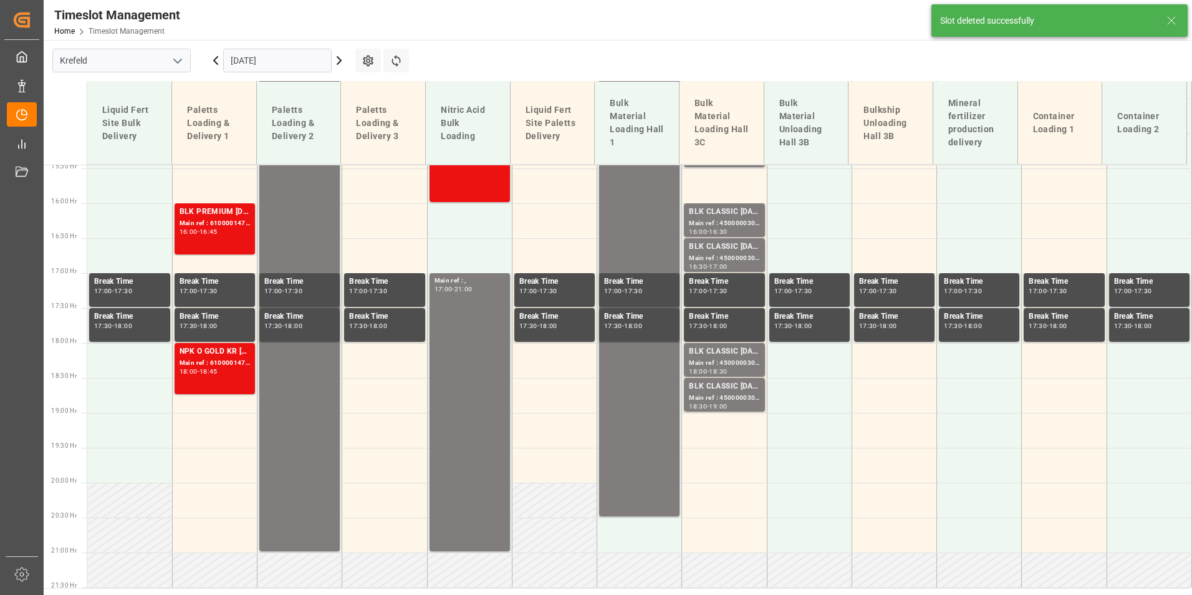
click at [341, 60] on icon at bounding box center [339, 60] width 4 height 7
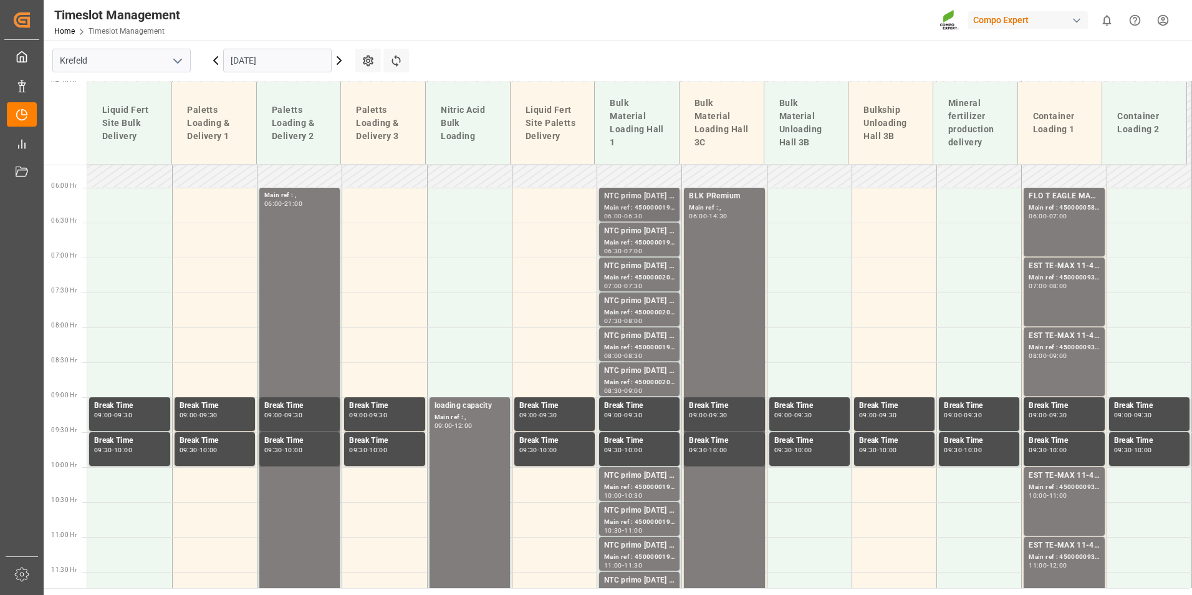
scroll to position [395, 0]
click at [629, 203] on div "NTC primo [DATE] BULK;" at bounding box center [639, 197] width 70 height 12
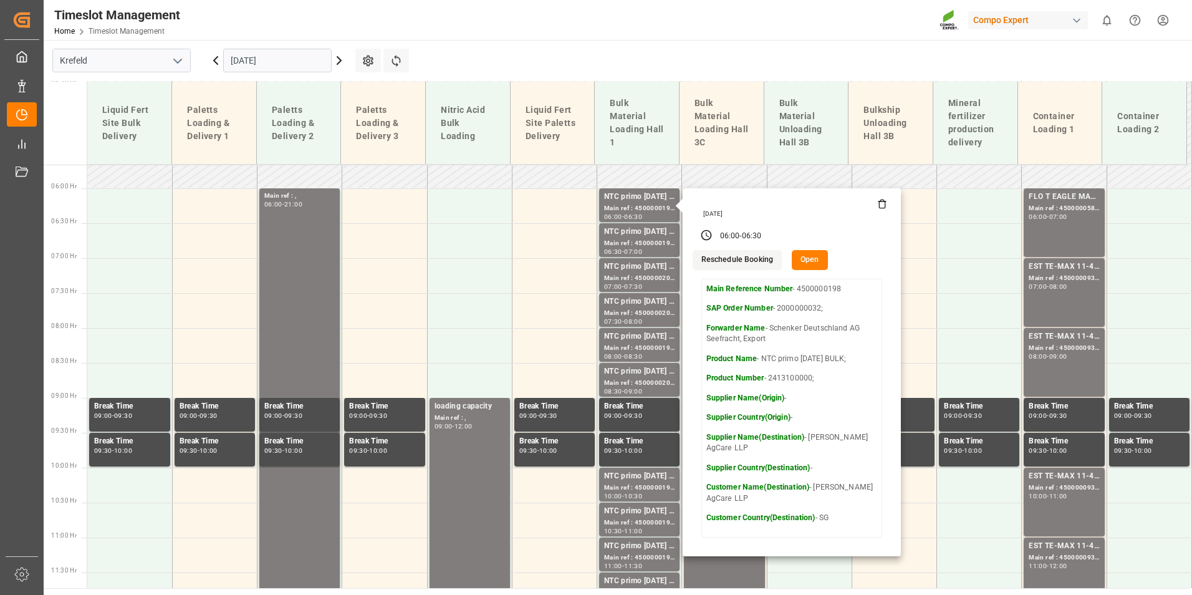
click at [874, 24] on div at bounding box center [907, 20] width 105 height 22
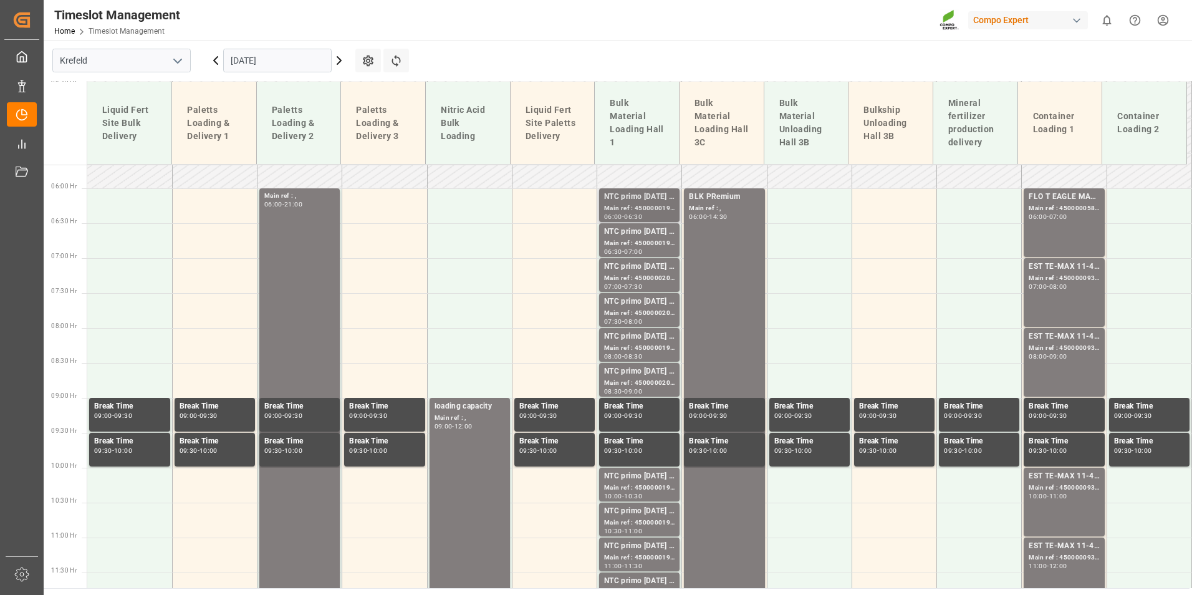
click at [649, 195] on div "NTC primo [DATE] BULK;" at bounding box center [639, 197] width 70 height 12
click at [659, 229] on div "NTC primo [DATE] BULK;" at bounding box center [639, 232] width 70 height 12
click at [644, 269] on div "NTC primo [DATE] BULK;" at bounding box center [639, 267] width 70 height 12
click at [642, 311] on div "Main ref : 4500000202, 2000000032;" at bounding box center [639, 313] width 70 height 11
click at [644, 351] on div "Main ref : 4500000196, 2000000032;" at bounding box center [639, 348] width 70 height 11
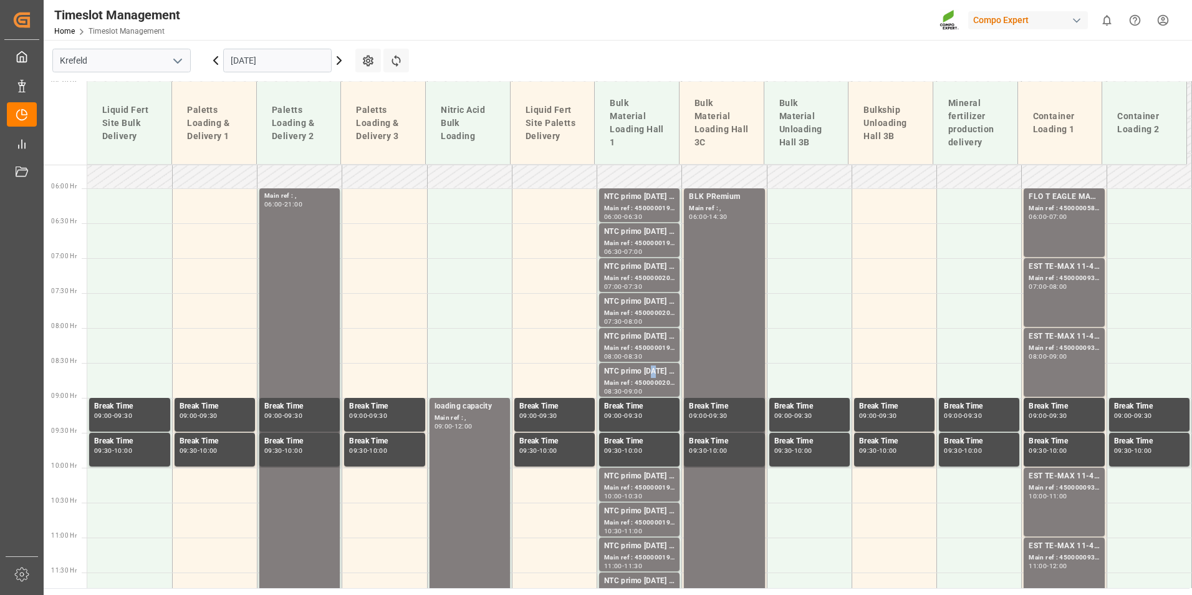
click at [649, 367] on div "NTC primo [DATE] BULK;" at bounding box center [639, 371] width 70 height 12
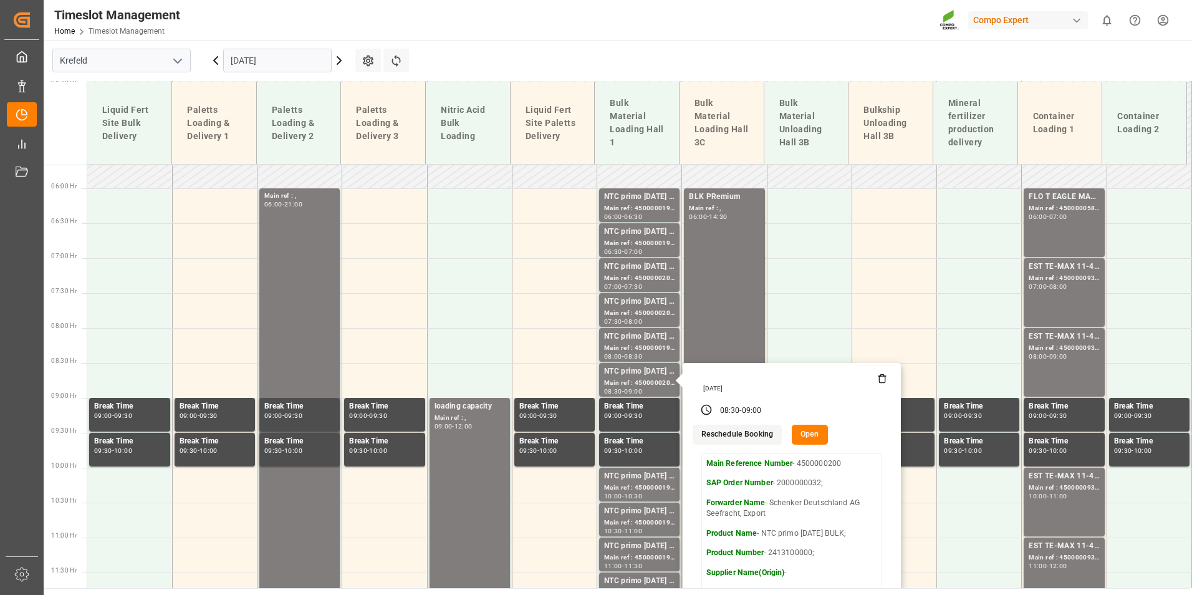
scroll to position [520, 0]
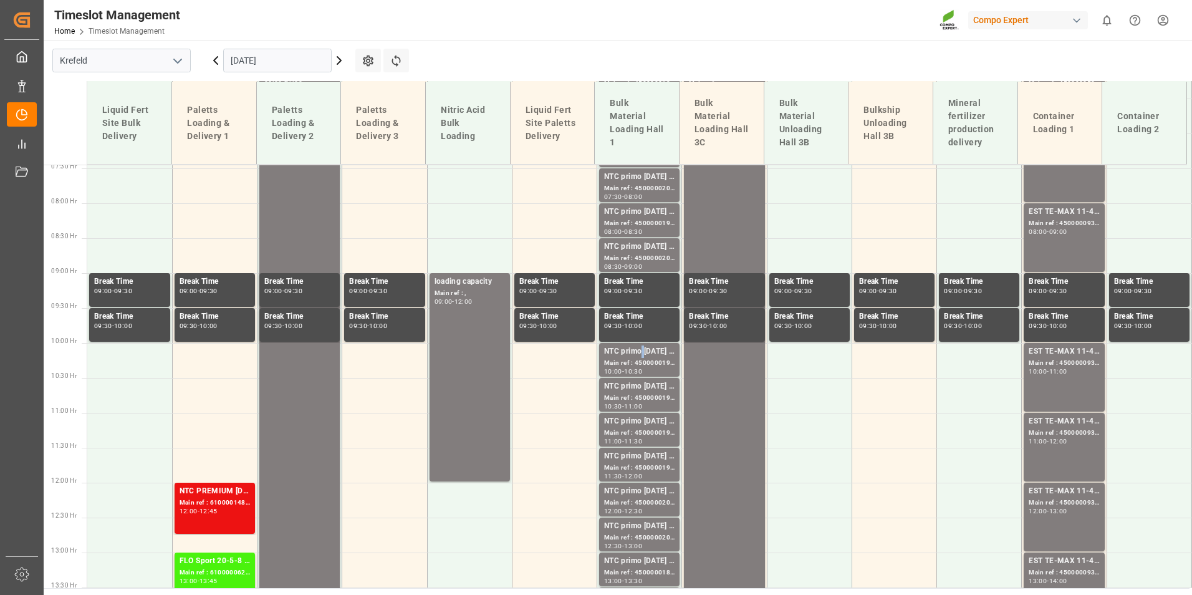
click at [638, 348] on div "NTC primo [DATE] BULK;" at bounding box center [639, 351] width 70 height 12
click at [642, 405] on div "11:00" at bounding box center [633, 406] width 18 height 6
click at [646, 420] on div "NTC primo [DATE] BULK;" at bounding box center [639, 421] width 70 height 12
click at [655, 450] on div "NTC primo [DATE] BULK; Main ref : 4500000194, 2000000032; 11:30 - 12:00" at bounding box center [639, 465] width 80 height 34
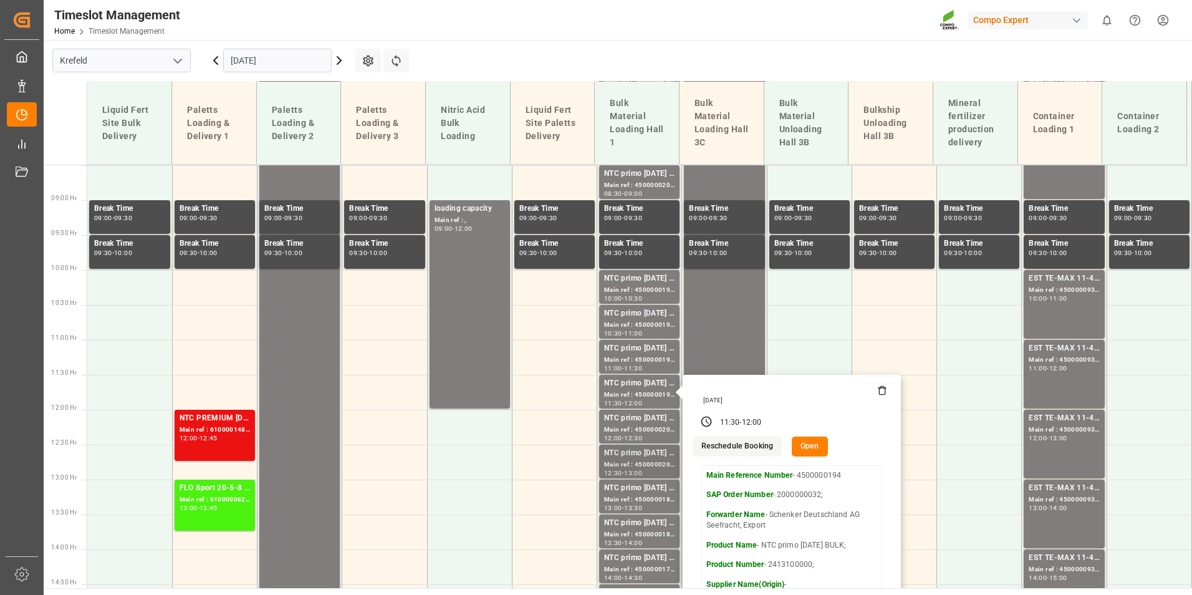
scroll to position [645, 0]
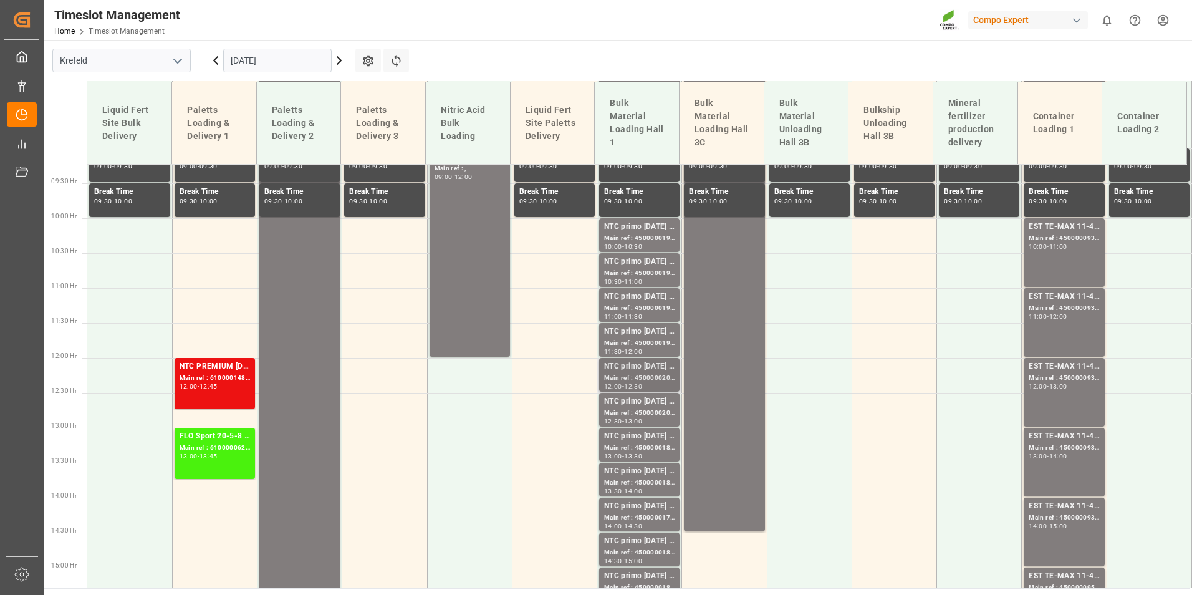
click at [639, 374] on div "Main ref : 4500000201, 2000000032;" at bounding box center [639, 378] width 70 height 11
click at [644, 408] on div "Main ref : 4500000203, 2000000032;" at bounding box center [639, 413] width 70 height 11
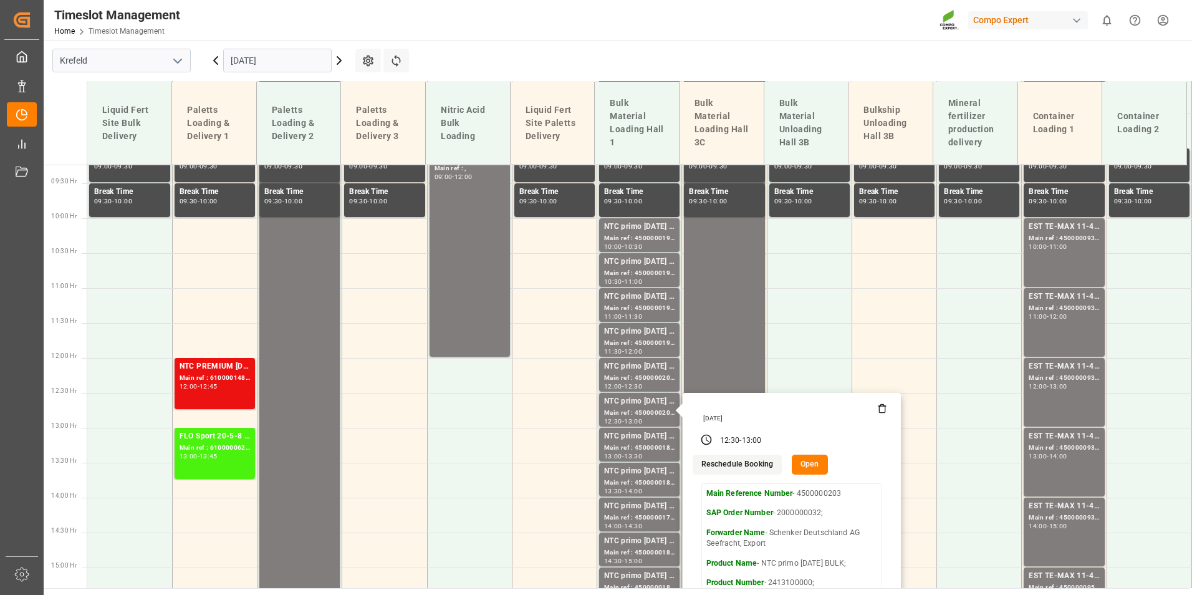
scroll to position [894, 0]
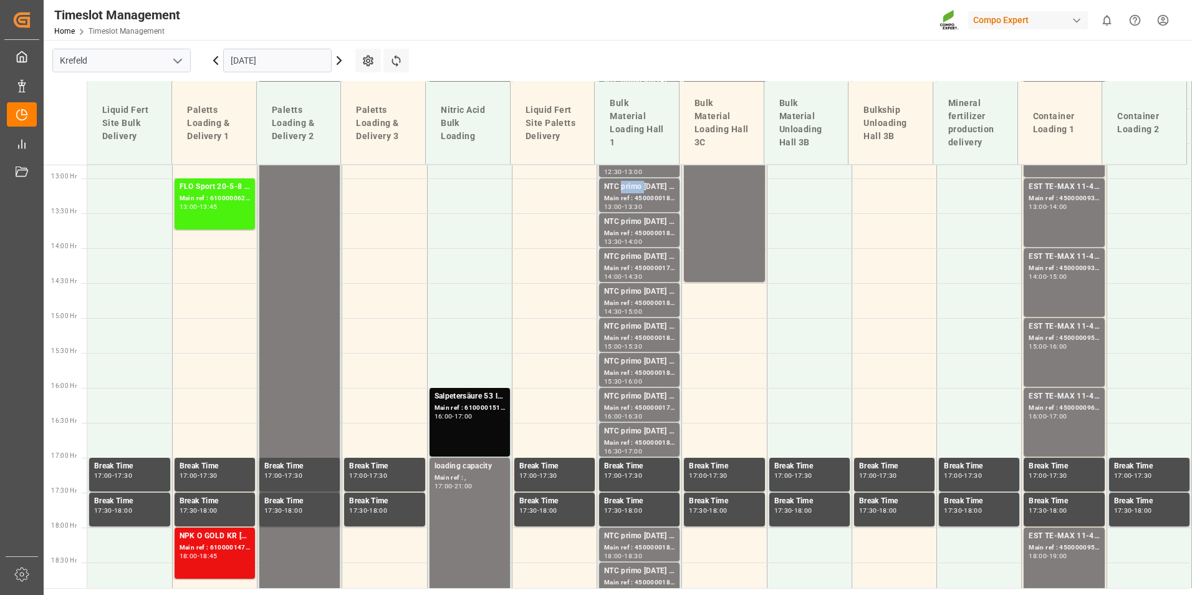
click at [634, 188] on div "NTC primo [DATE] BULK" at bounding box center [639, 187] width 70 height 12
click at [667, 239] on div "13:30 - 14:00" at bounding box center [639, 242] width 70 height 7
click at [658, 261] on div "NTC primo [DATE] BULK" at bounding box center [639, 257] width 70 height 12
click at [657, 299] on div "Main ref : 4500000188, 2000000017" at bounding box center [639, 303] width 70 height 11
click at [663, 335] on div "Main ref : 4500000184, 2000000017" at bounding box center [639, 338] width 70 height 11
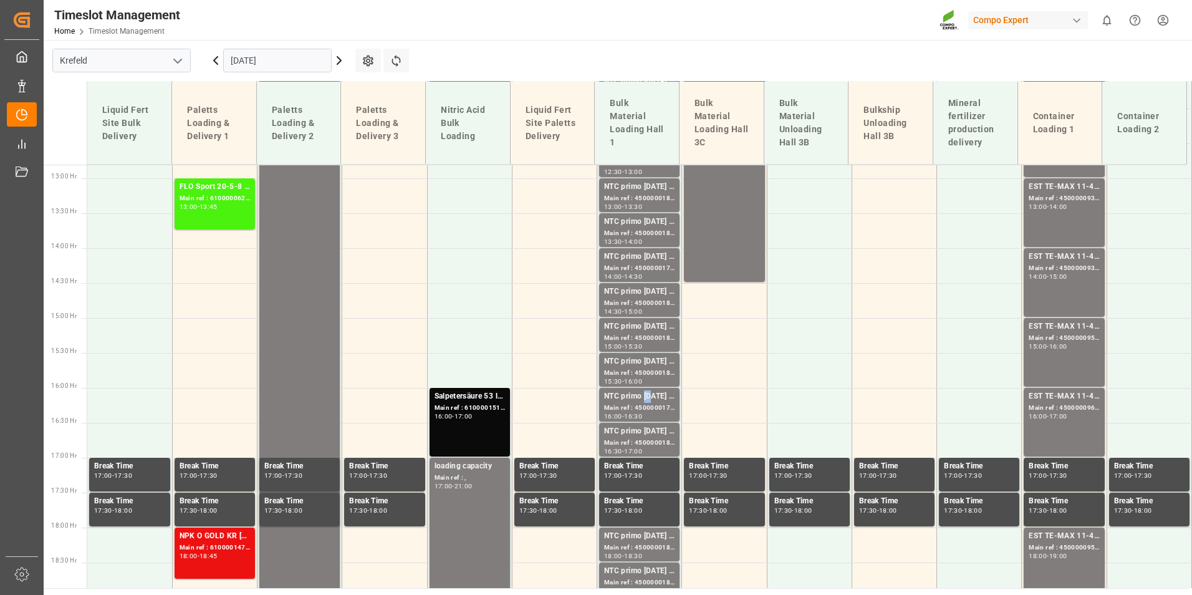
click at [644, 396] on div "NTC primo [DATE] BULK" at bounding box center [639, 396] width 70 height 12
click at [644, 433] on div "NTC primo [DATE] BULK" at bounding box center [639, 431] width 70 height 12
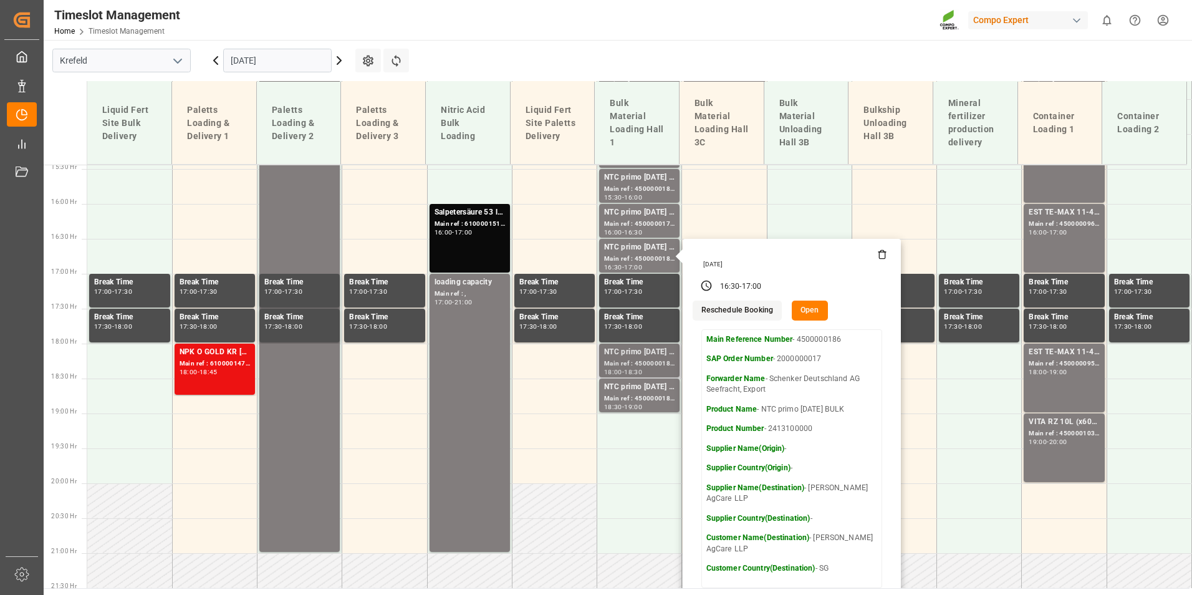
scroll to position [1081, 0]
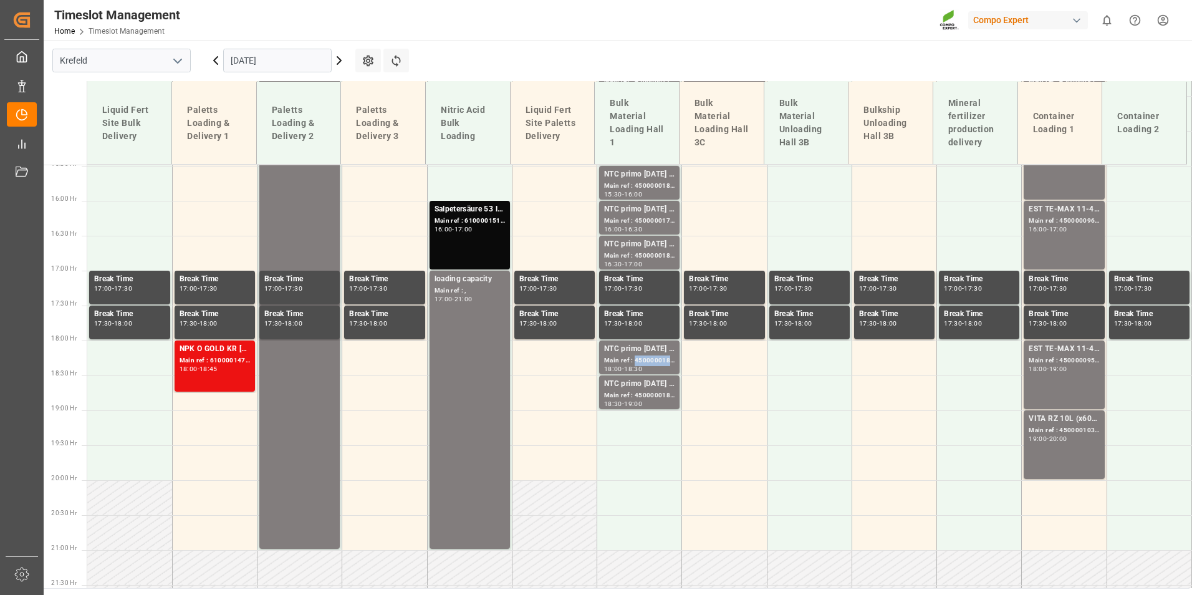
click at [634, 362] on div "Main ref : 4500000185, 2000000017" at bounding box center [639, 360] width 70 height 11
click at [650, 384] on div "NTC primo [DATE] BULK" at bounding box center [639, 384] width 70 height 12
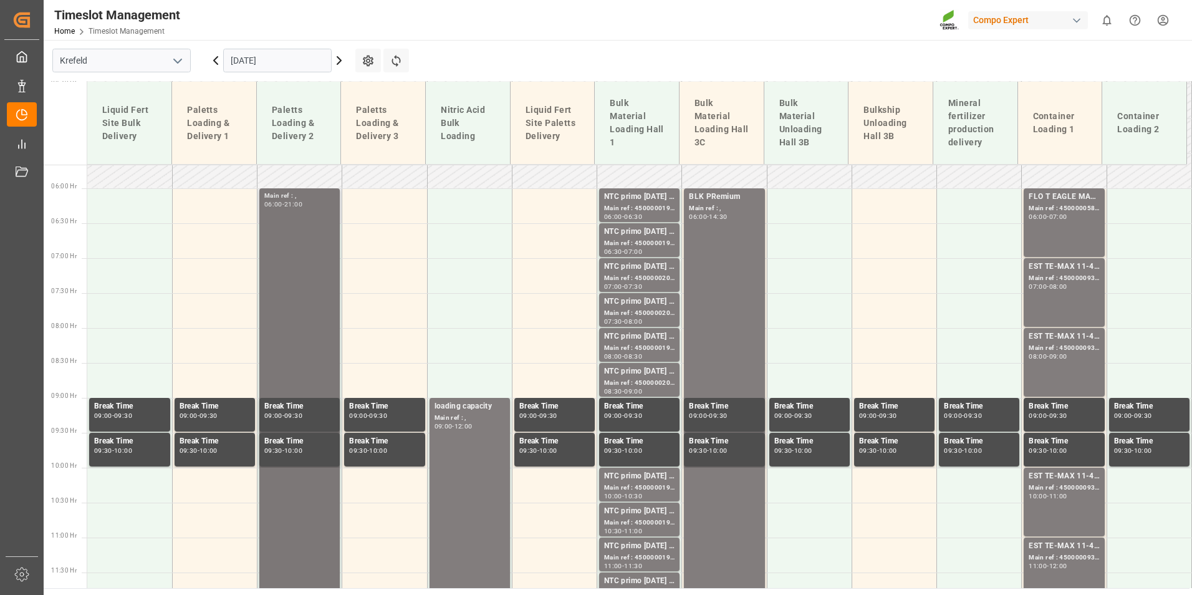
scroll to position [645, 0]
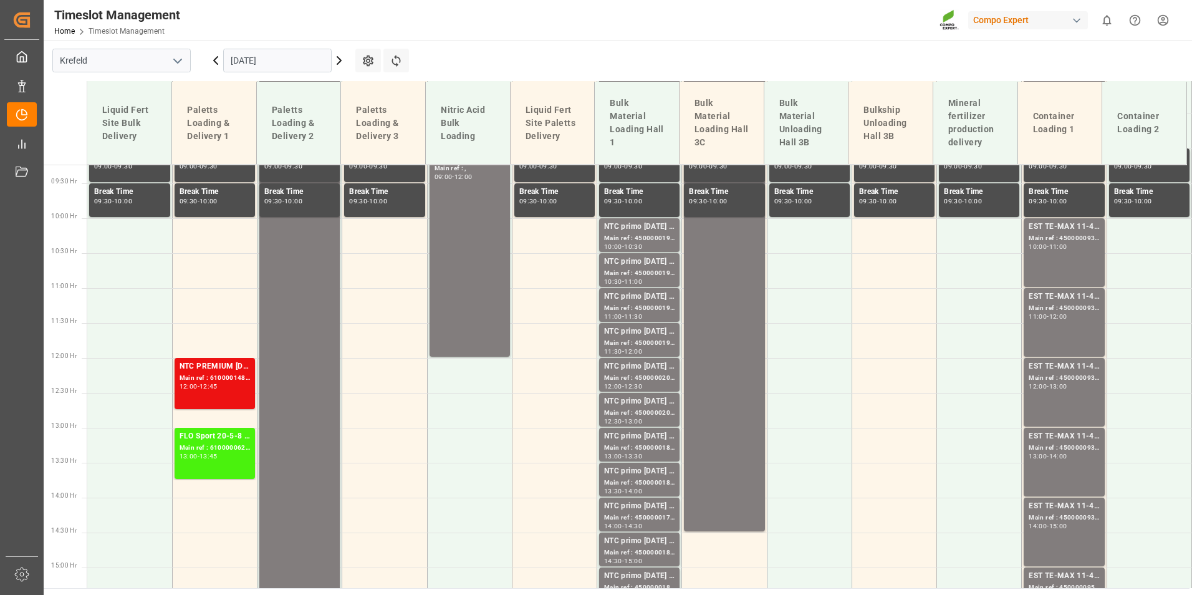
click at [214, 64] on icon at bounding box center [215, 60] width 15 height 15
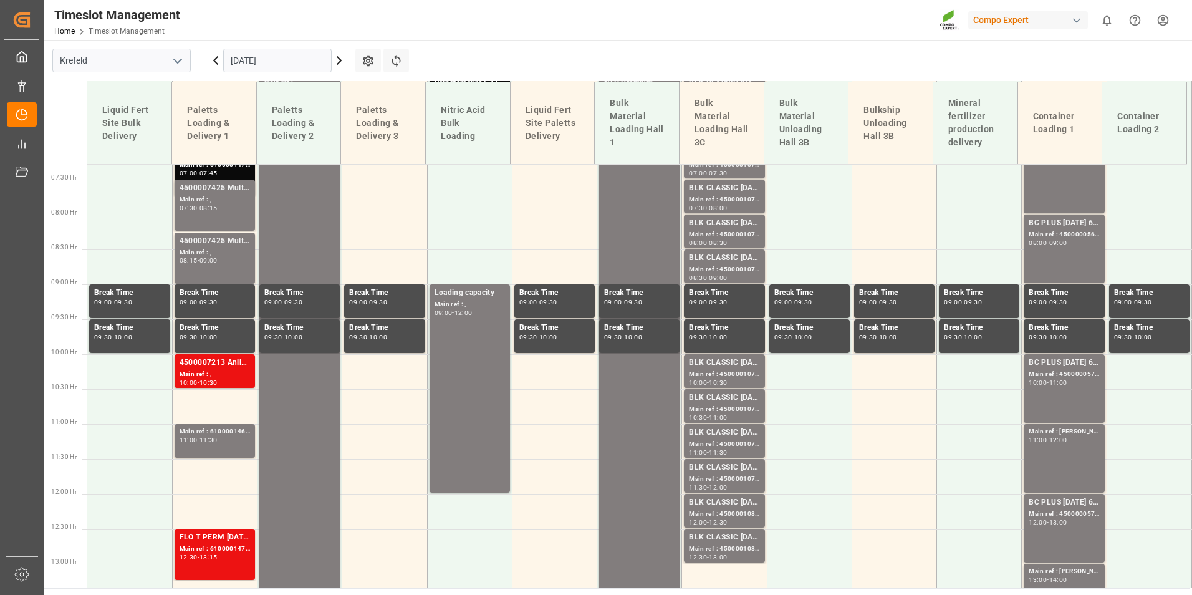
scroll to position [528, 0]
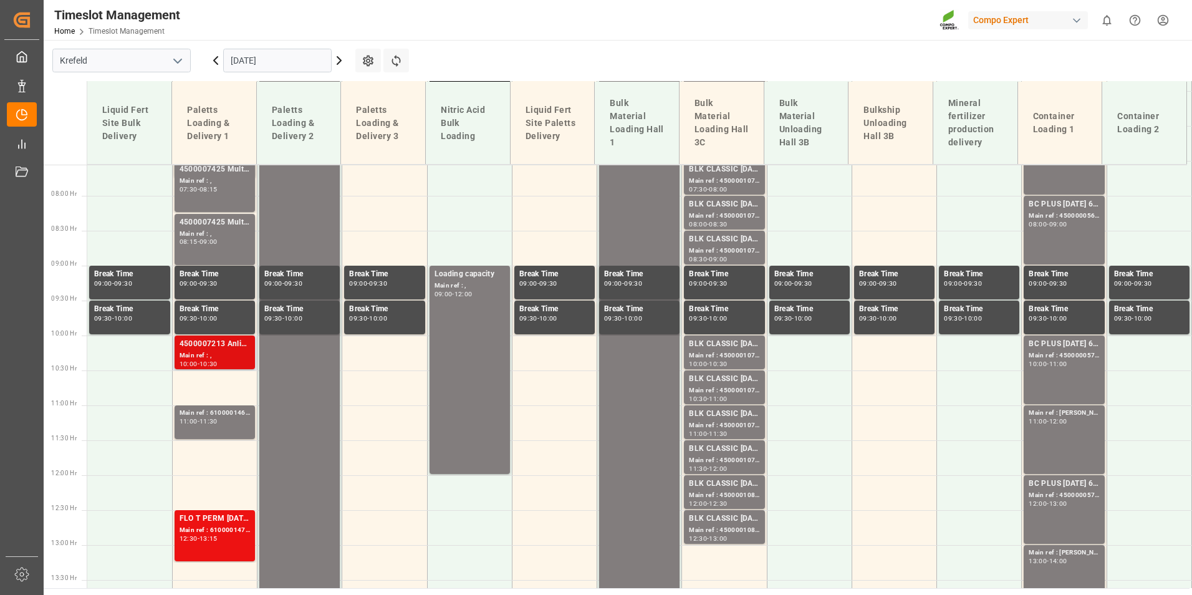
click at [213, 349] on div "4500007213 Anlieferung" at bounding box center [215, 344] width 70 height 12
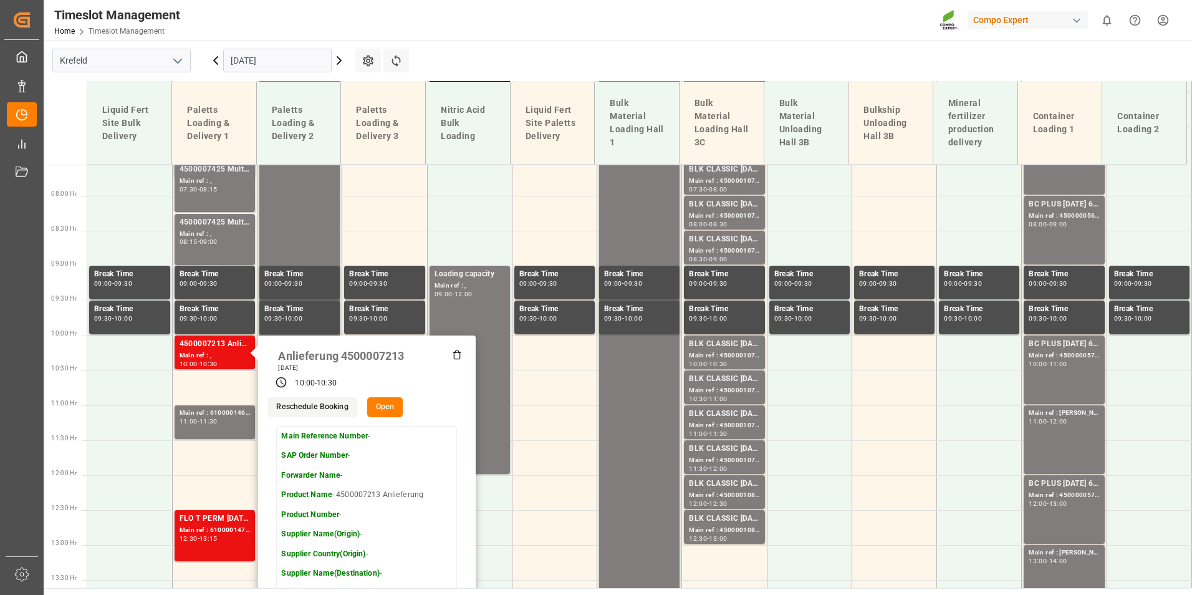
click at [524, 50] on main "[GEOGRAPHIC_DATA] [DATE] Settings Refresh Time Slots Liquid Fert Site Bulk Deli…" at bounding box center [617, 314] width 1146 height 548
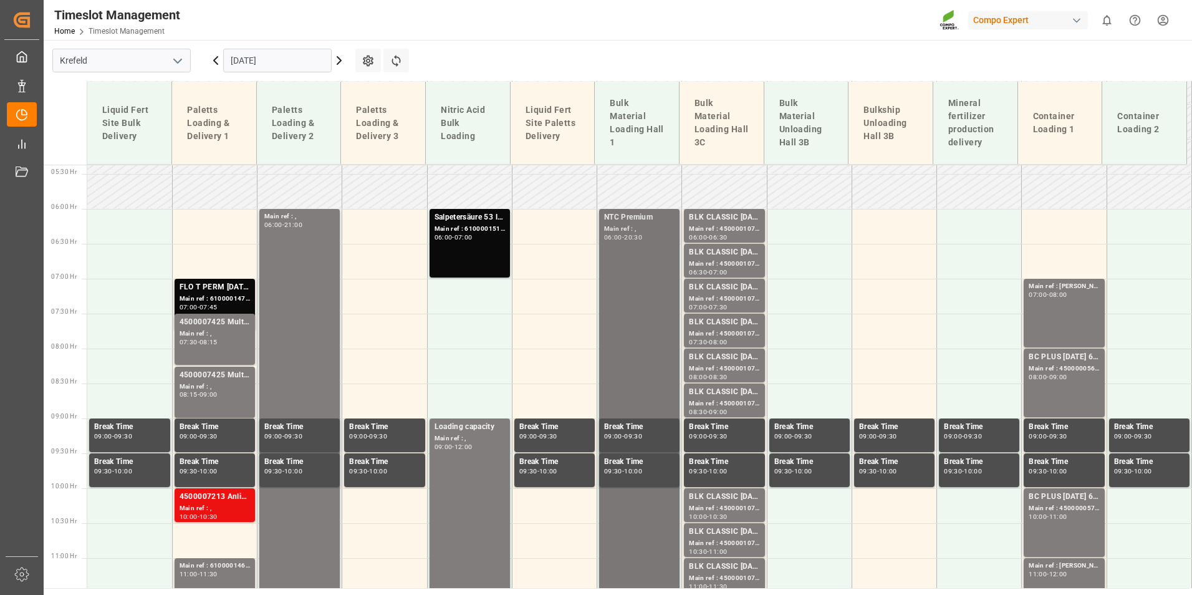
scroll to position [403, 0]
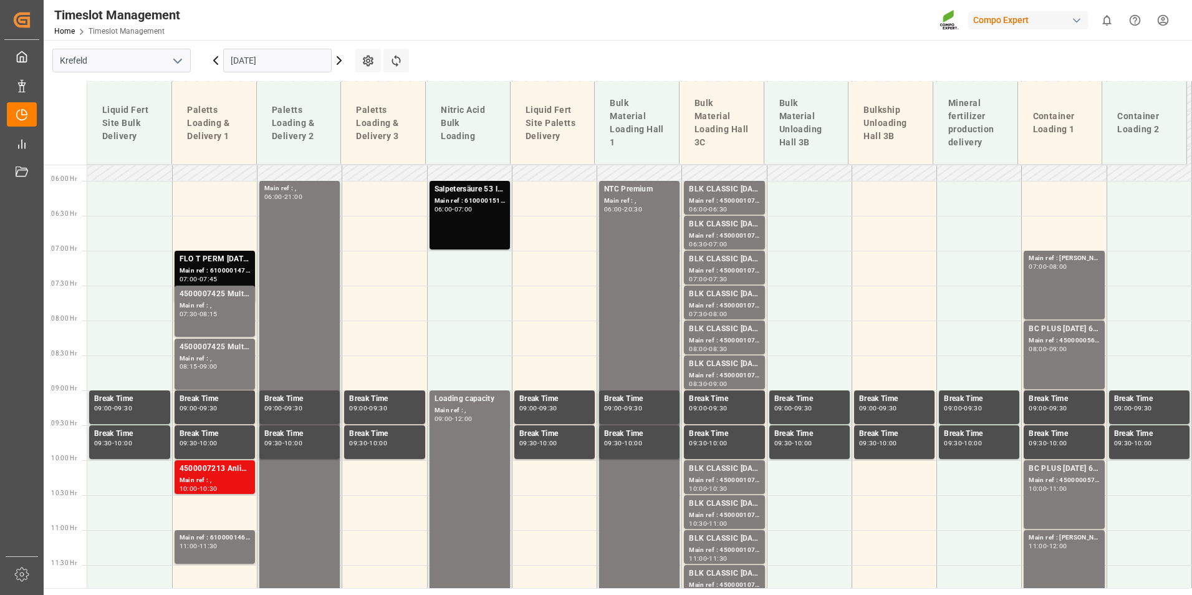
click at [339, 60] on icon at bounding box center [339, 60] width 15 height 15
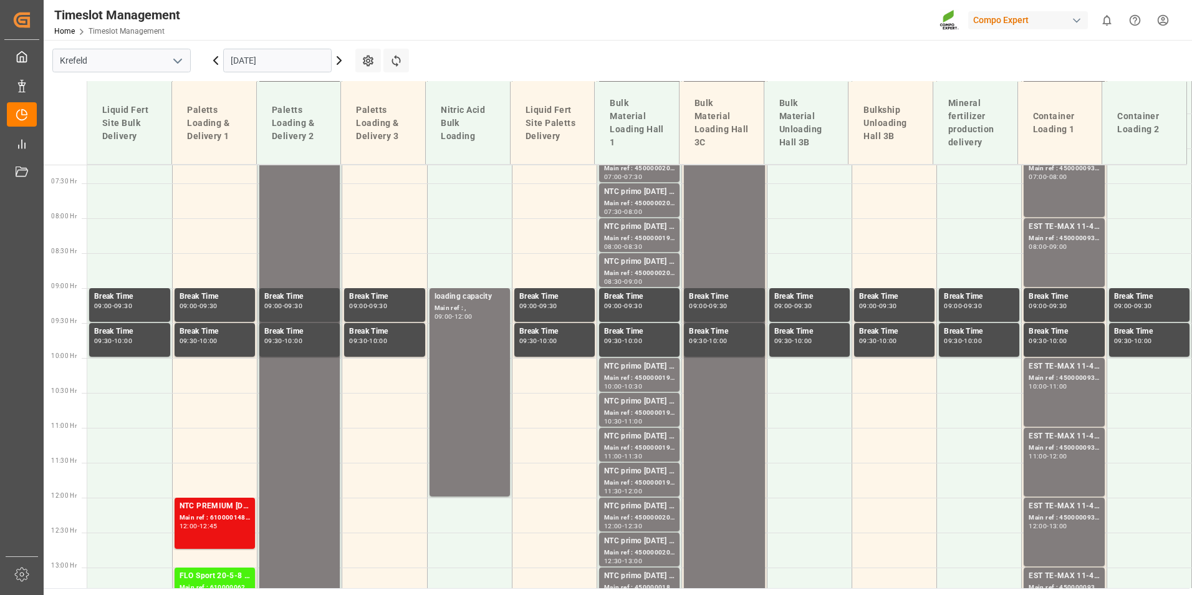
scroll to position [340, 0]
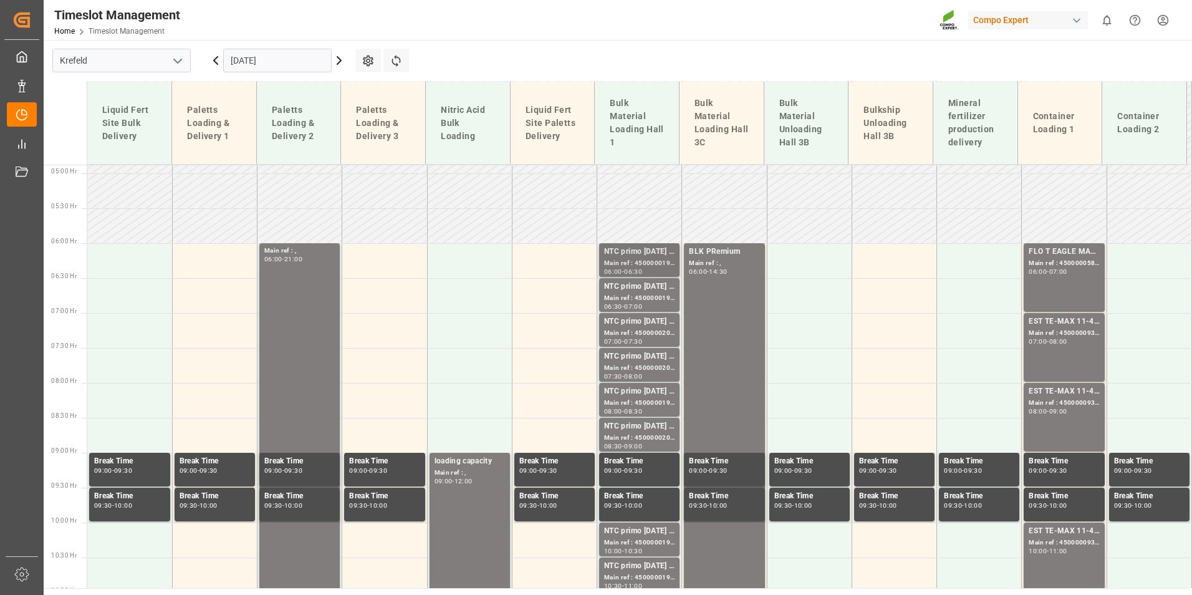
click at [642, 269] on div "06:30" at bounding box center [633, 272] width 18 height 6
click at [1049, 271] on div "-" at bounding box center [1048, 272] width 2 height 6
click at [1055, 342] on div "08:00" at bounding box center [1059, 342] width 18 height 6
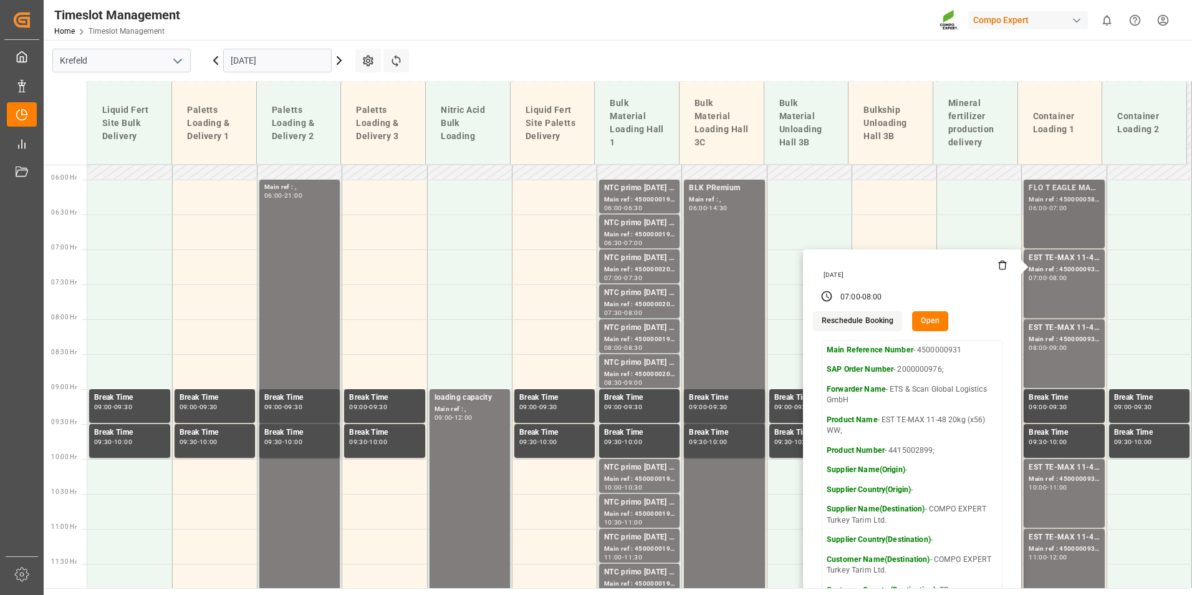
scroll to position [465, 0]
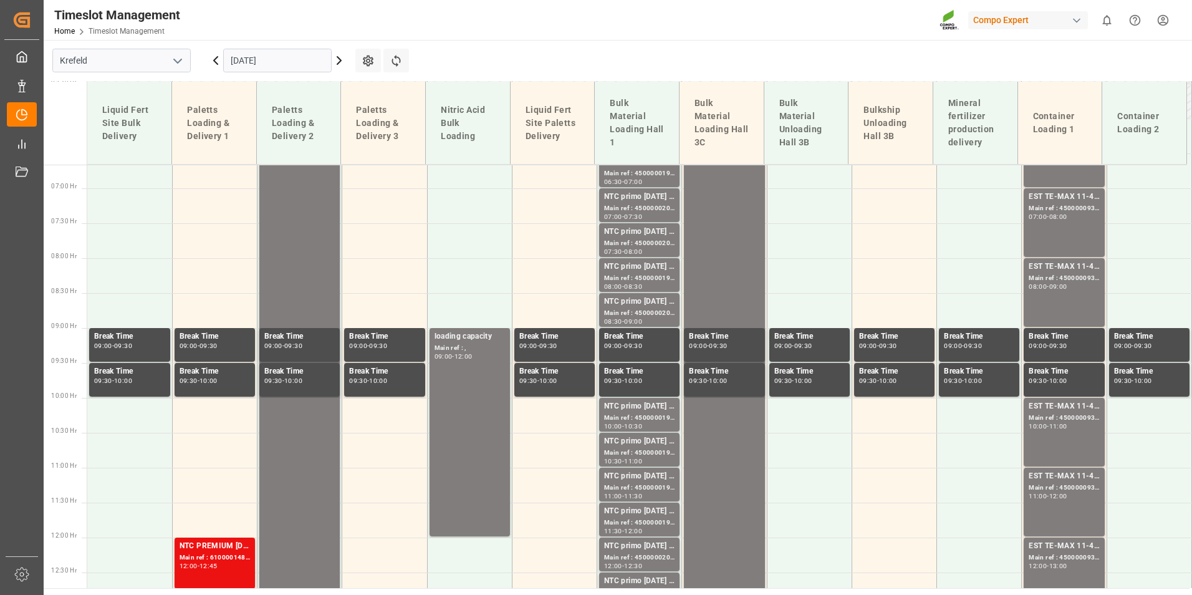
click at [1059, 293] on div "EST TE-MAX 11-48 20kg (x56) WW; Main ref : 4500000936, 2000000976; 08:00 - 09:00" at bounding box center [1064, 293] width 70 height 64
click at [1060, 211] on div "Main ref : 4500000931, 2000000976;" at bounding box center [1064, 208] width 70 height 11
click at [1063, 281] on div "Main ref : 4500000936, 2000000976;" at bounding box center [1064, 278] width 70 height 11
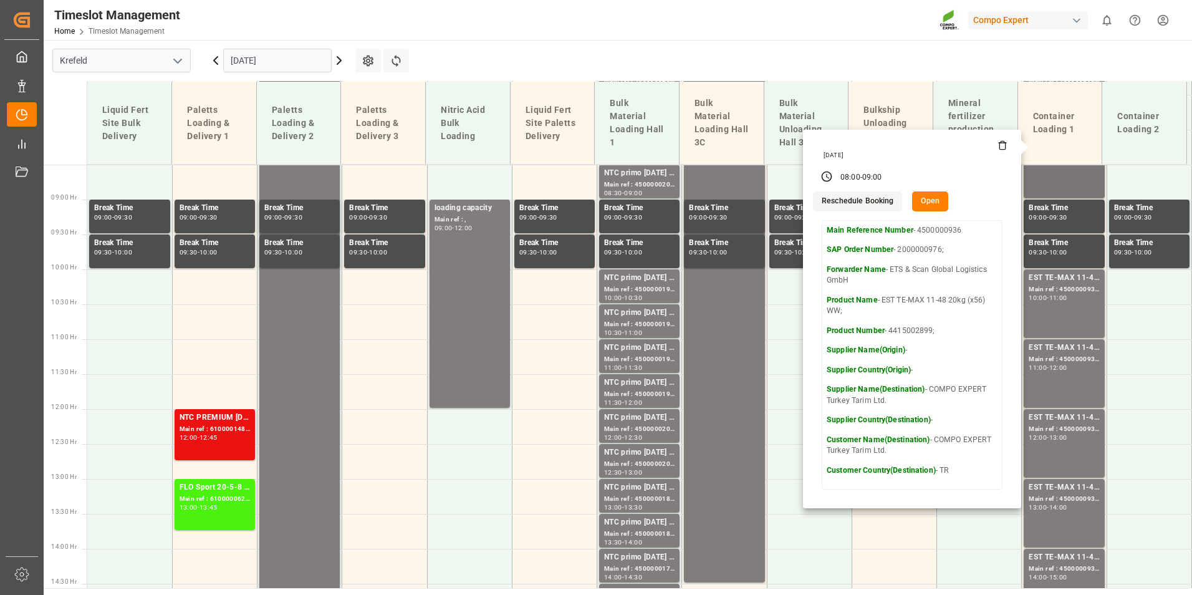
scroll to position [715, 0]
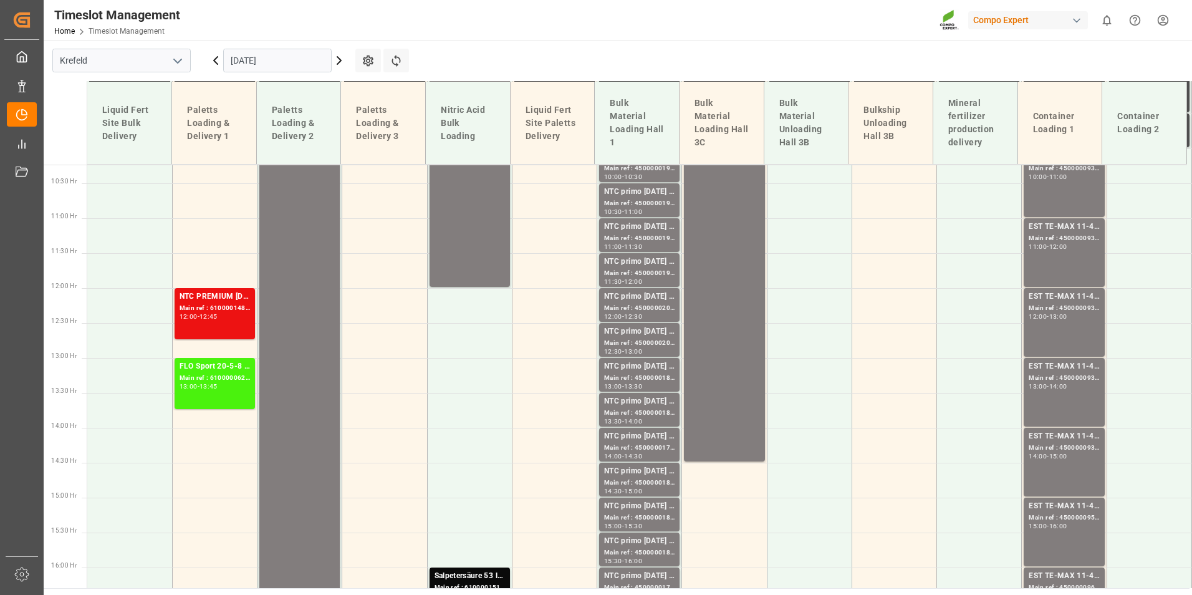
click at [1068, 181] on div "EST TE-MAX 11-48 20kg (x56) WW; Main ref : 4500000939, 2000000976; 10:00 - 11:00" at bounding box center [1064, 183] width 70 height 64
click at [1073, 220] on div "EST TE-MAX 11-48 20kg (x56) WW; Main ref : 4500000935, 2000000976; 11:00 - 12:00" at bounding box center [1064, 252] width 80 height 69
click at [1072, 306] on div "Main ref : 4500000930, 2000000976;" at bounding box center [1064, 308] width 70 height 11
click at [1056, 394] on div "EST TE-MAX 11-48 20kg (x56) WW; Main ref : 4500000937, 2000000976; 13:00 - 14:00" at bounding box center [1064, 392] width 70 height 64
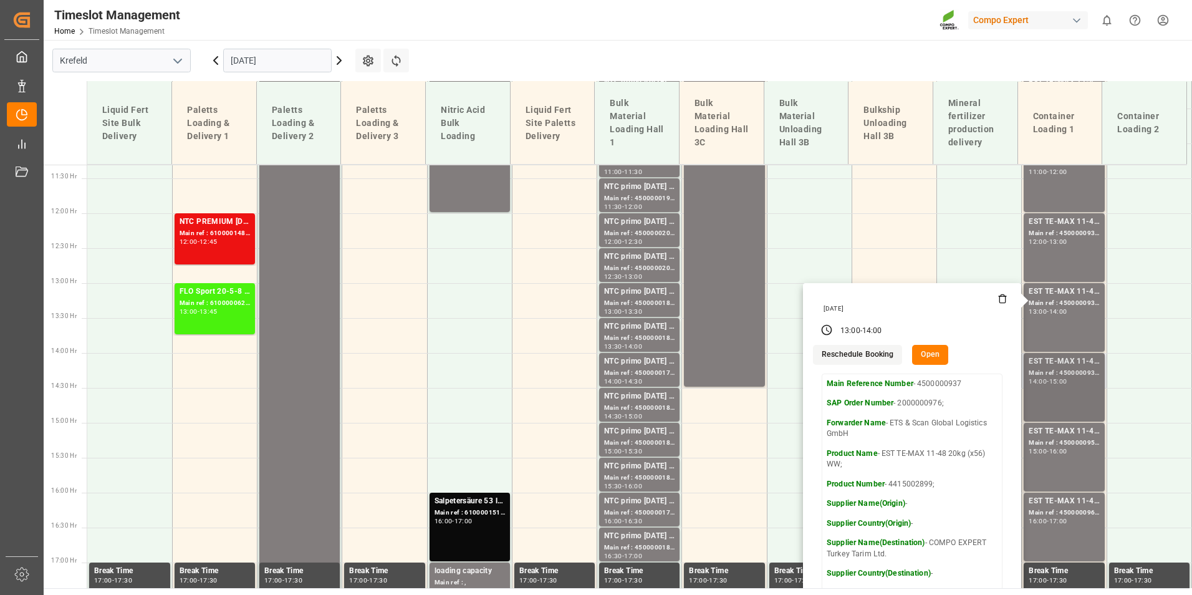
scroll to position [902, 0]
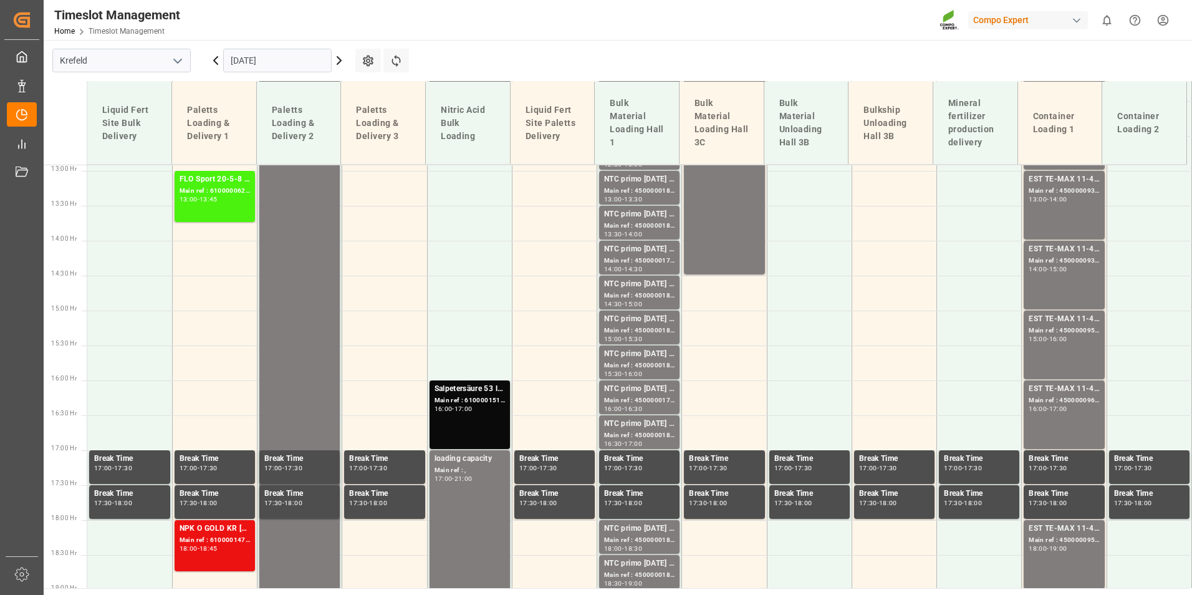
click at [1066, 293] on div "EST TE-MAX 11-48 20kg (x56) WW; Main ref : 4500000932, 2000000976; 14:00 - 15:00" at bounding box center [1064, 275] width 70 height 64
click at [1065, 321] on div "EST TE-MAX 11-48 20kg (x45) ES, PT MTO" at bounding box center [1064, 319] width 70 height 12
click at [1067, 382] on div "EST TE-MAX 11-48 20kg (x45) ES, PT MTO Main ref : 4500000960, 2000000379 16:00 …" at bounding box center [1064, 414] width 80 height 69
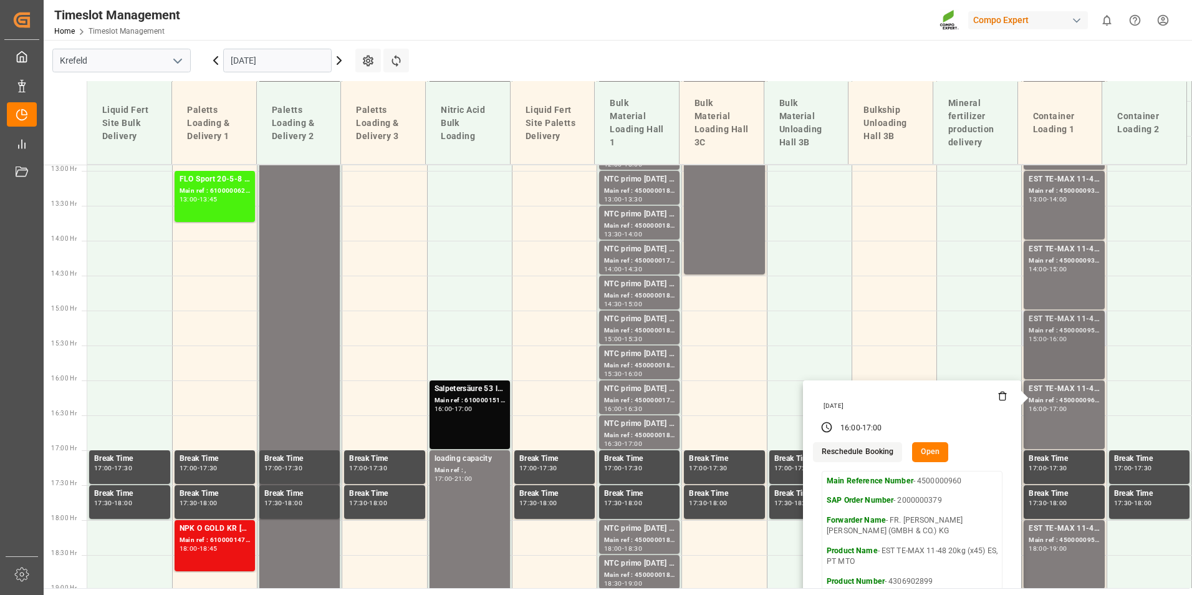
scroll to position [1089, 0]
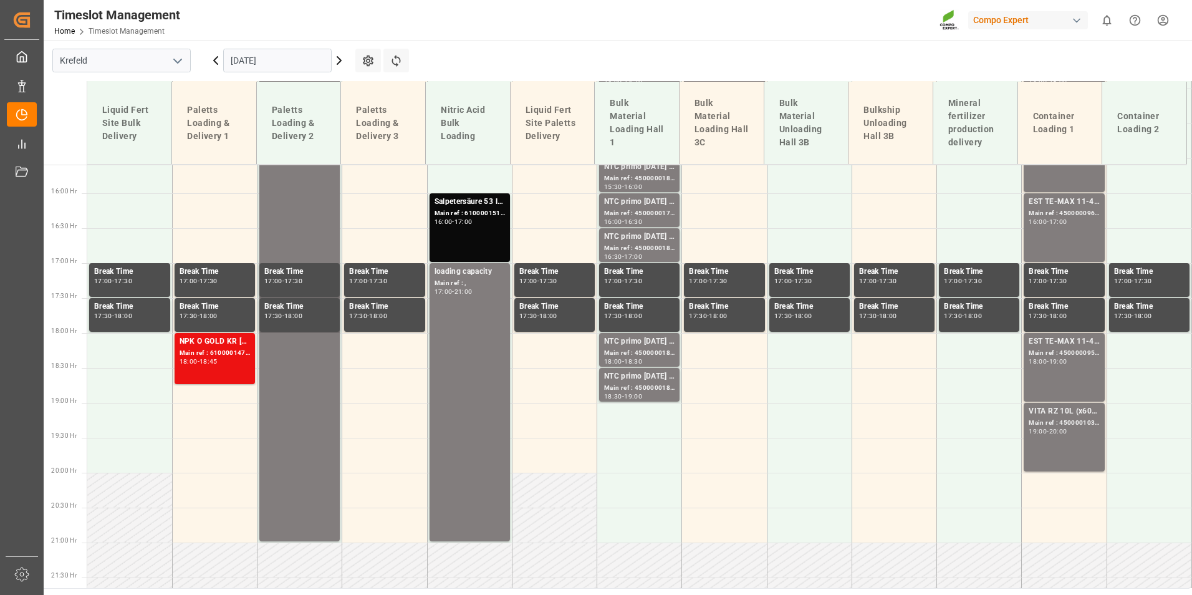
click at [1066, 379] on div "EST TE-MAX 11-48 20kg (x45) ES, PT MTO Main ref : 4500000958, 2000000379 18:00 …" at bounding box center [1064, 368] width 70 height 64
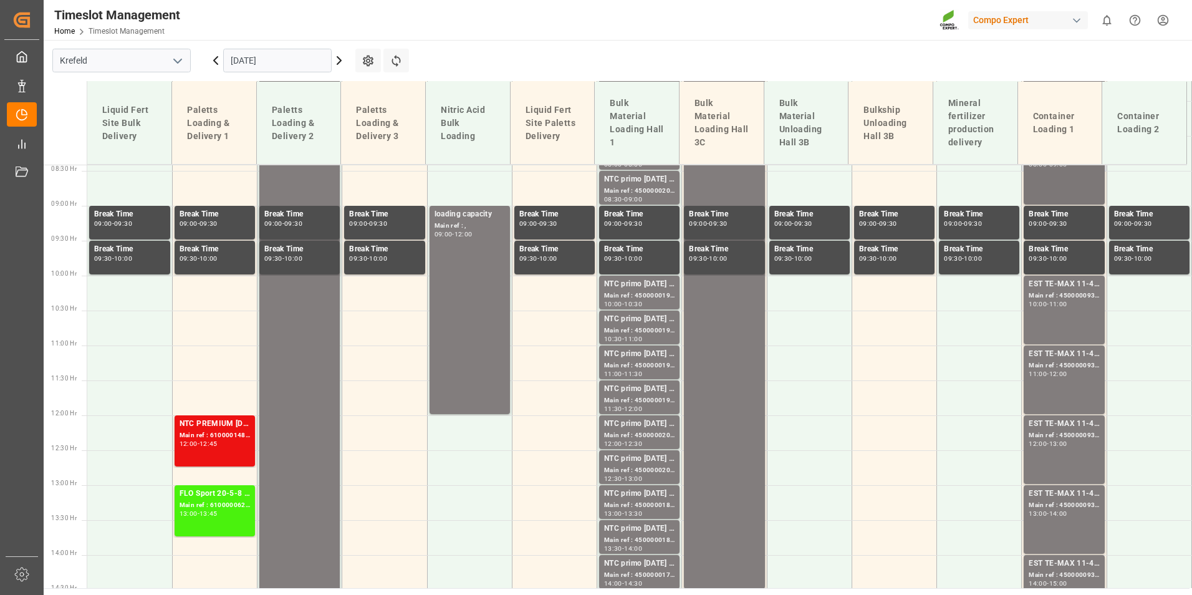
scroll to position [403, 0]
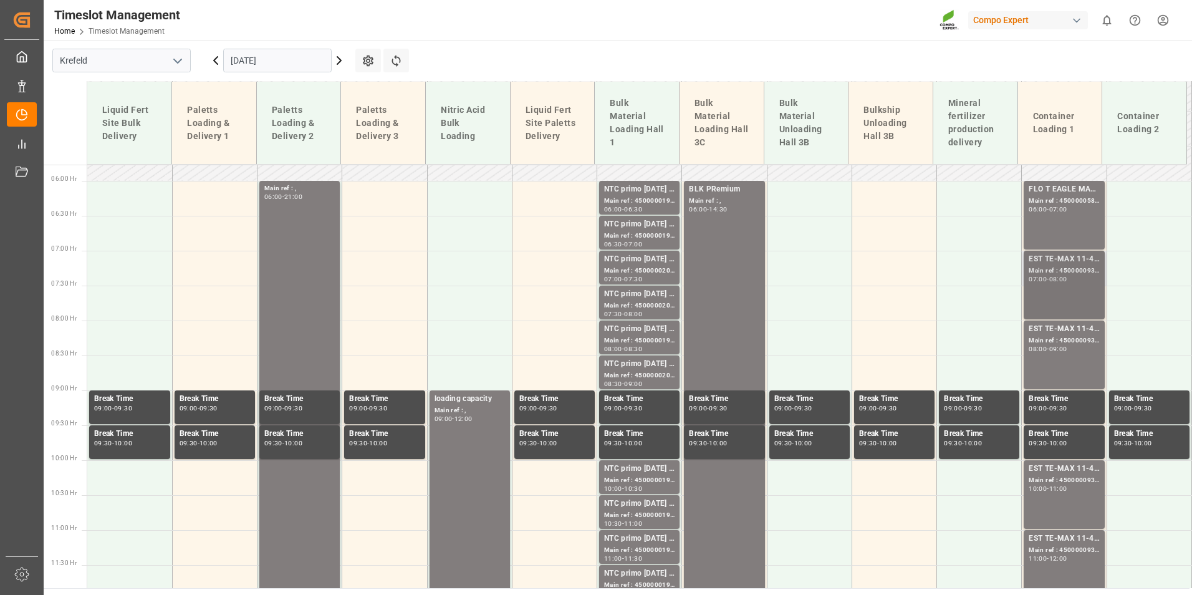
click at [1049, 283] on div "EST TE-MAX 11-48 20kg (x56) WW; Main ref : 4500000931, 2000000976; 07:00 - 08:00" at bounding box center [1064, 285] width 70 height 64
click at [1070, 222] on div "FLO T EAGLE MASTER [DATE] 25kg (x42) WW; Main ref : 4500000585, 2000000428; 06:…" at bounding box center [1064, 215] width 70 height 64
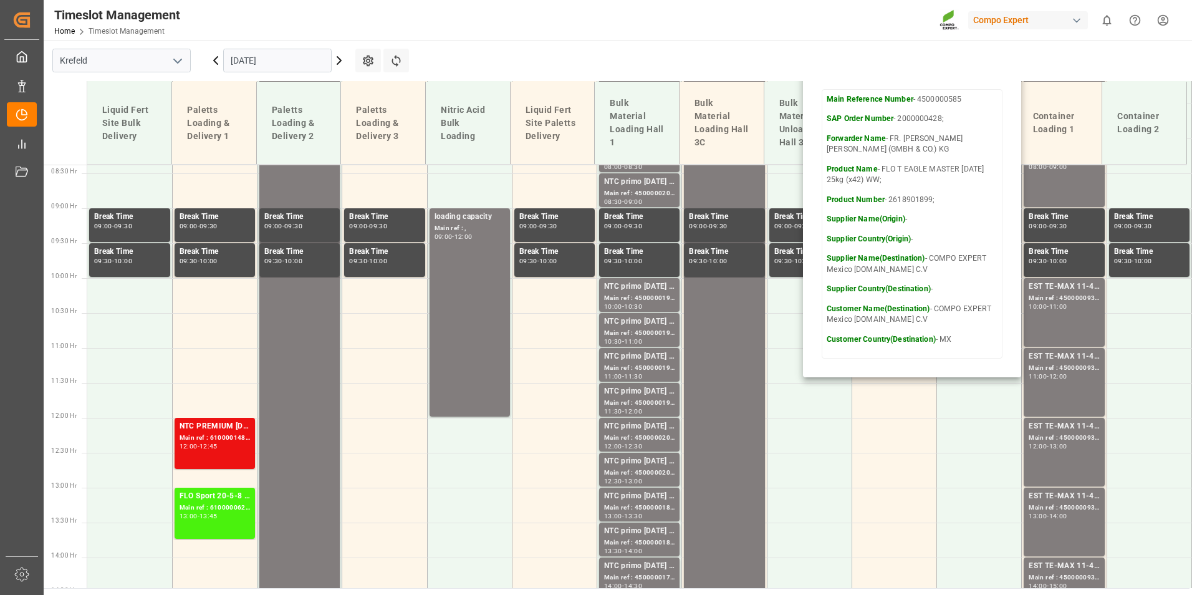
scroll to position [715, 0]
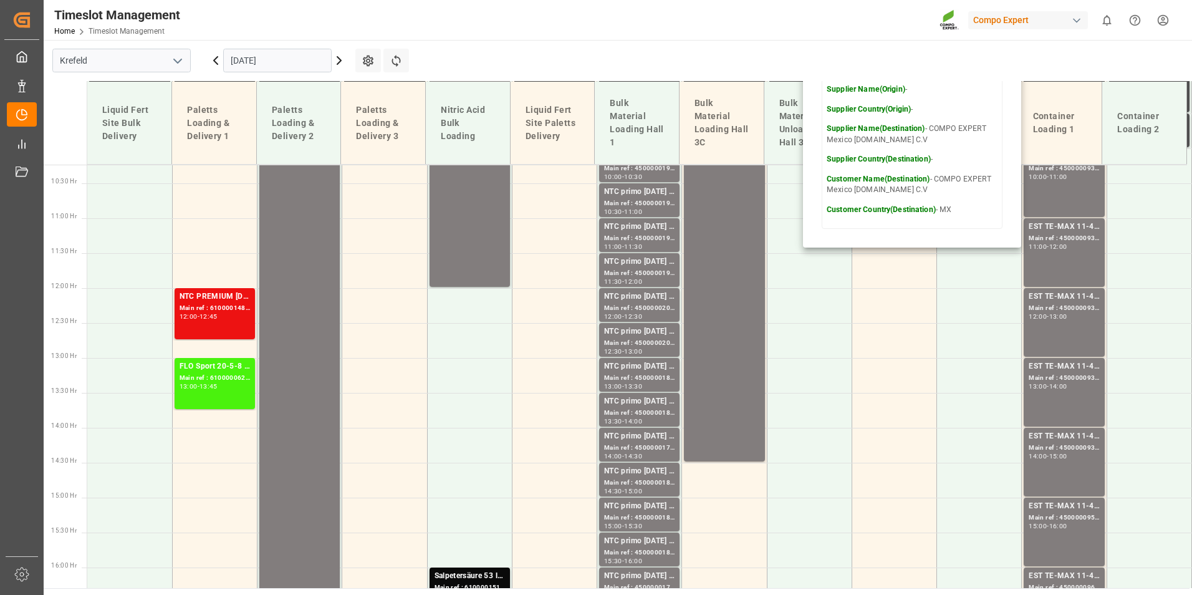
click at [219, 63] on icon at bounding box center [215, 60] width 15 height 15
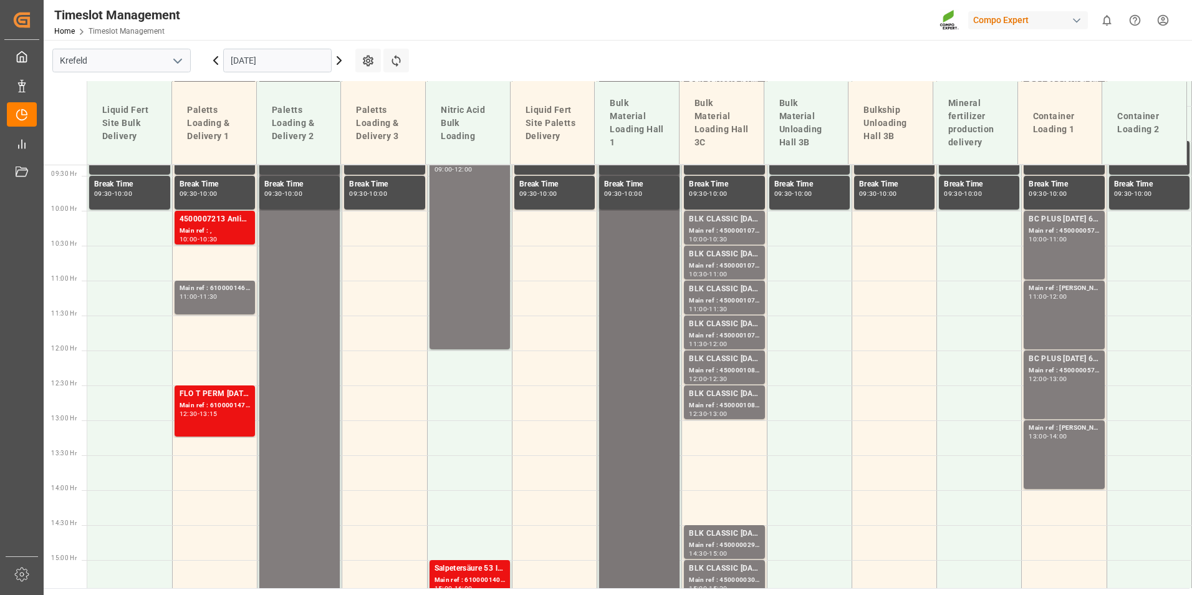
scroll to position [902, 0]
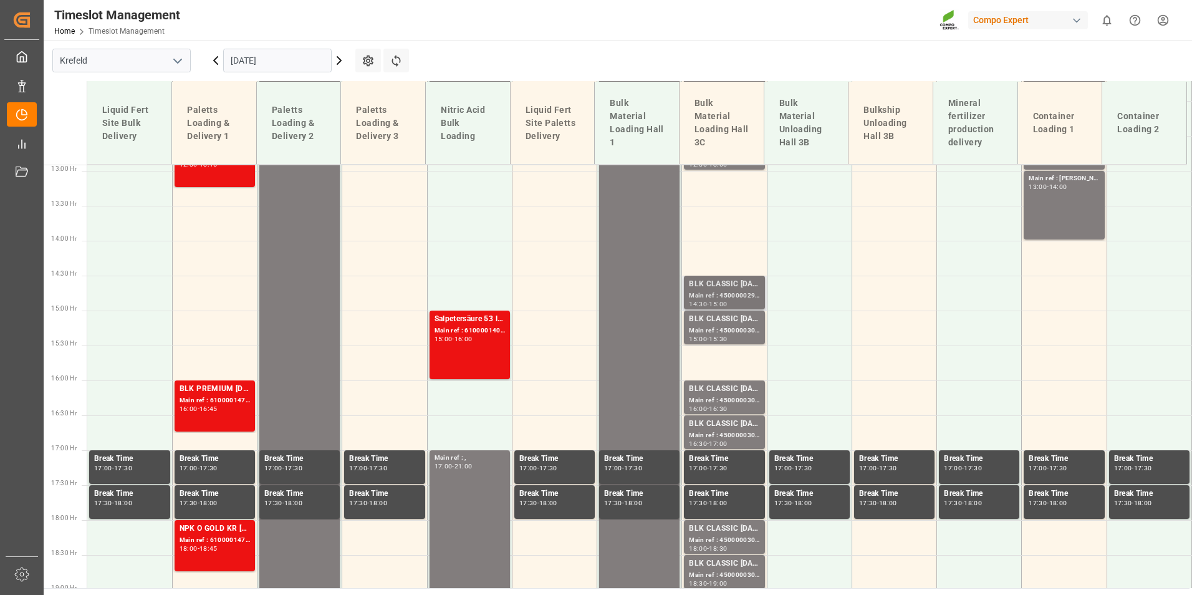
click at [707, 296] on div "Main ref : 4500000299, 2000000241;" at bounding box center [724, 296] width 70 height 11
click at [744, 334] on div "Main ref : 4500000303, 2000000241;" at bounding box center [724, 331] width 70 height 11
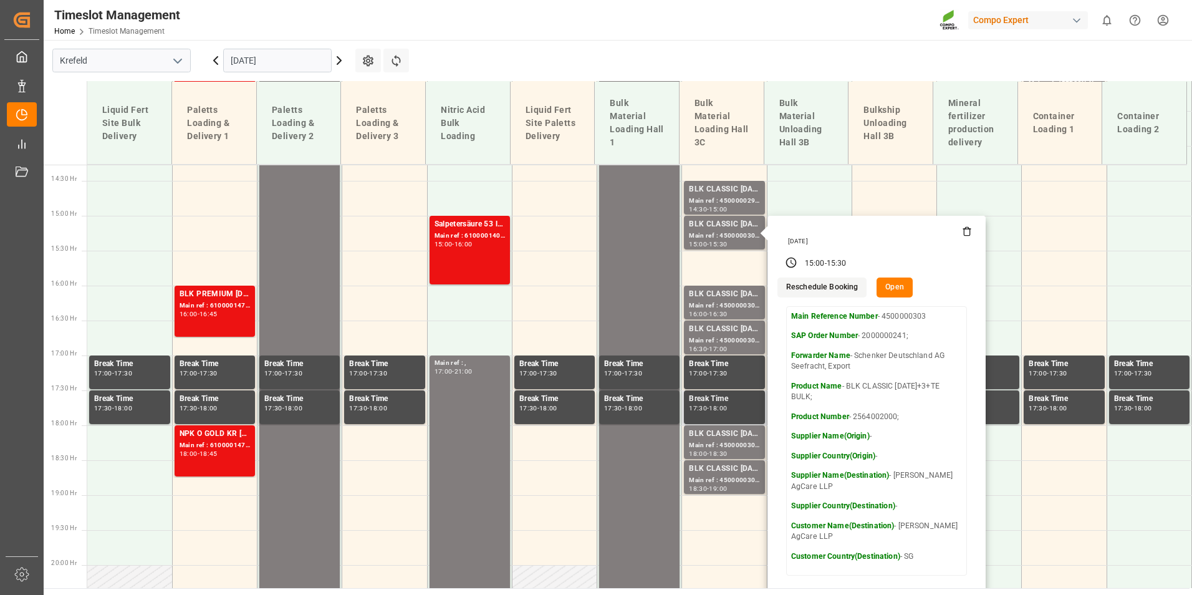
scroll to position [1089, 0]
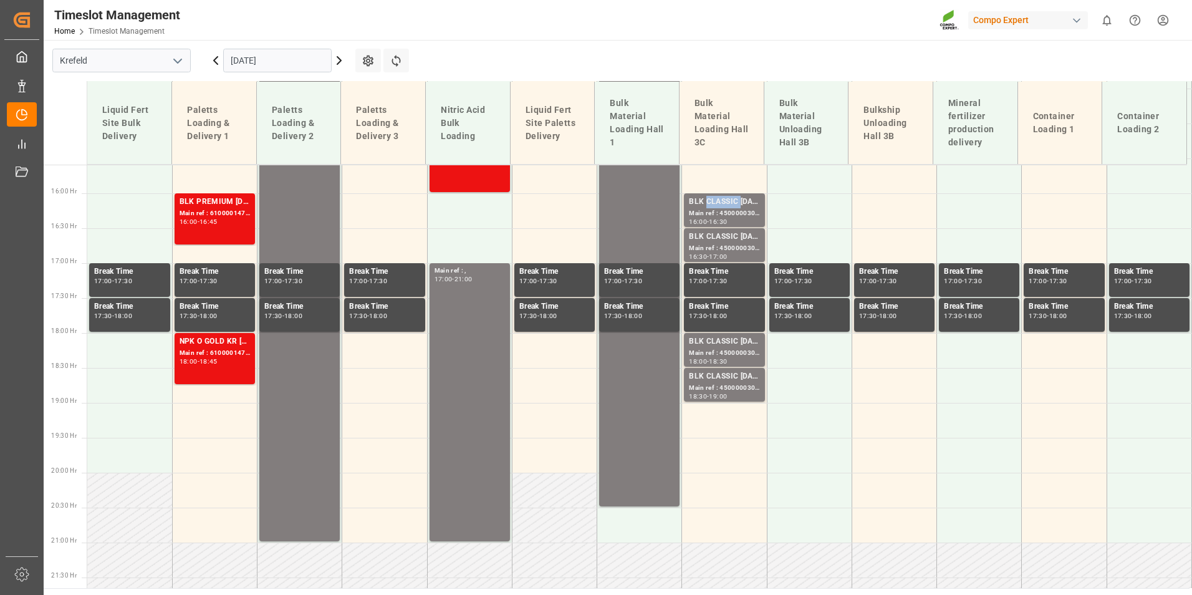
click at [705, 205] on div "BLK CLASSIC [DATE]+3+TE BULK;" at bounding box center [724, 202] width 70 height 12
click at [756, 244] on div "Main ref : 4500000304, 2000000241;" at bounding box center [724, 248] width 70 height 11
click at [738, 346] on div "BLK CLASSIC [DATE]+3+TE BULK;" at bounding box center [724, 342] width 70 height 12
click at [740, 382] on div "BLK CLASSIC [DATE]+3+TE BULK;" at bounding box center [724, 376] width 70 height 12
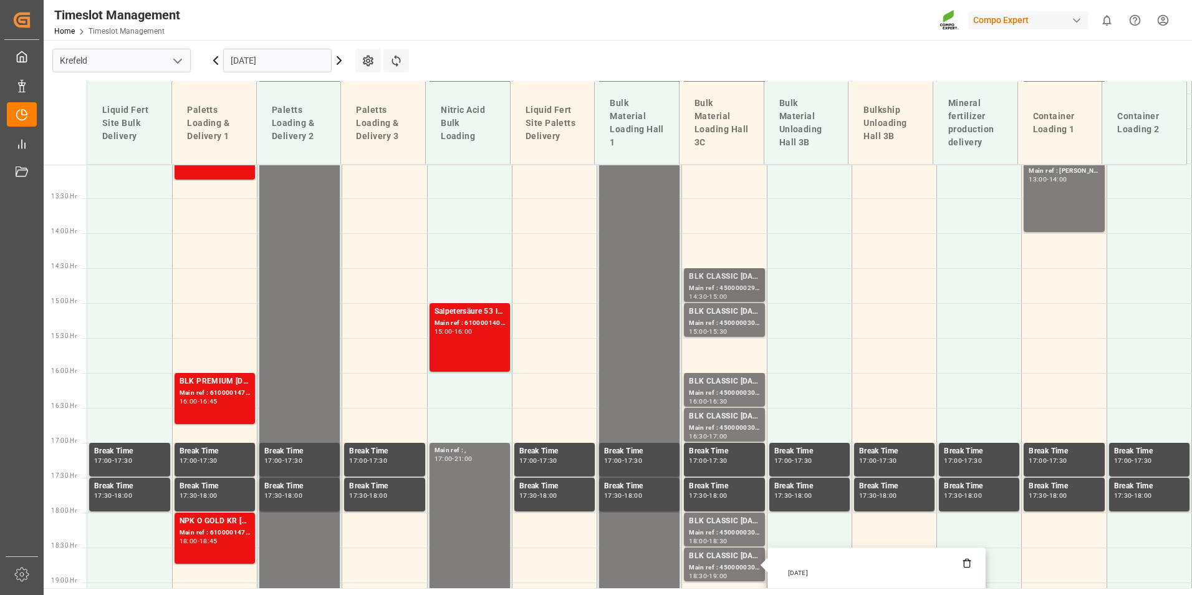
scroll to position [902, 0]
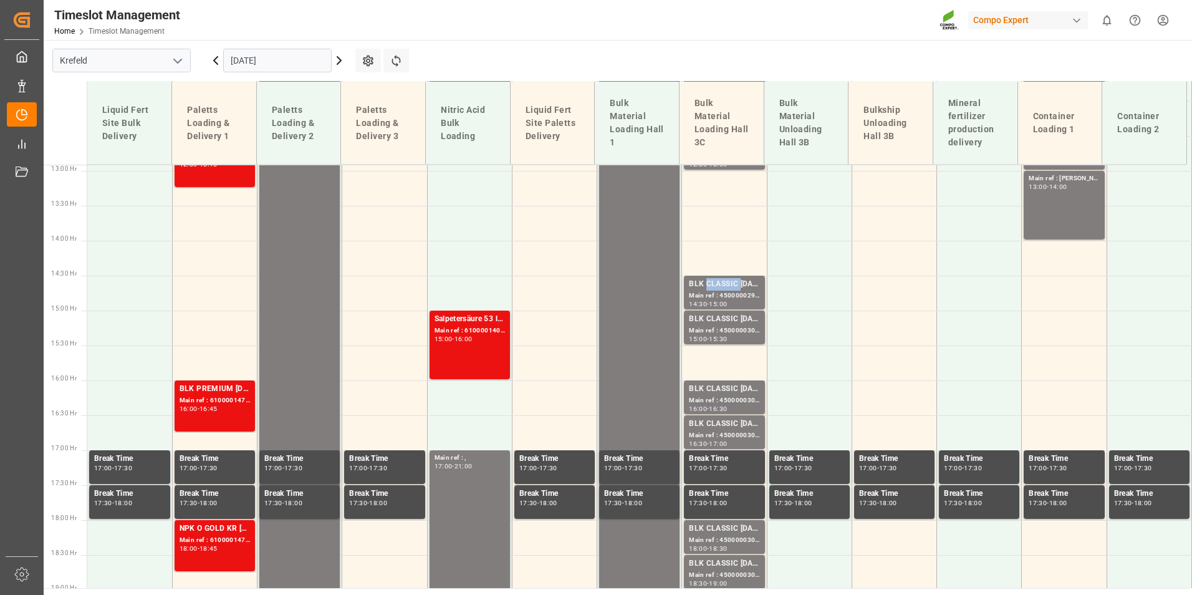
click at [725, 284] on div "BLK CLASSIC [DATE]+3+TE BULK;" at bounding box center [724, 284] width 70 height 12
click at [733, 329] on div "Main ref : 4500000303, 2000000241;" at bounding box center [724, 331] width 70 height 11
click at [727, 404] on div "Main ref : 4500000301, 2000000241;" at bounding box center [724, 400] width 70 height 11
click at [732, 427] on div "BLK CLASSIC [DATE]+3+TE BULK;" at bounding box center [724, 424] width 70 height 12
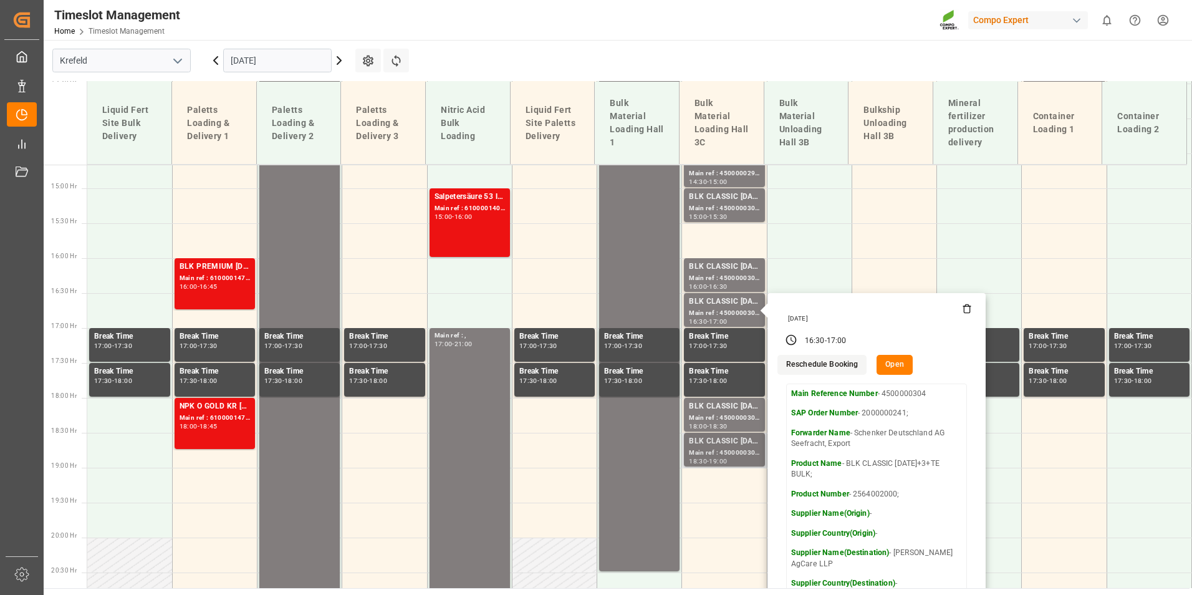
scroll to position [1026, 0]
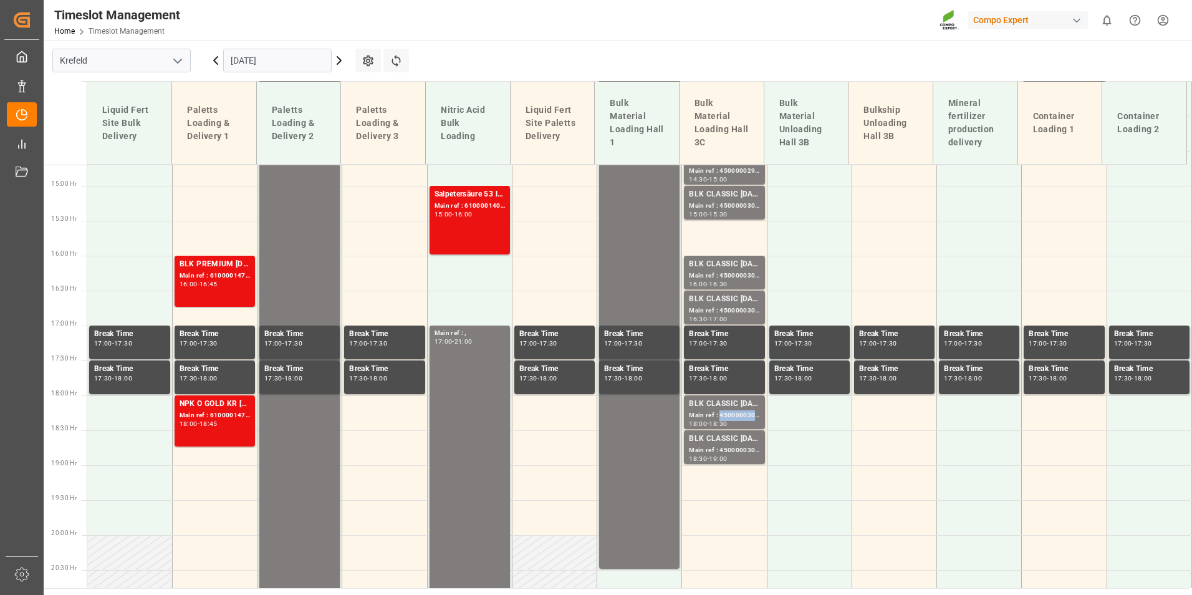
click at [717, 413] on div "Main ref : 4500000302, 2000000241;" at bounding box center [724, 415] width 70 height 11
click at [722, 447] on div "Main ref : 4500000300, 2000000241;" at bounding box center [724, 450] width 70 height 11
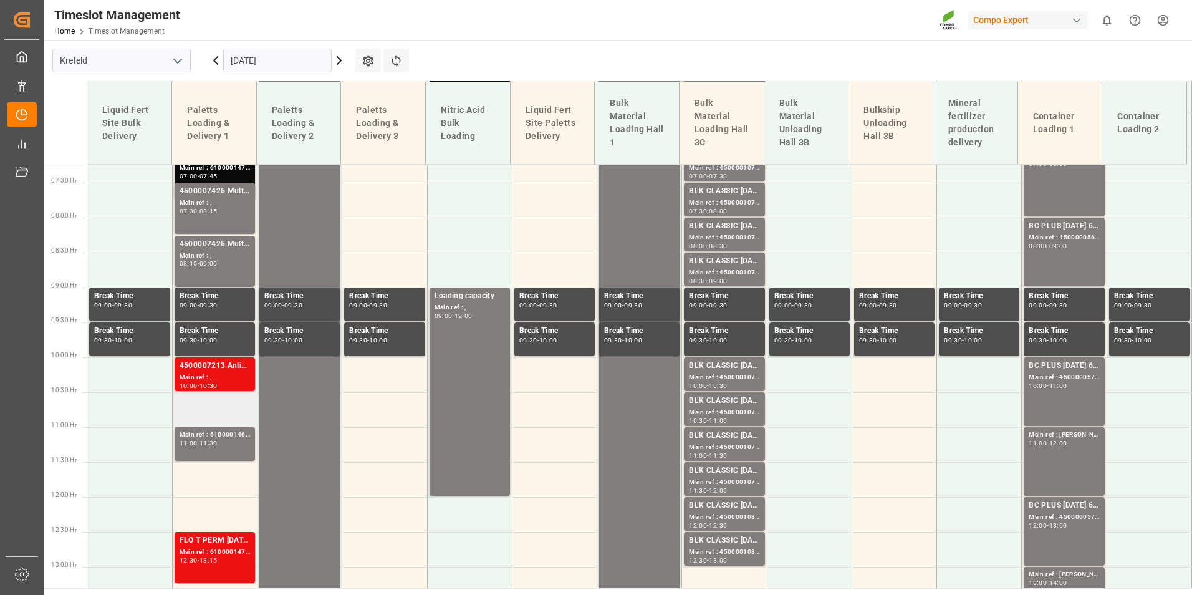
scroll to position [590, 0]
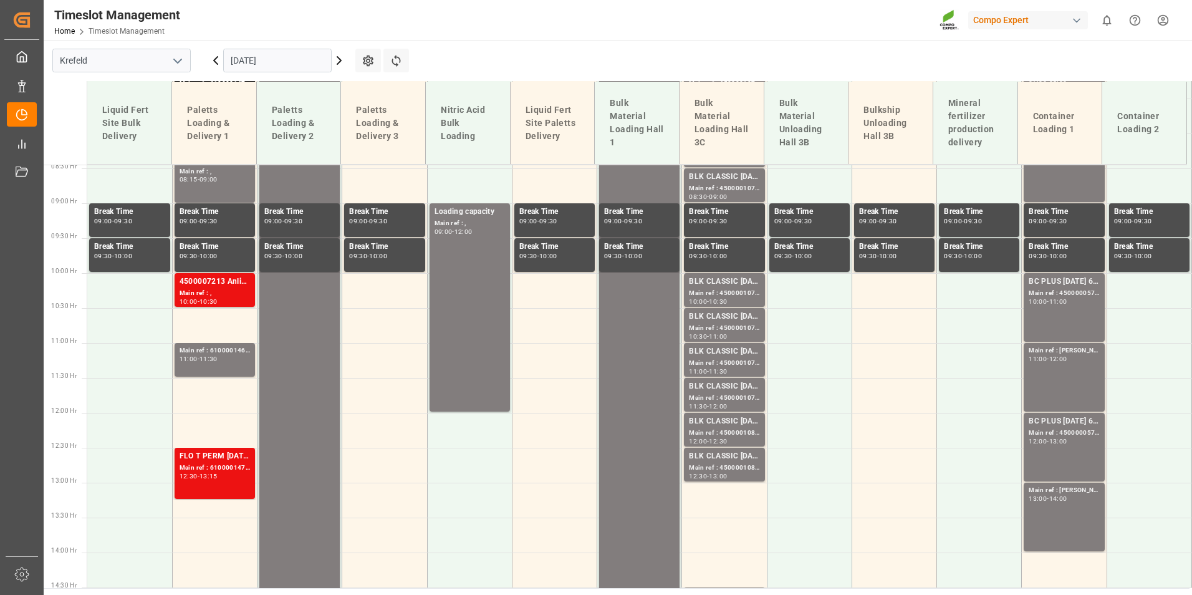
click at [207, 294] on div "Main ref : ," at bounding box center [215, 293] width 70 height 11
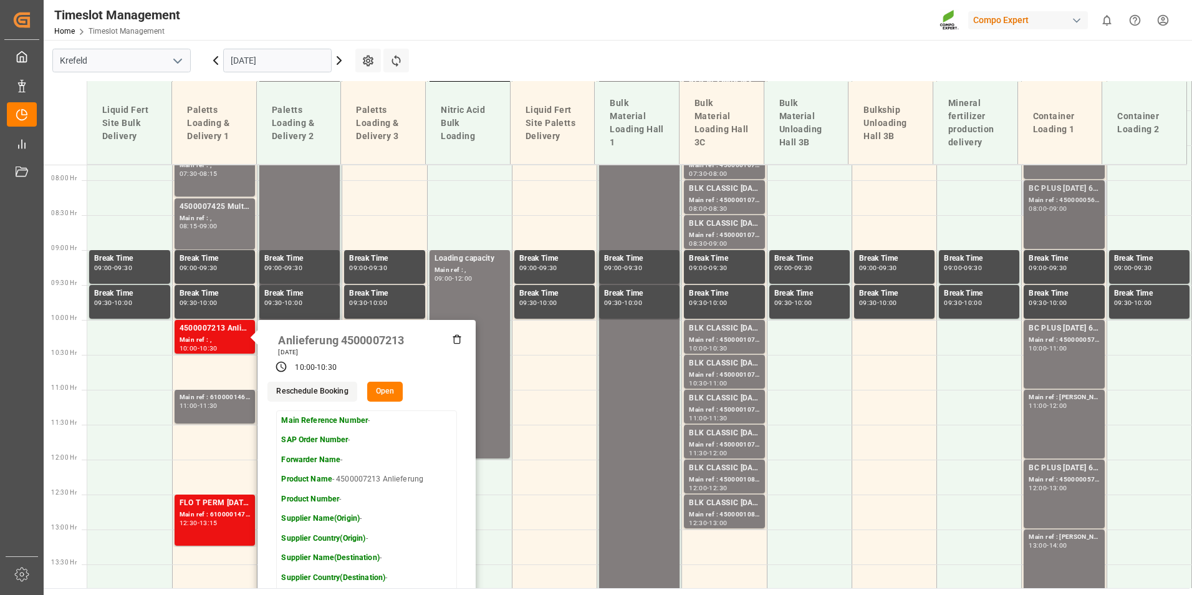
scroll to position [652, 0]
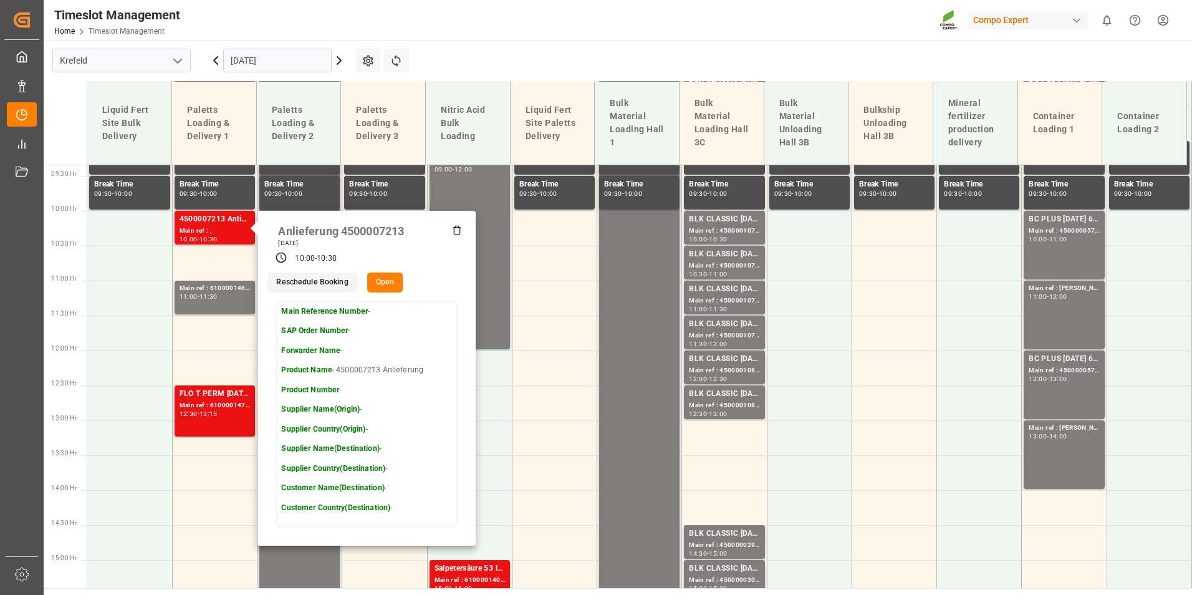
click at [340, 67] on icon at bounding box center [339, 60] width 15 height 15
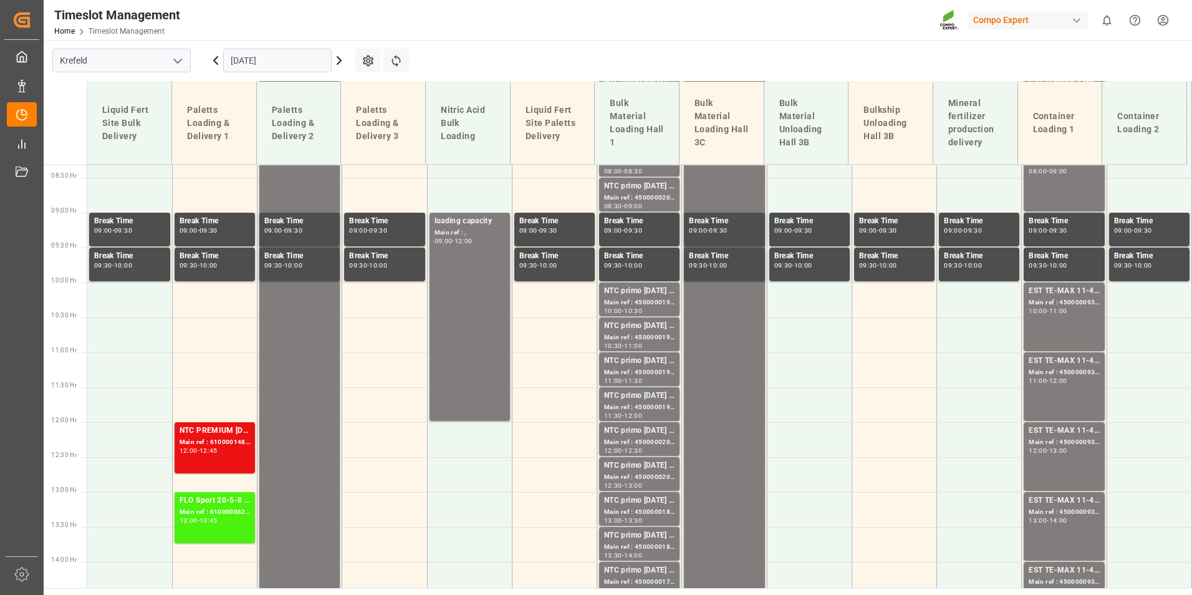
scroll to position [590, 0]
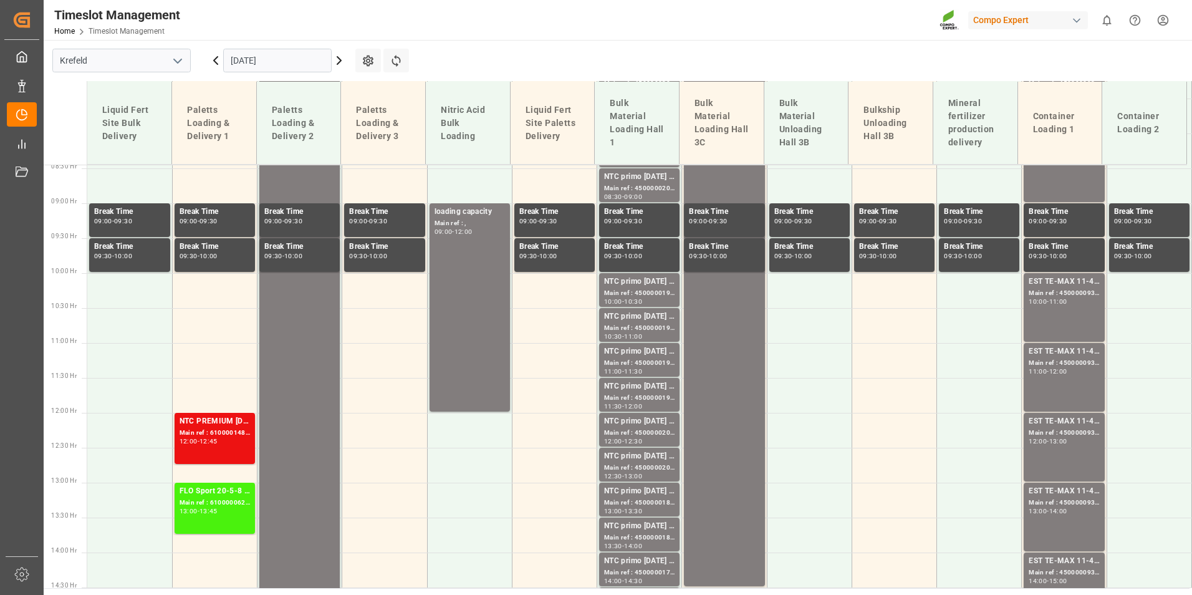
click at [342, 64] on icon at bounding box center [339, 60] width 15 height 15
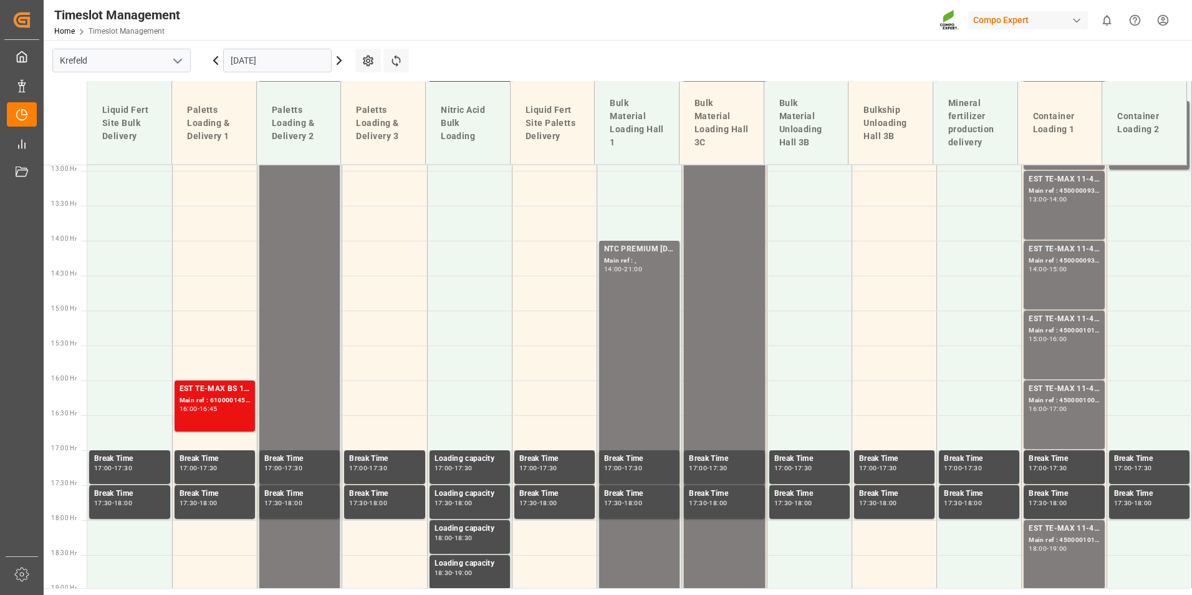
scroll to position [1151, 0]
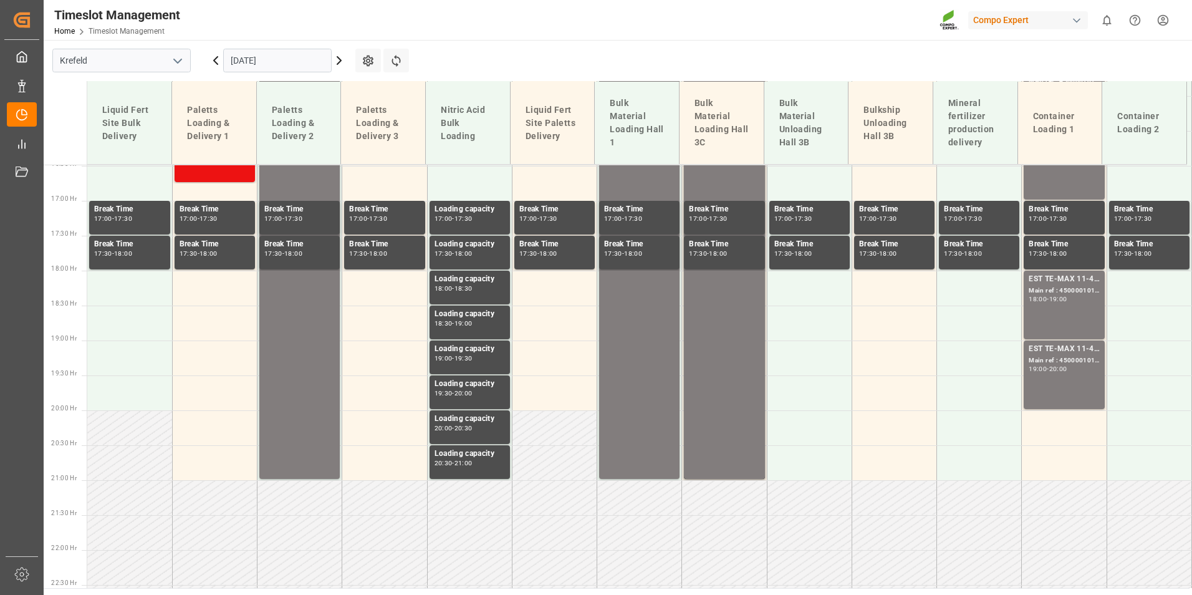
click at [218, 64] on icon at bounding box center [216, 60] width 4 height 7
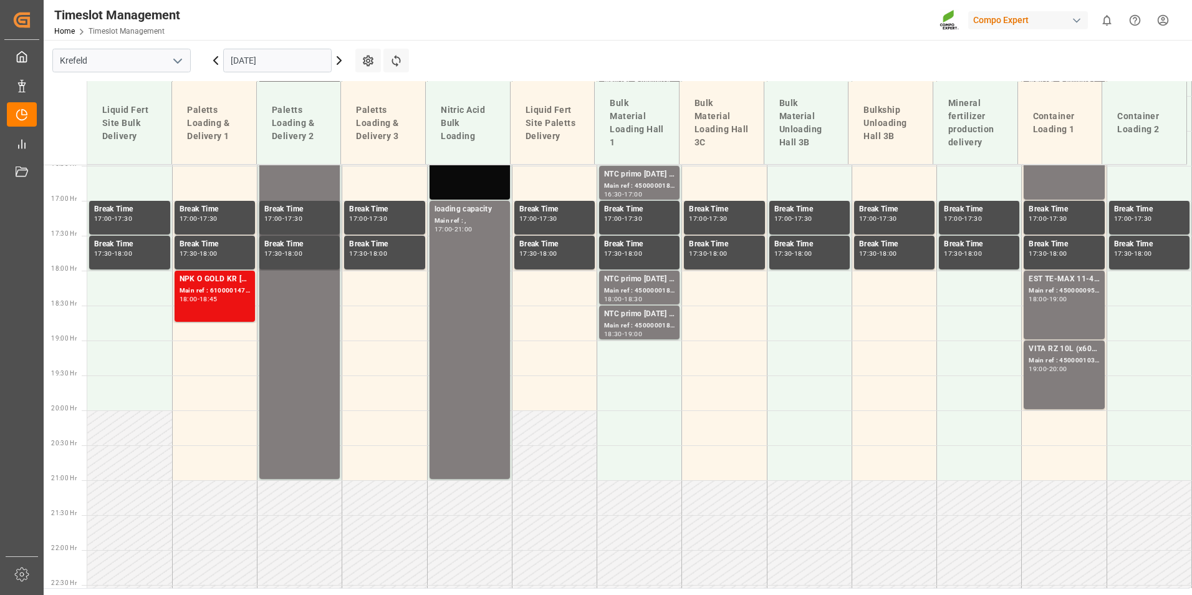
click at [337, 63] on icon at bounding box center [339, 60] width 15 height 15
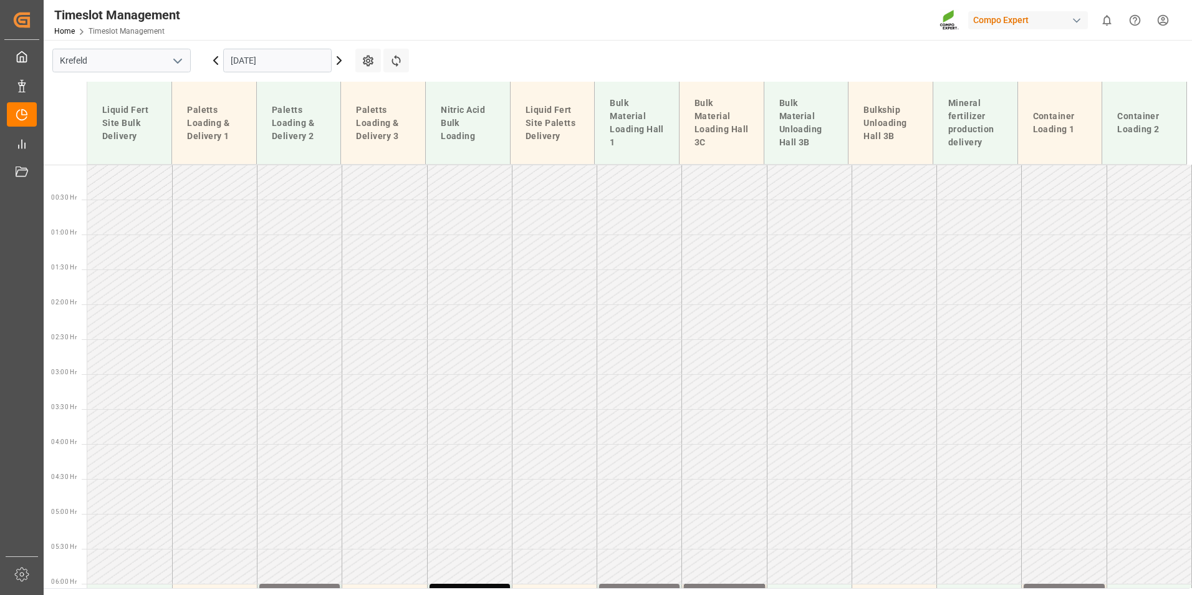
click at [337, 63] on icon at bounding box center [339, 60] width 15 height 15
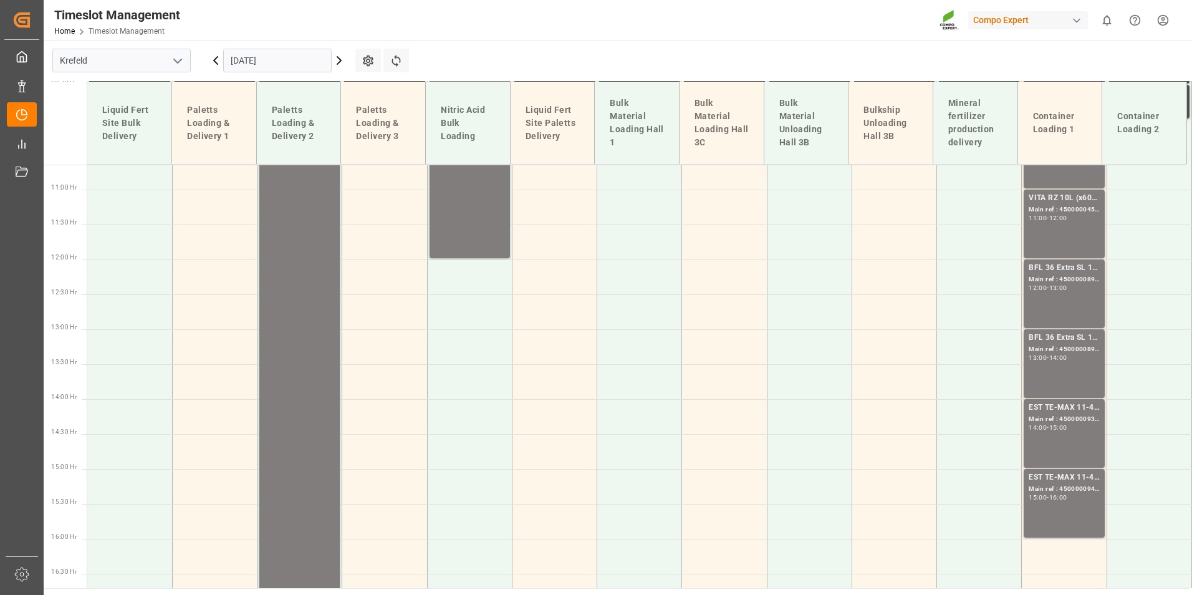
scroll to position [902, 0]
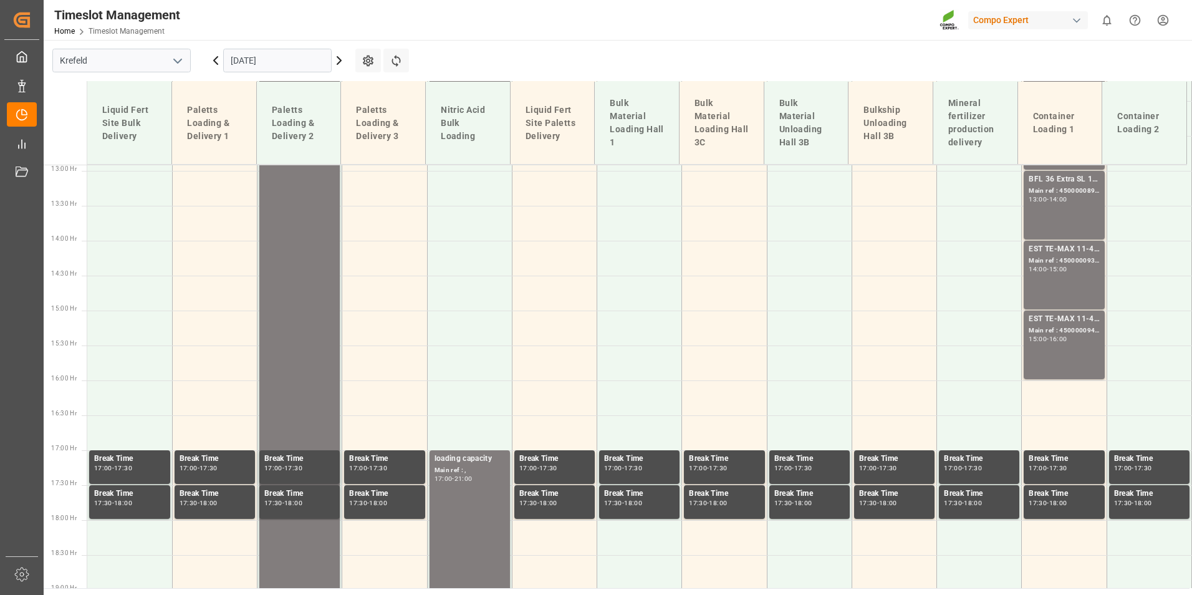
click at [339, 66] on icon at bounding box center [339, 60] width 15 height 15
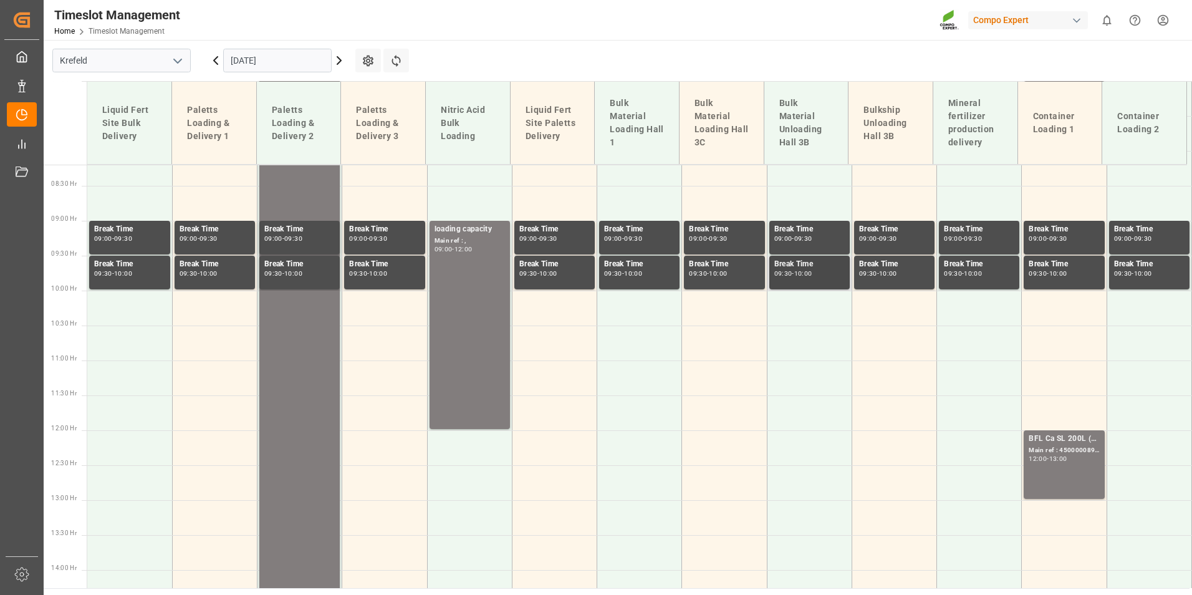
scroll to position [590, 0]
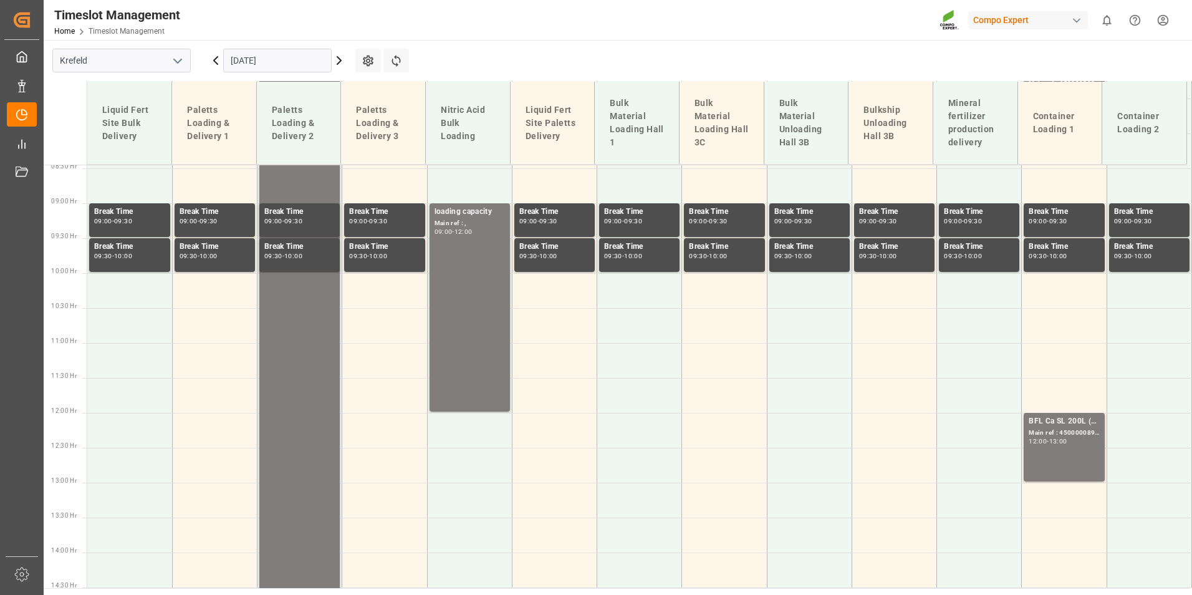
click at [342, 57] on icon at bounding box center [339, 60] width 15 height 15
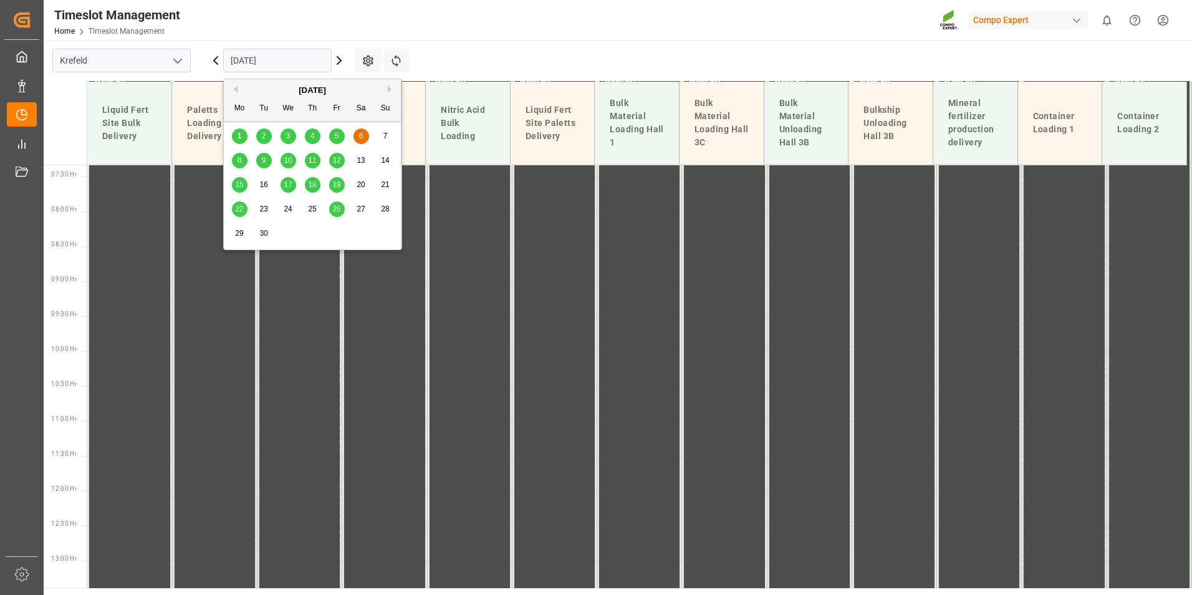
click at [277, 60] on input "[DATE]" at bounding box center [277, 61] width 109 height 24
click at [234, 162] on div "8" at bounding box center [240, 160] width 16 height 15
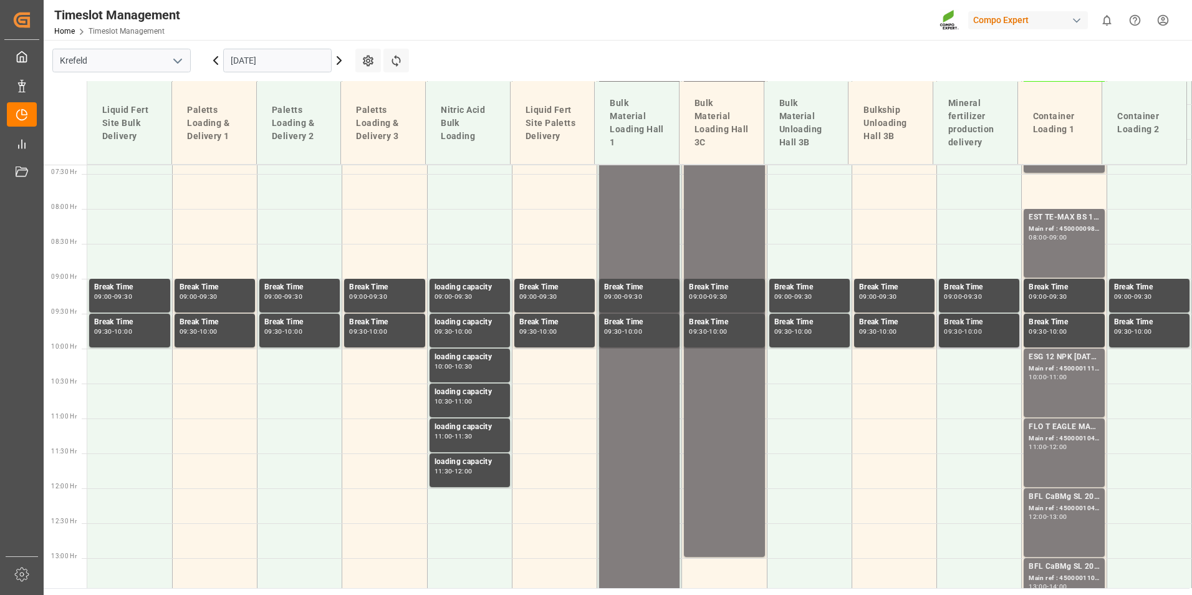
scroll to position [278, 0]
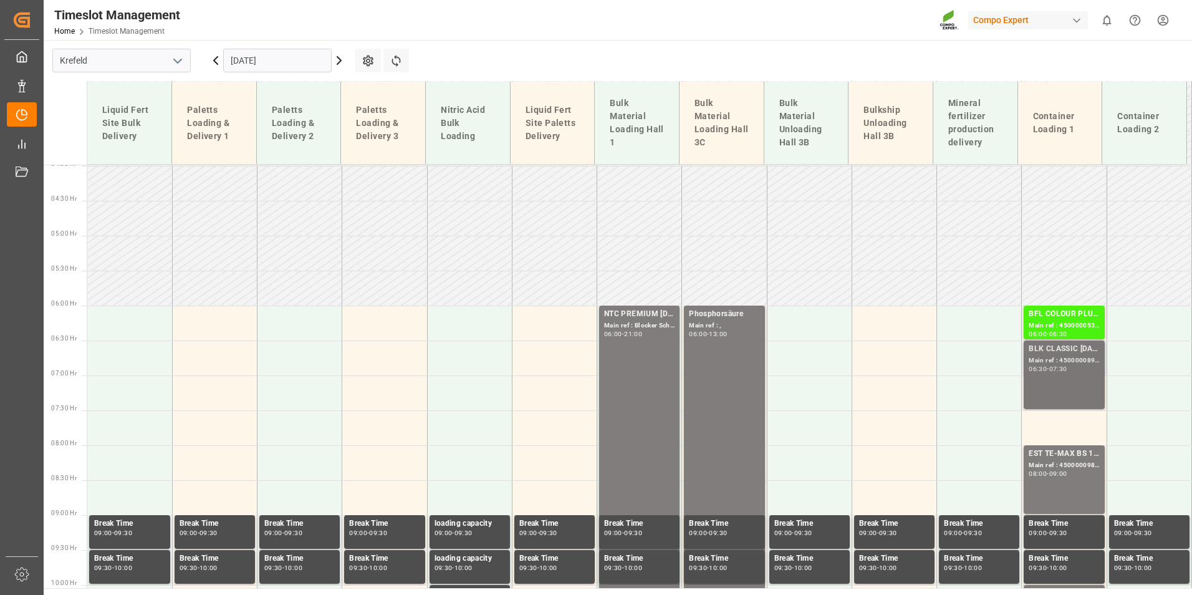
click at [1056, 343] on div "BLK CLASSIC [DATE] 25kg (x42) INT;" at bounding box center [1064, 349] width 70 height 12
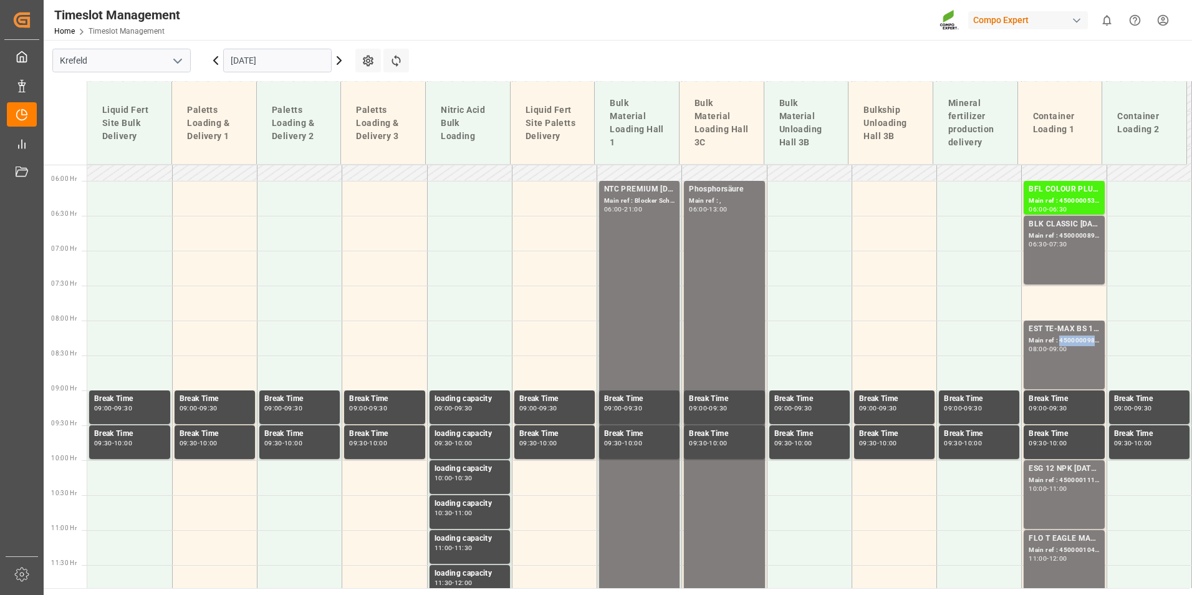
click at [1061, 344] on div "Main ref : 4500000982, 2000001027" at bounding box center [1064, 341] width 70 height 11
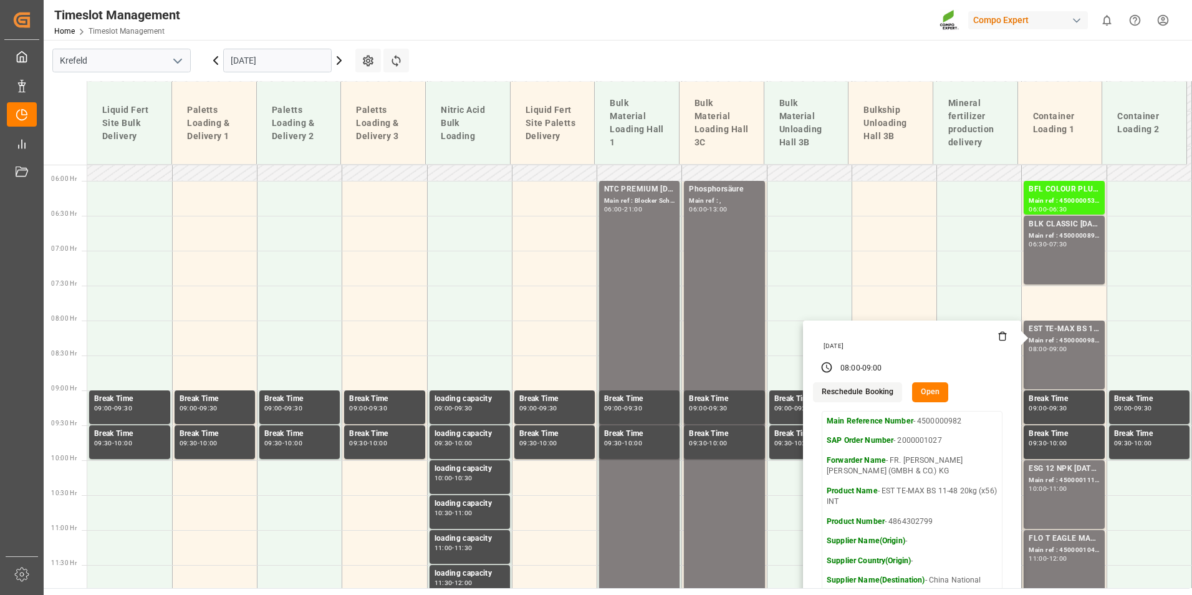
scroll to position [528, 0]
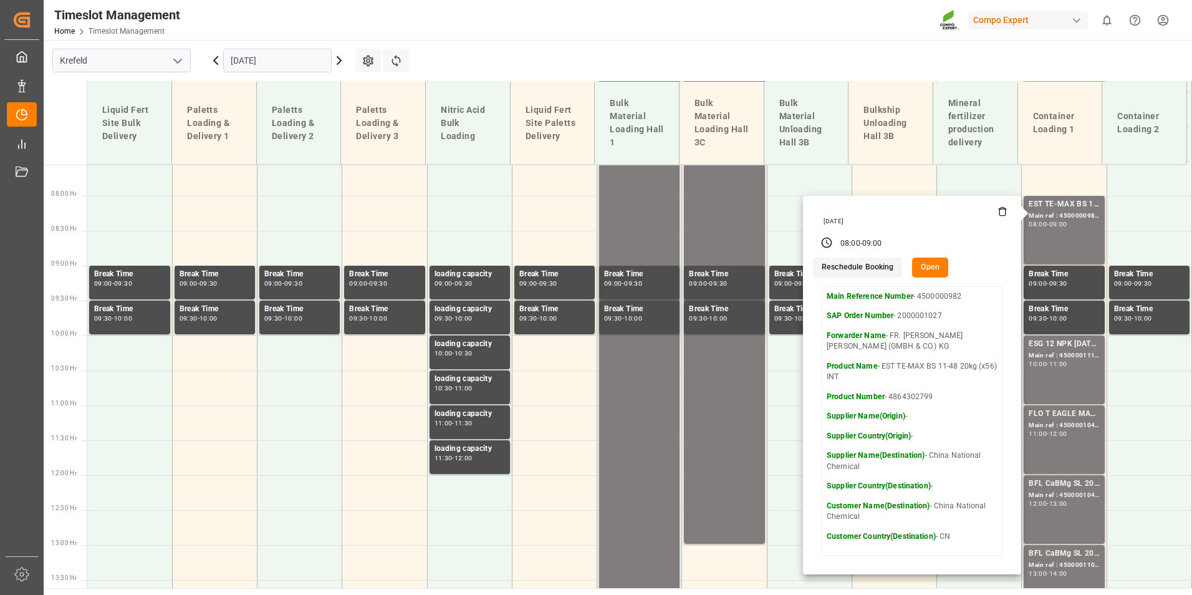
click at [219, 65] on icon at bounding box center [215, 60] width 15 height 15
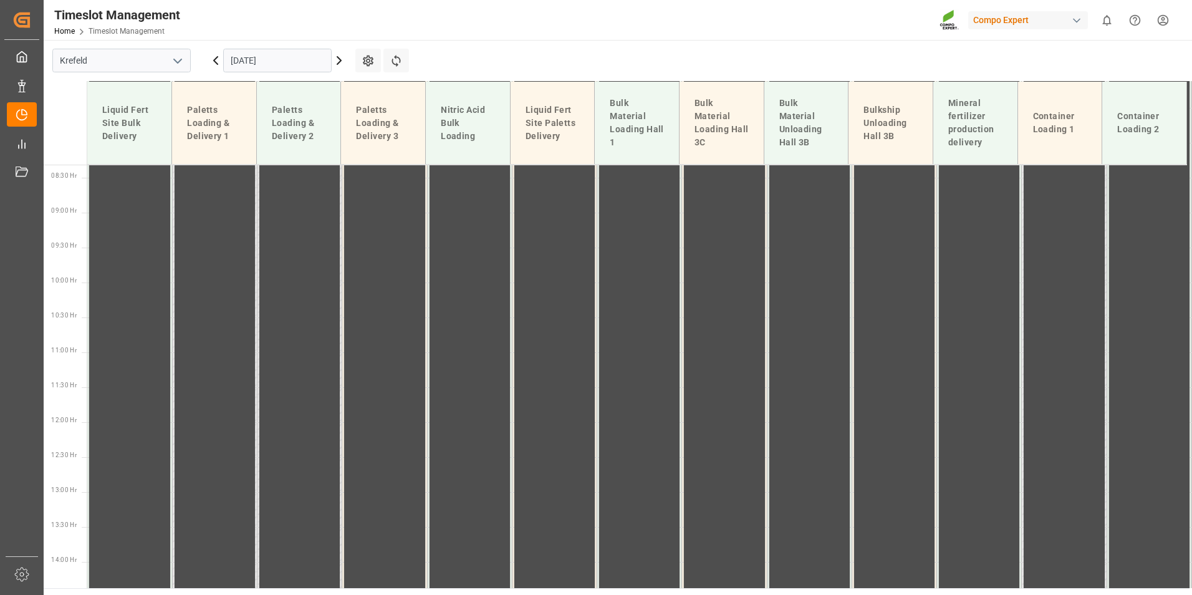
scroll to position [590, 0]
click at [215, 64] on icon at bounding box center [215, 60] width 15 height 15
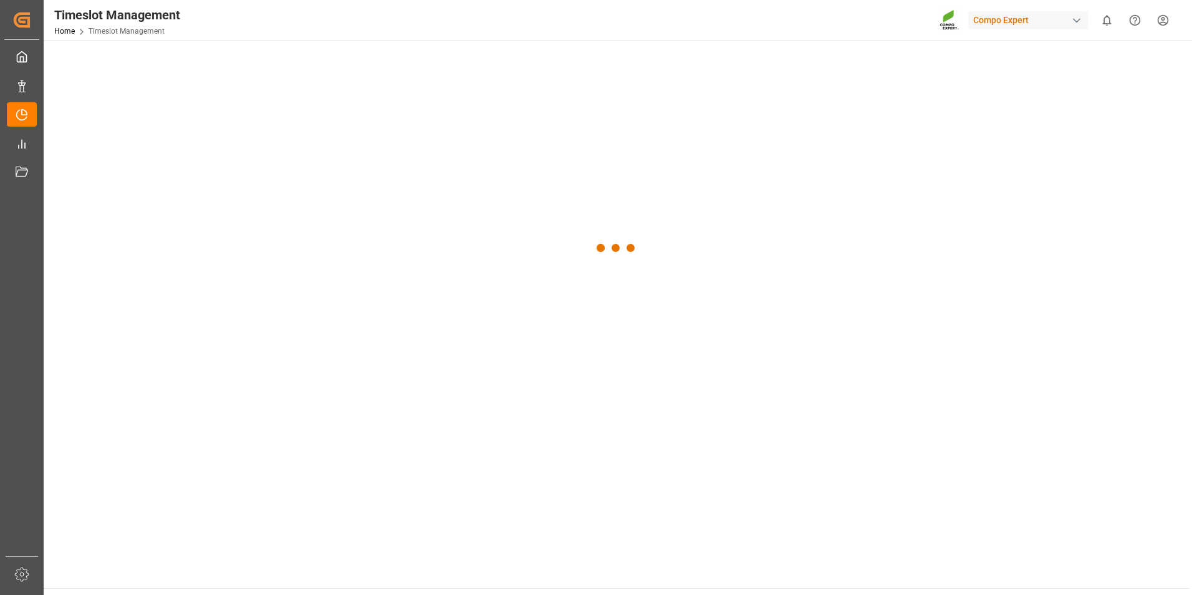
click at [215, 64] on div at bounding box center [617, 248] width 1146 height 417
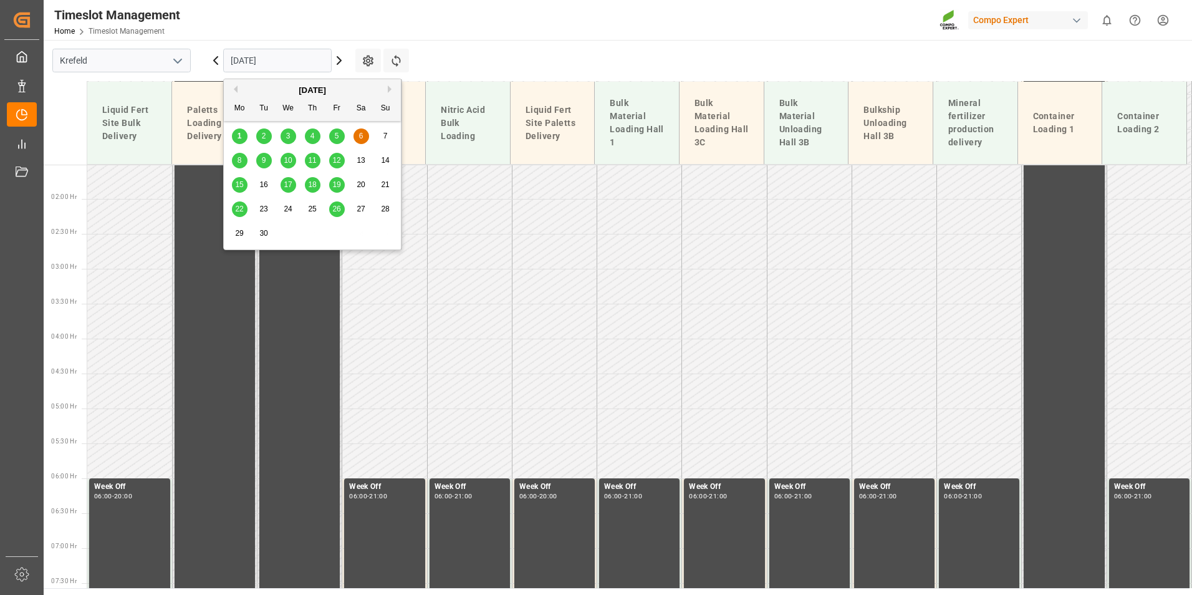
click at [266, 58] on input "[DATE]" at bounding box center [277, 61] width 109 height 24
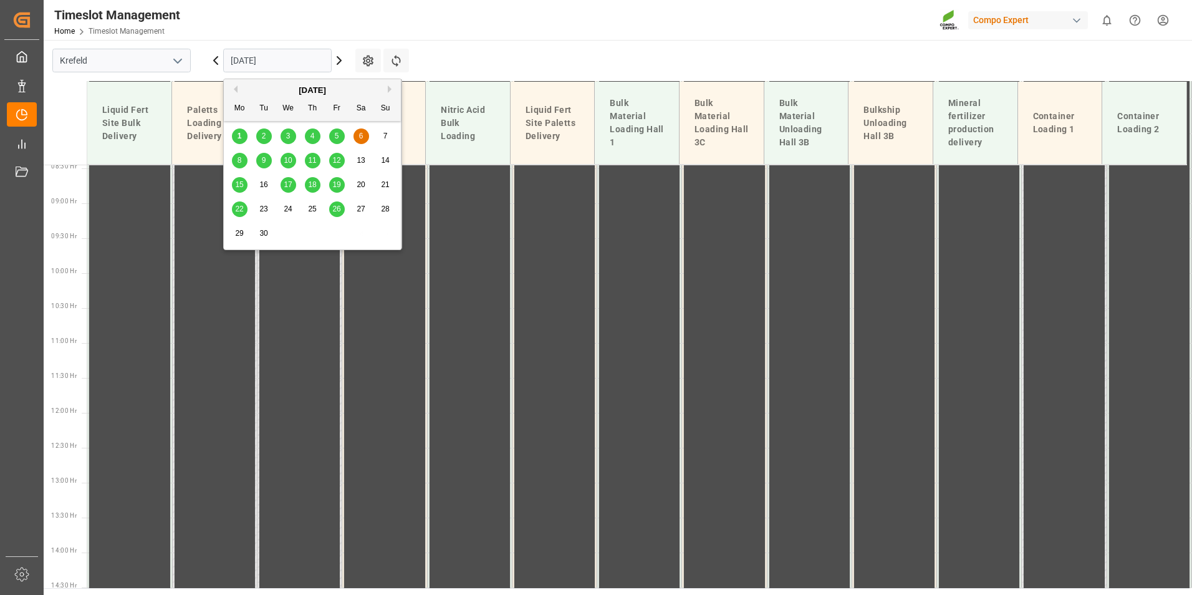
click at [240, 134] on span "1" at bounding box center [240, 136] width 4 height 9
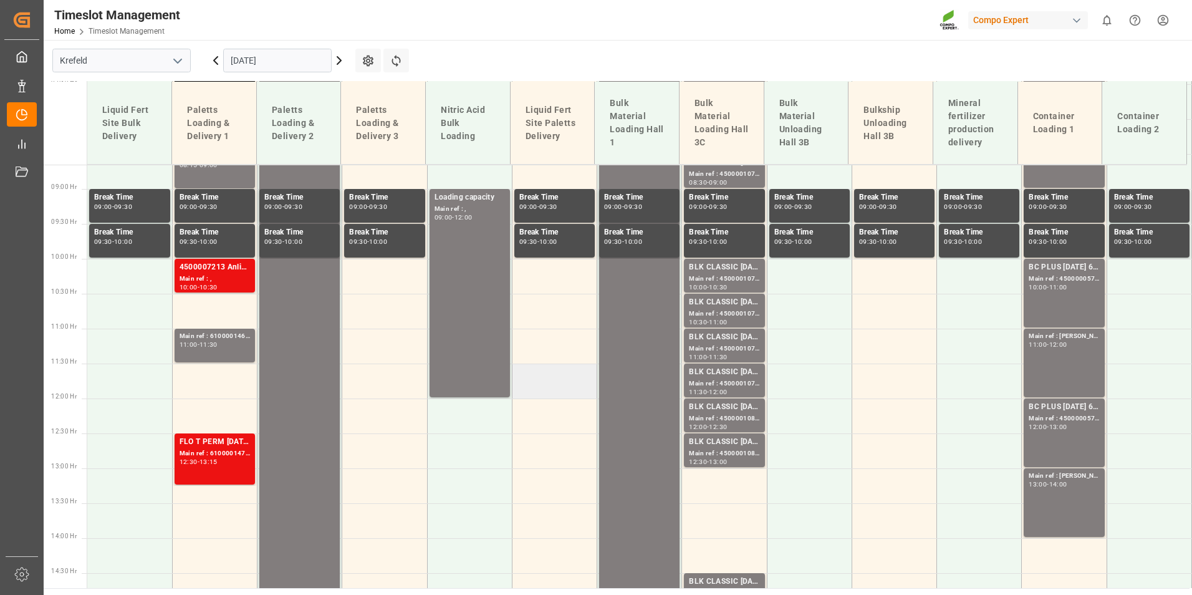
scroll to position [715, 0]
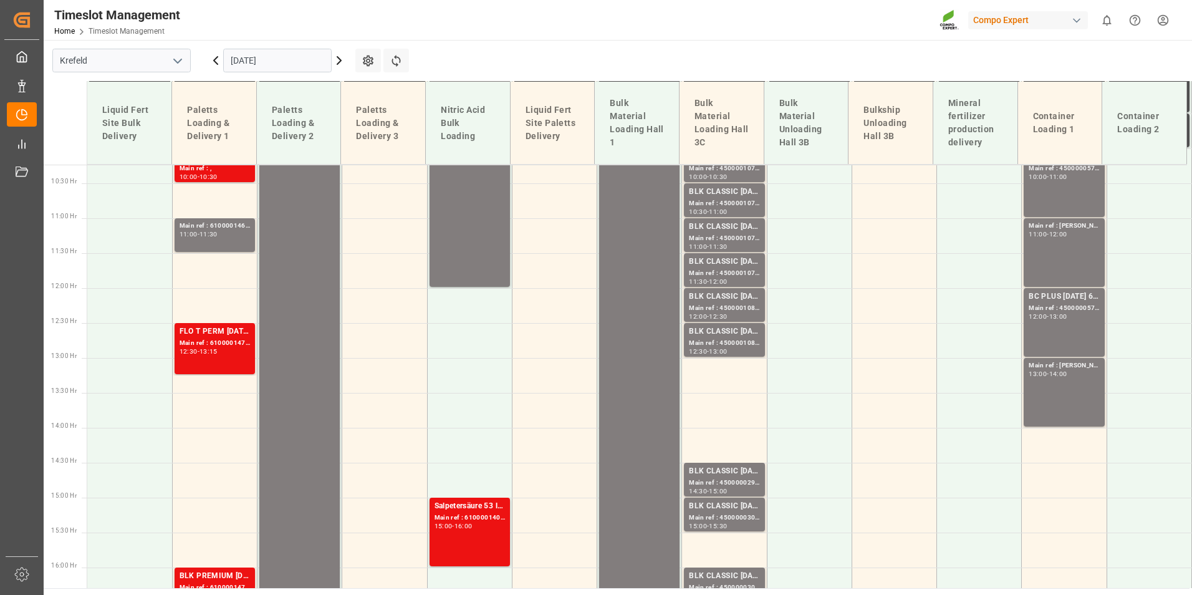
click at [339, 65] on icon at bounding box center [339, 60] width 15 height 15
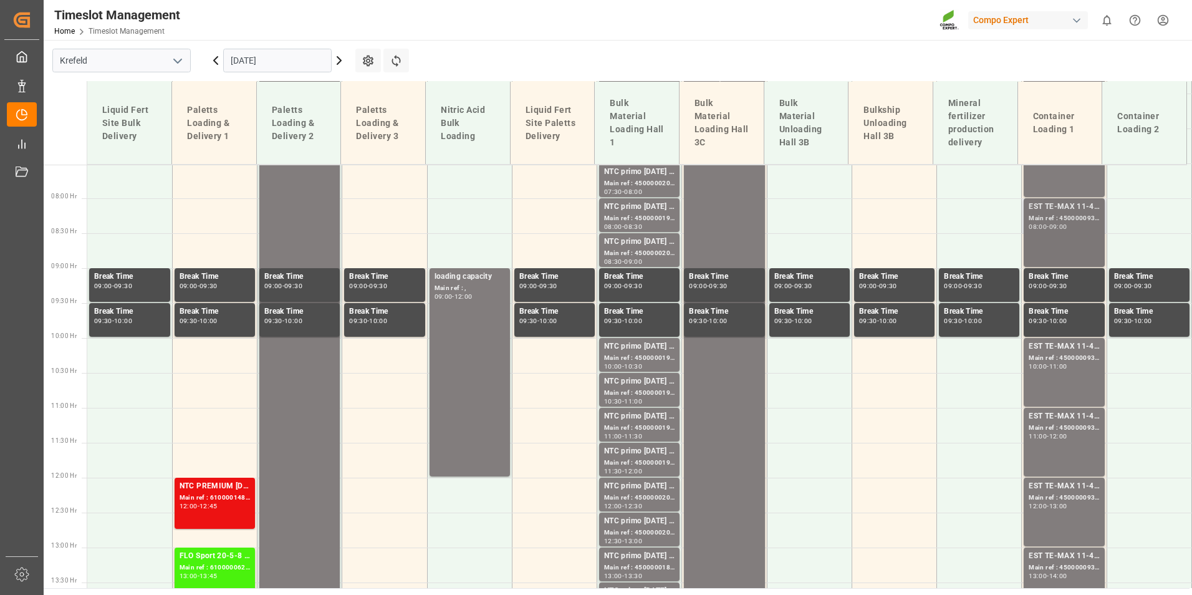
scroll to position [465, 0]
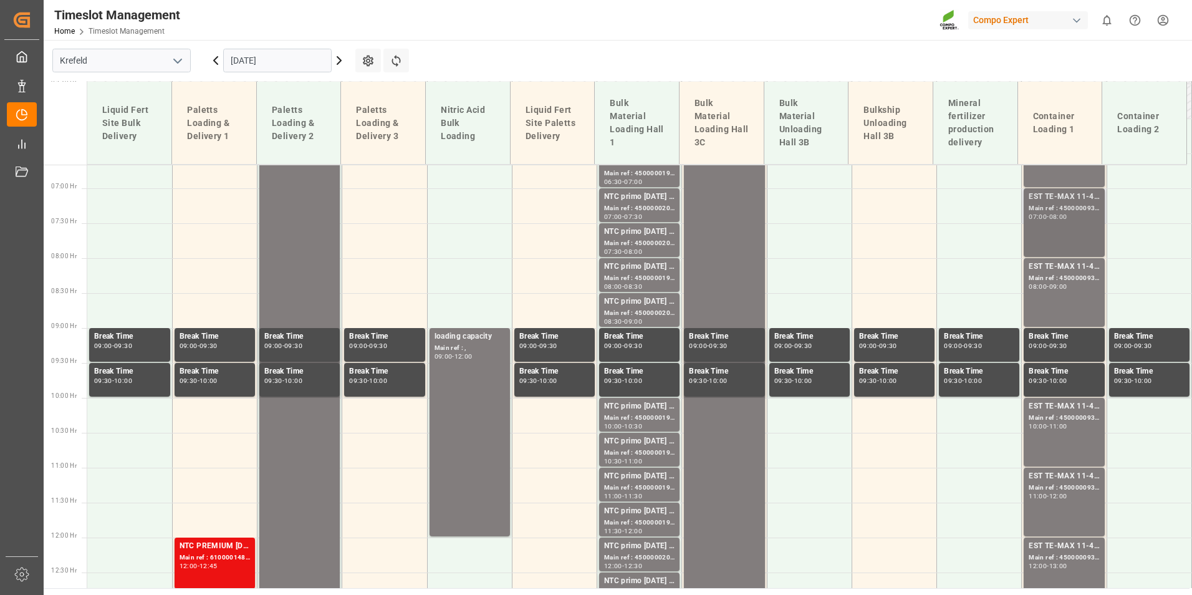
click at [1053, 206] on div "Main ref : 4500000931, 2000000976;" at bounding box center [1064, 208] width 70 height 11
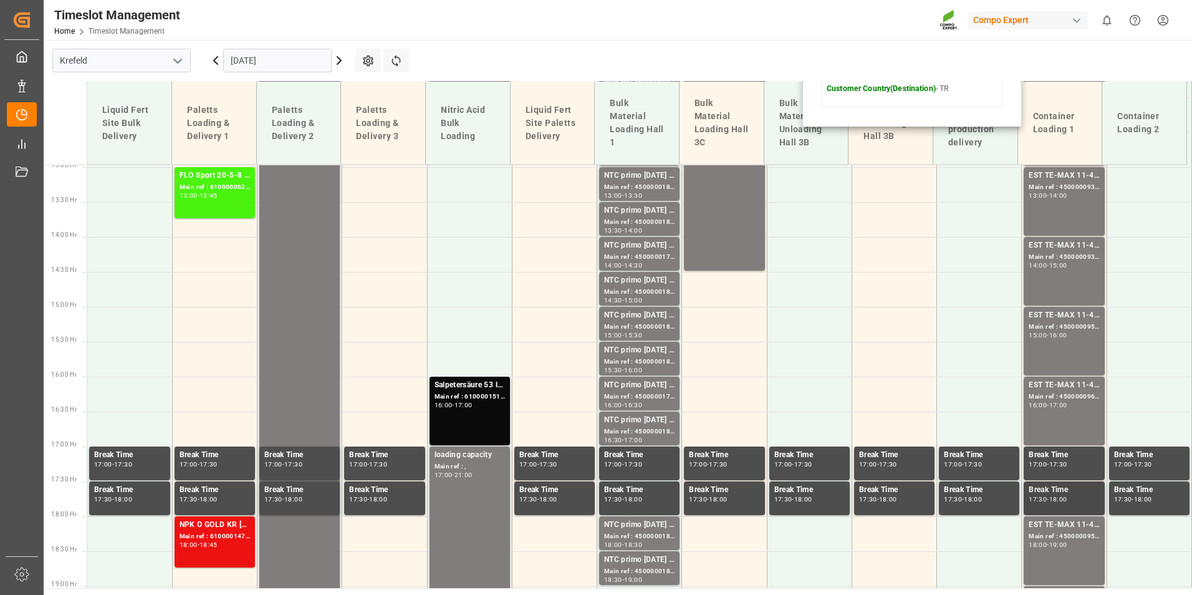
scroll to position [1026, 0]
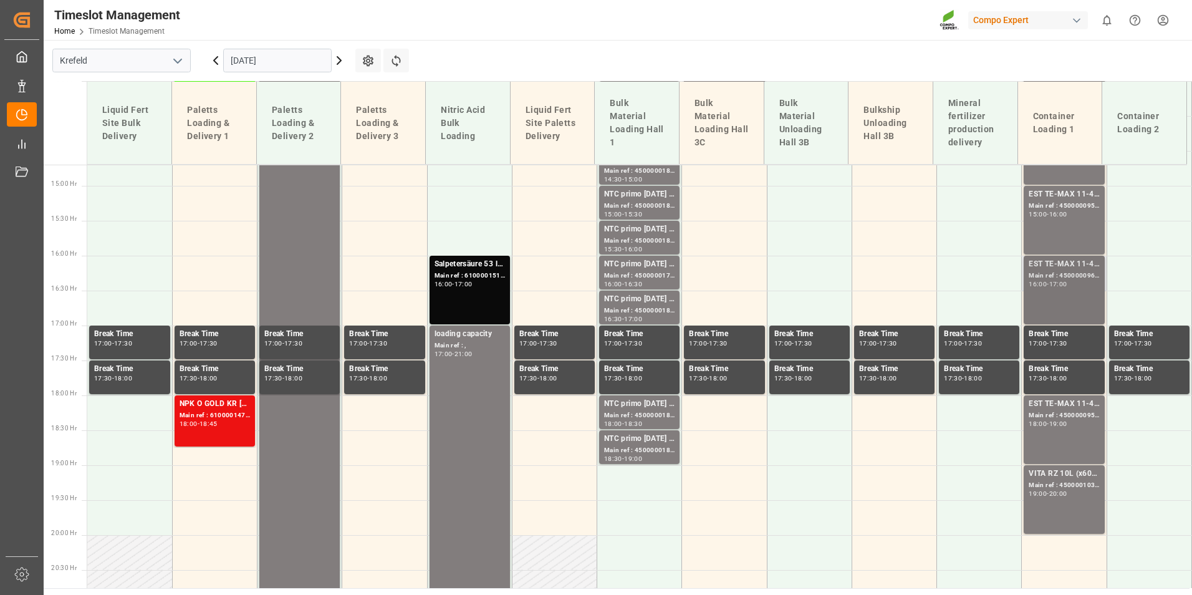
click at [1077, 284] on div "16:00 - 17:00" at bounding box center [1064, 284] width 70 height 7
click at [1066, 234] on div "EST TE-MAX 11-48 20kg (x45) ES, PT MTO Main ref : 4500000959, 2000000379 15:00 …" at bounding box center [1064, 220] width 70 height 64
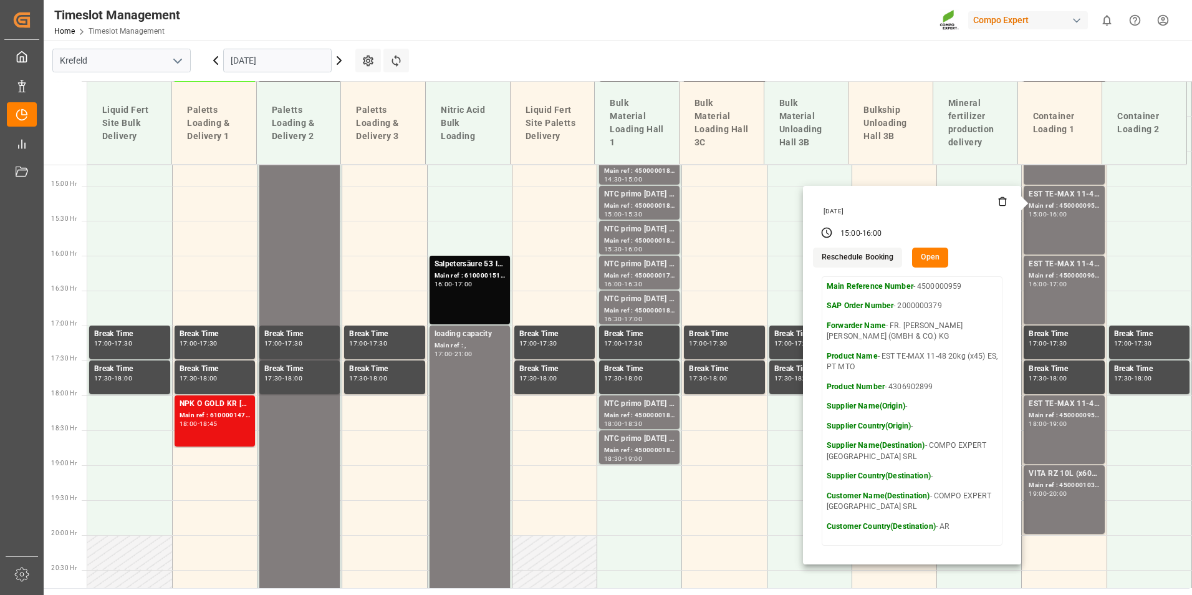
click at [346, 57] on icon at bounding box center [339, 60] width 15 height 15
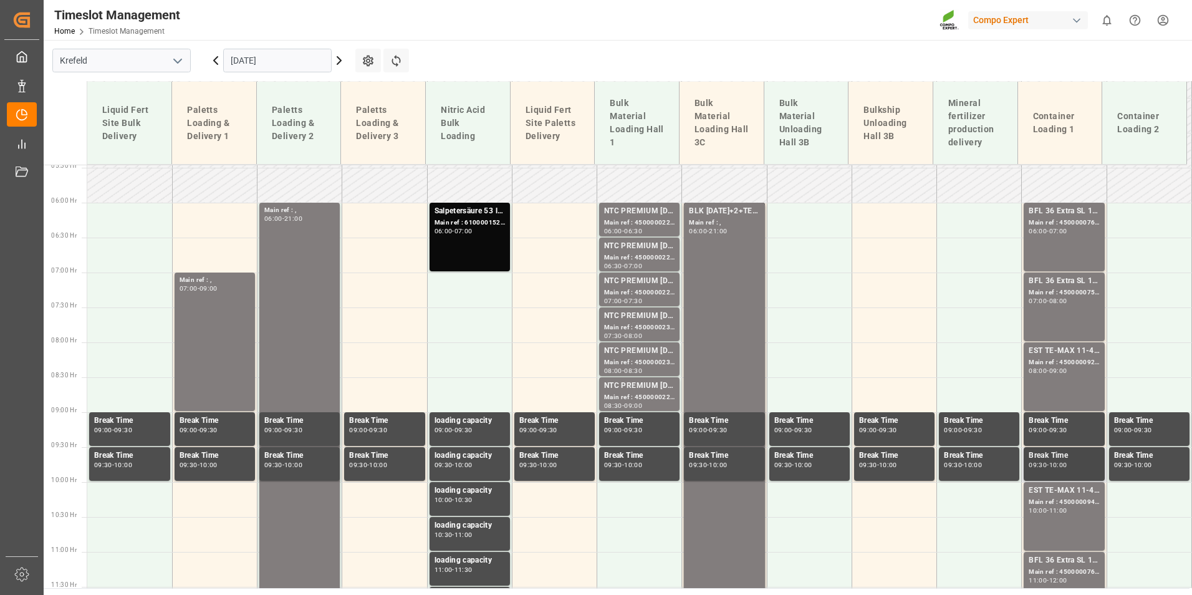
scroll to position [278, 0]
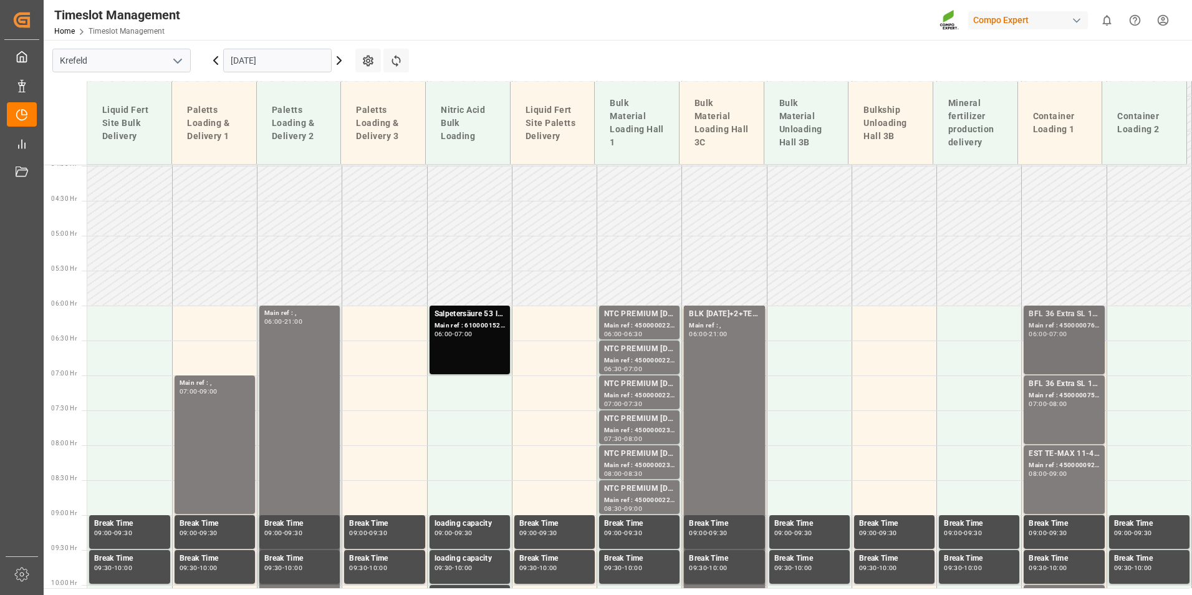
click at [1057, 334] on div "07:00" at bounding box center [1059, 334] width 18 height 6
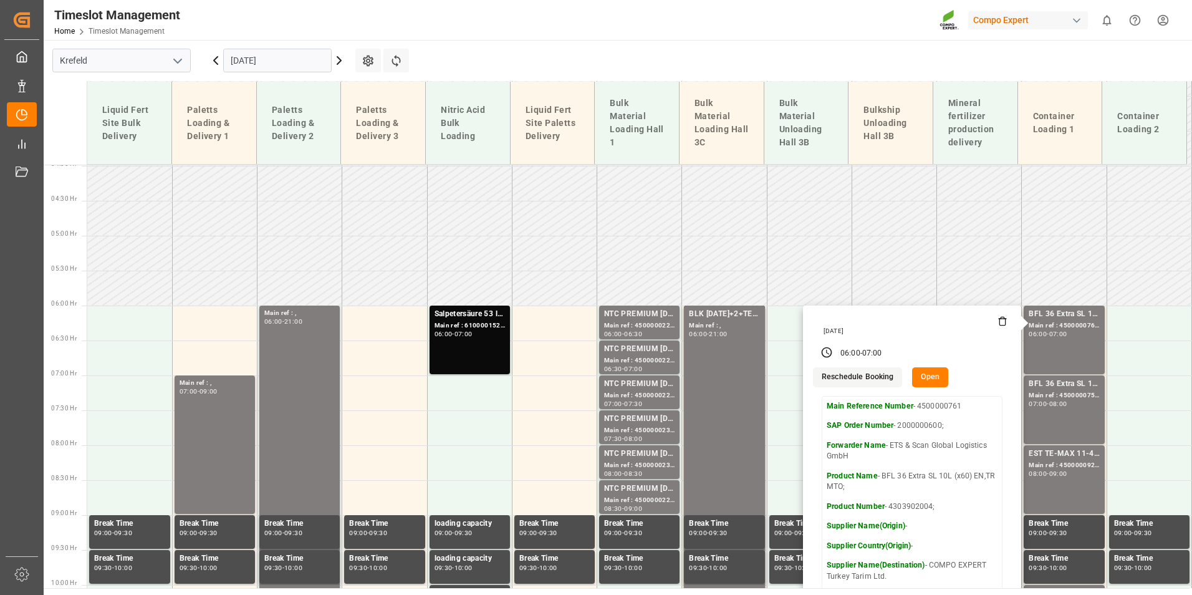
click at [218, 62] on icon at bounding box center [215, 60] width 15 height 15
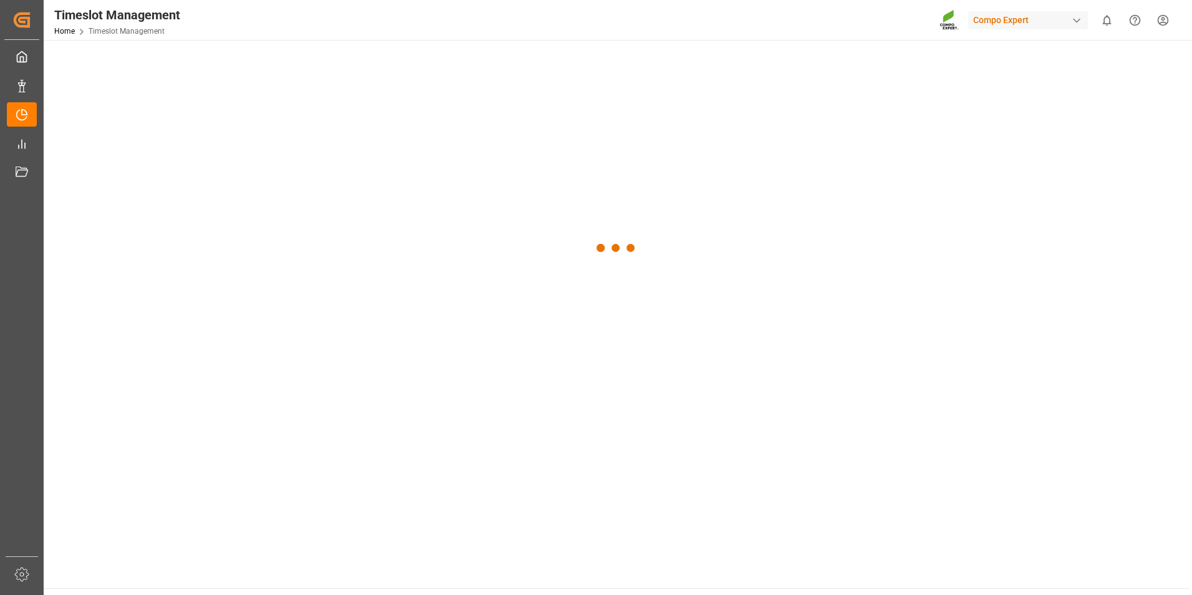
click at [218, 62] on div at bounding box center [617, 248] width 1146 height 417
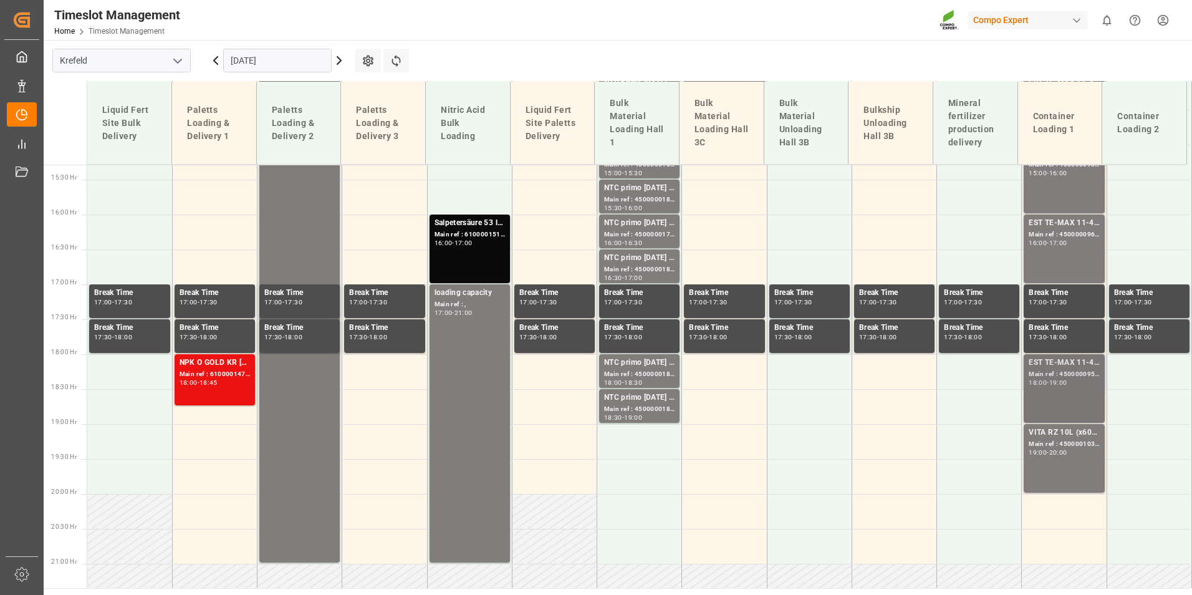
scroll to position [1089, 0]
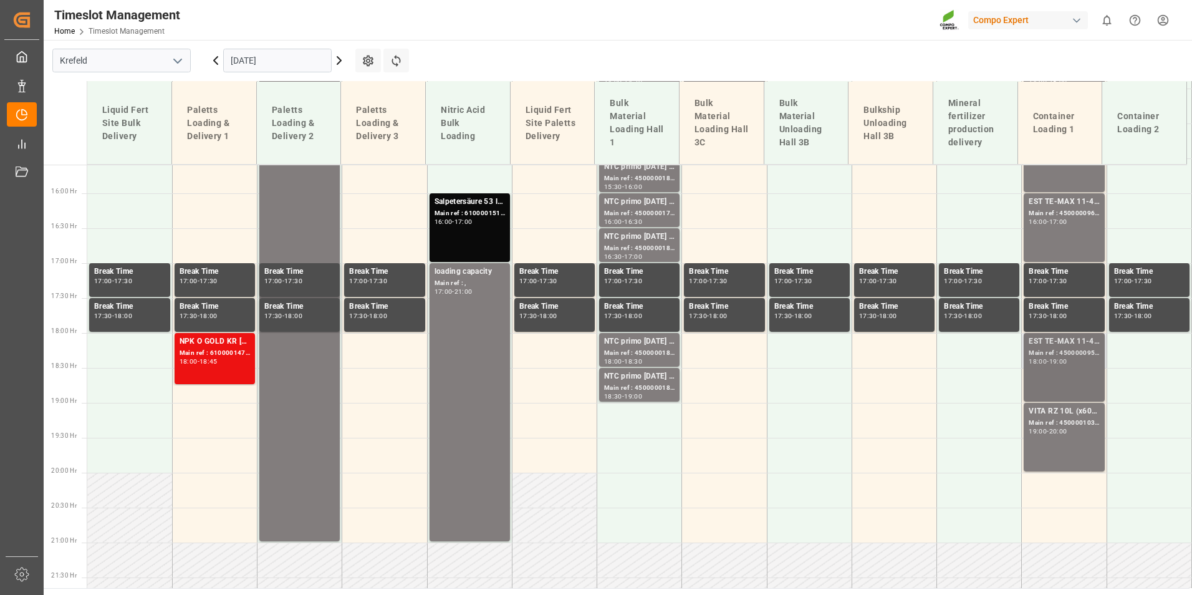
click at [1071, 384] on div "EST TE-MAX 11-48 20kg (x45) ES, PT MTO Main ref : 4500000958, 2000000379 18:00 …" at bounding box center [1064, 368] width 70 height 64
